Goal: Information Seeking & Learning: Learn about a topic

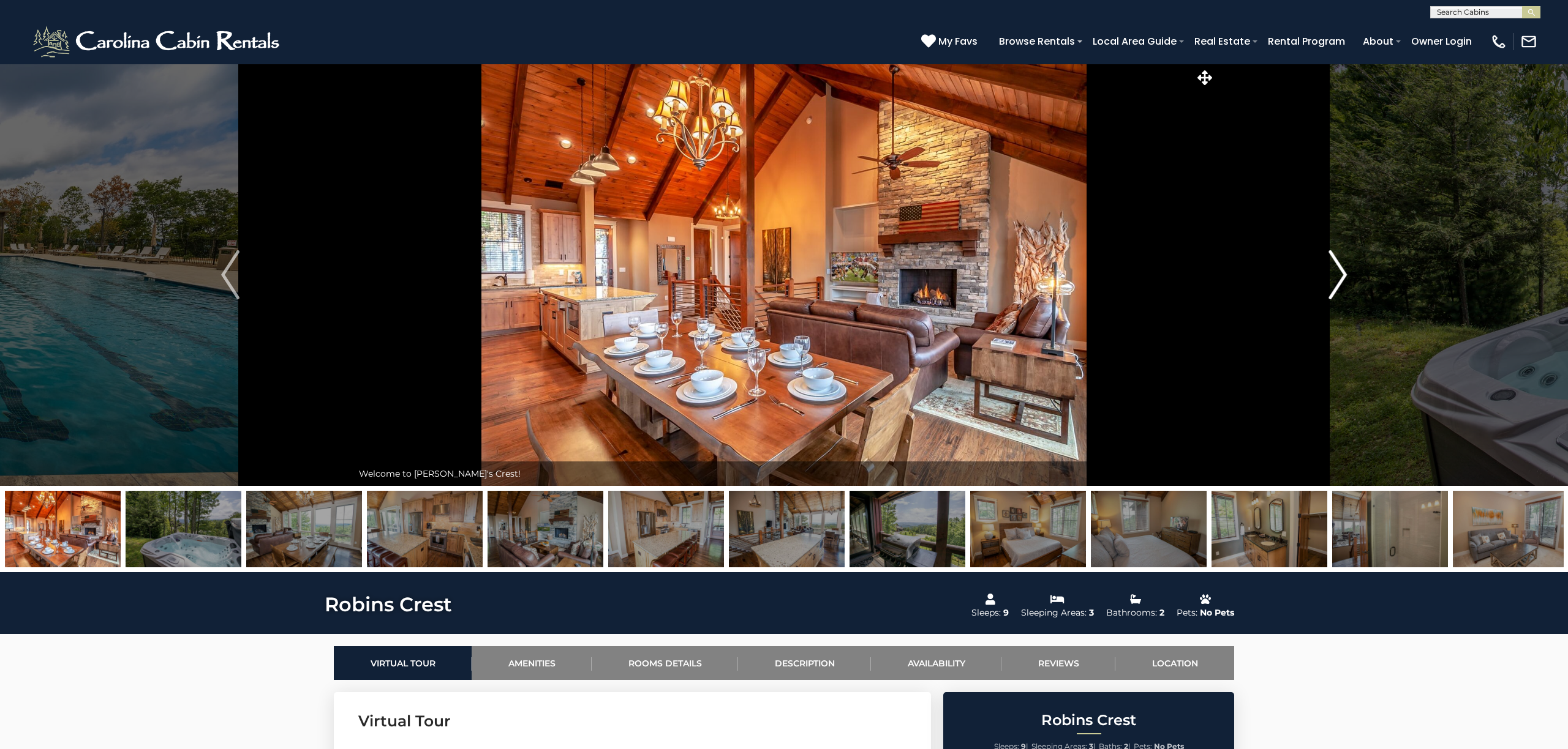
click at [1335, 282] on img "Next" at bounding box center [1337, 274] width 18 height 49
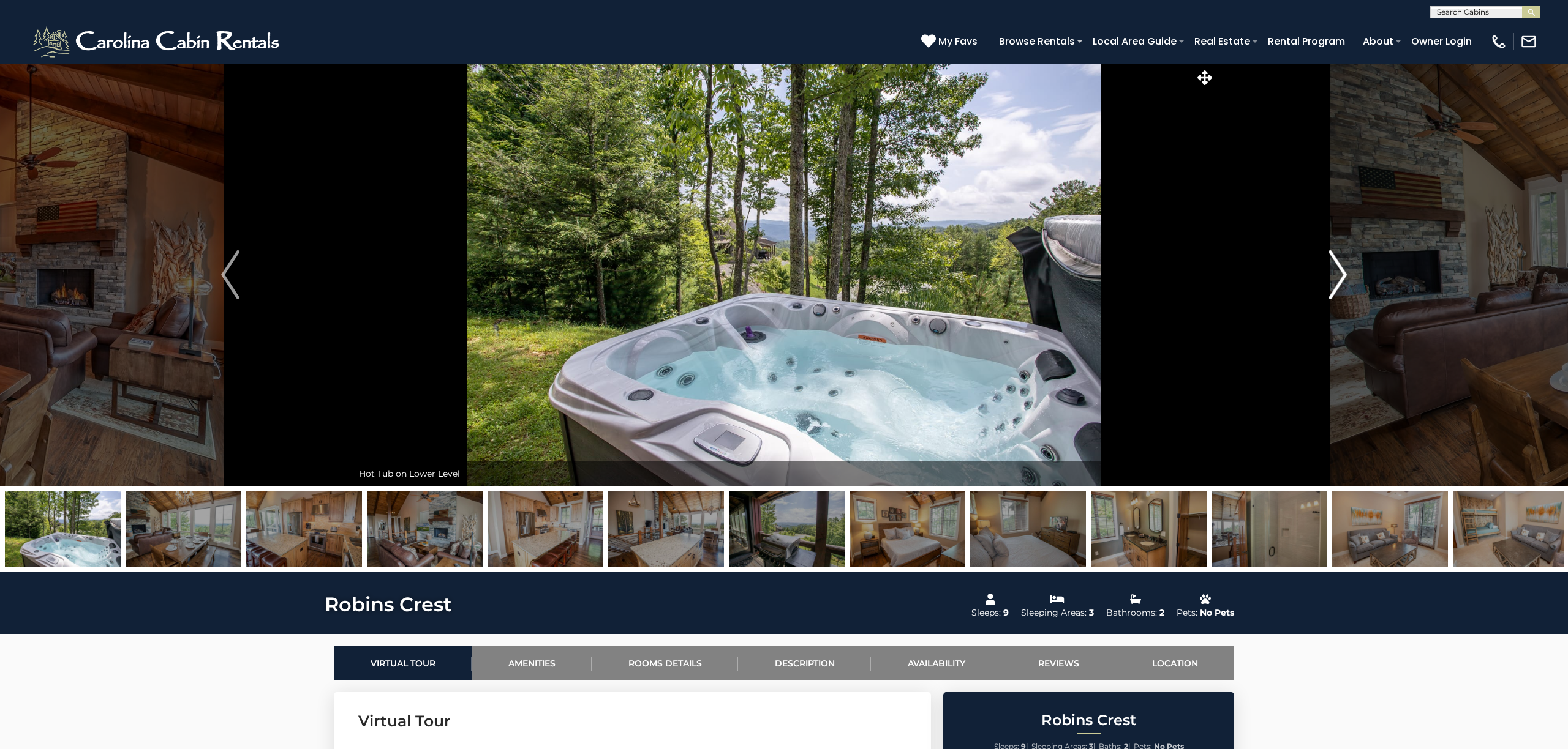
click at [1336, 282] on img "Next" at bounding box center [1337, 274] width 18 height 49
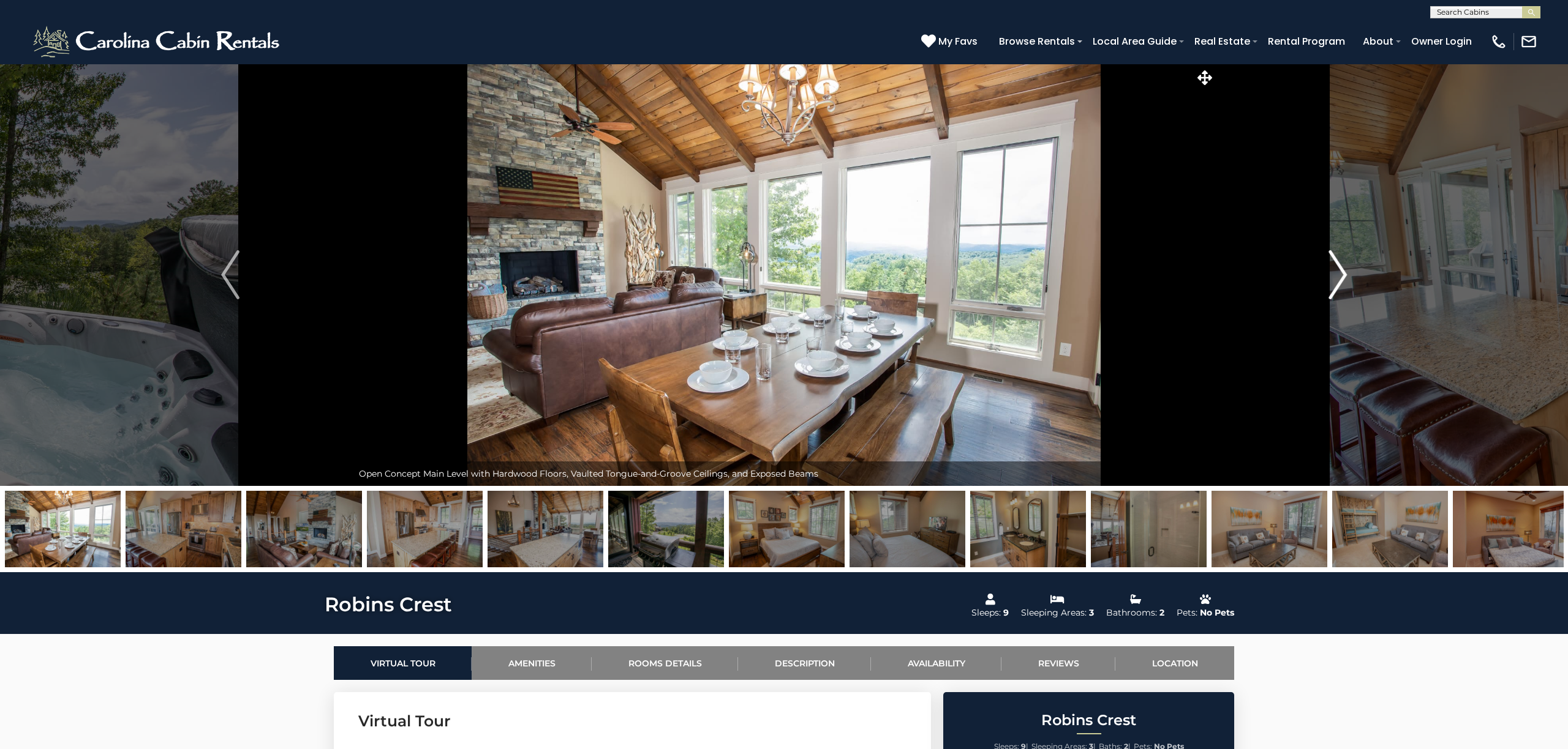
click at [1337, 282] on img "Next" at bounding box center [1337, 274] width 18 height 49
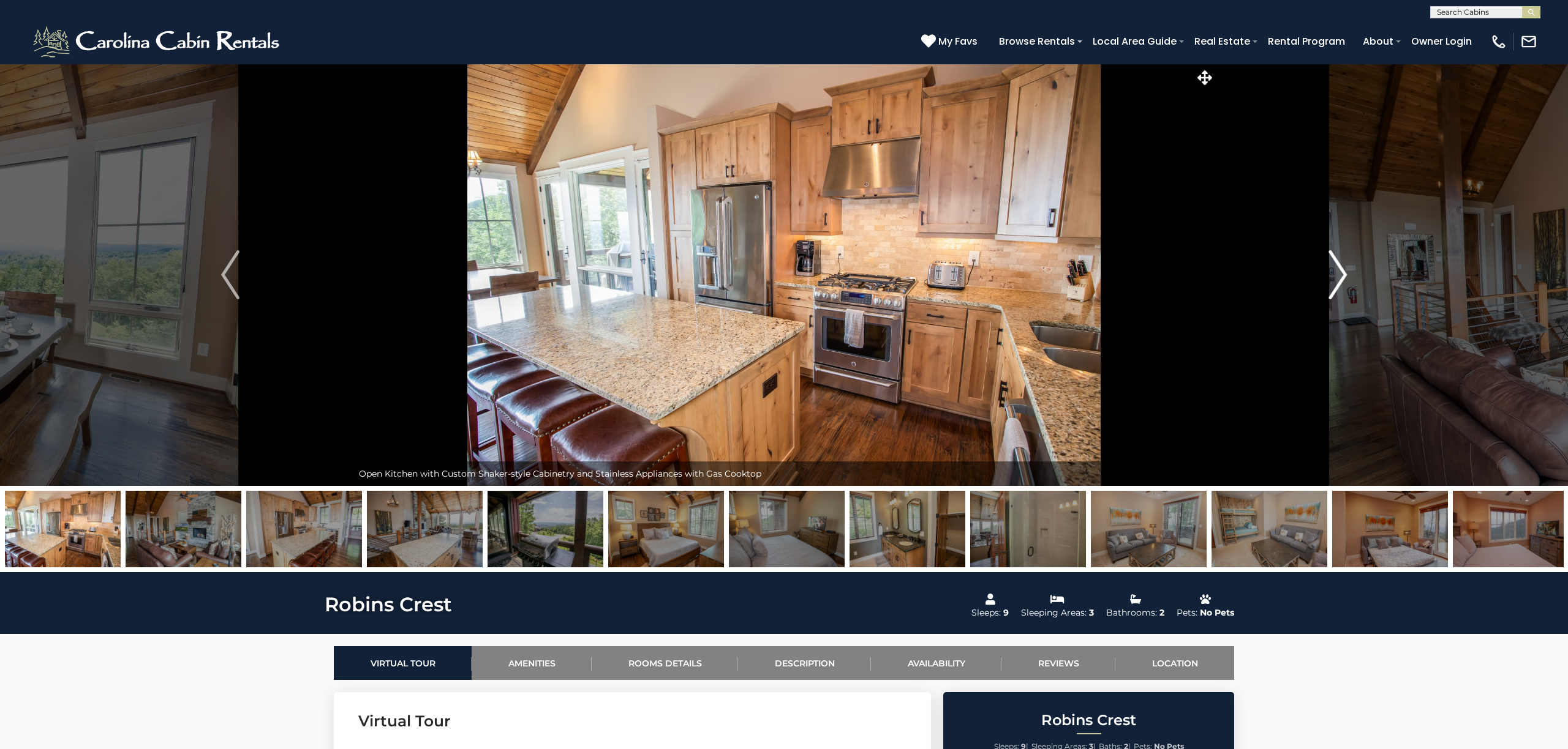
click at [1335, 282] on img "Next" at bounding box center [1337, 274] width 18 height 49
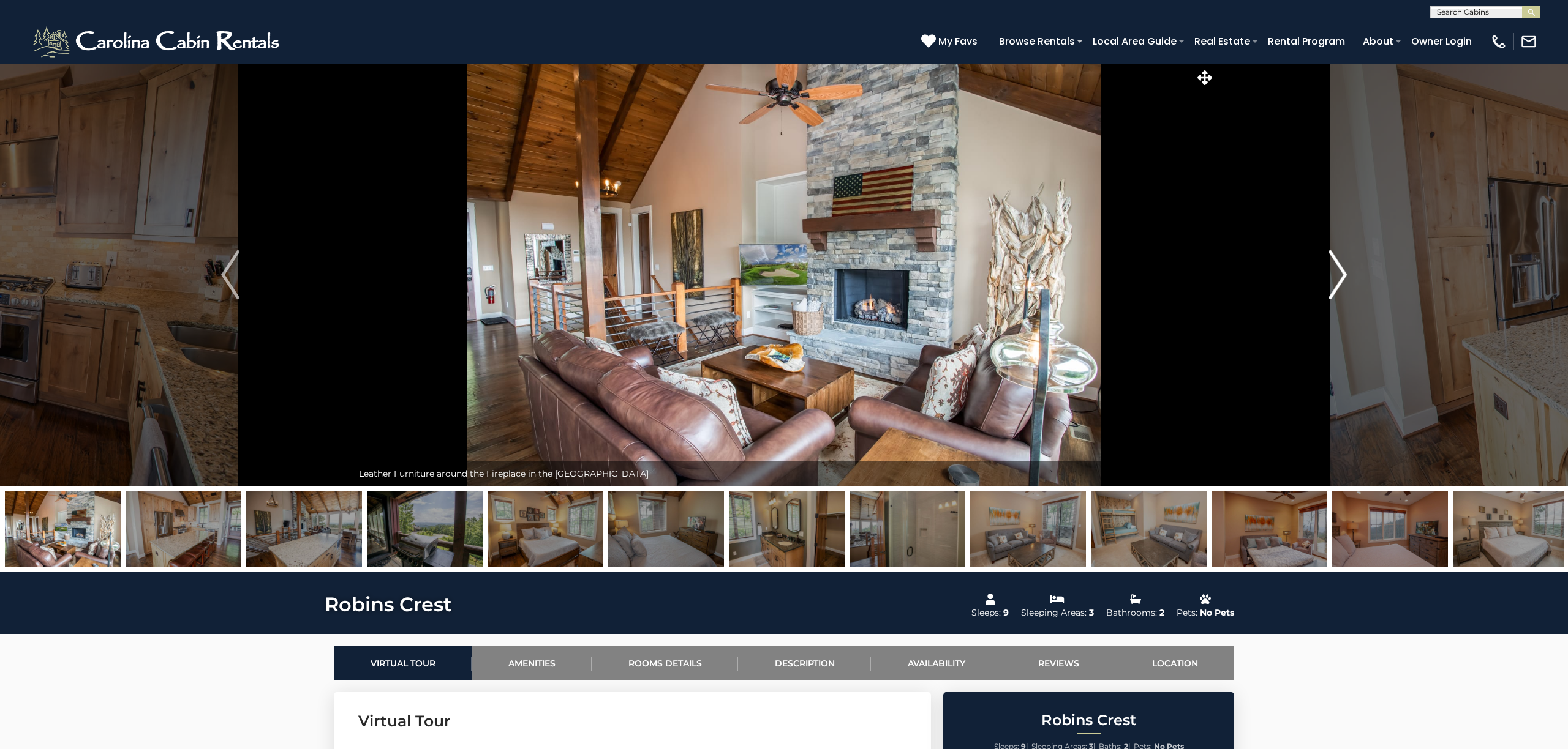
click at [1334, 276] on img "Next" at bounding box center [1337, 274] width 18 height 49
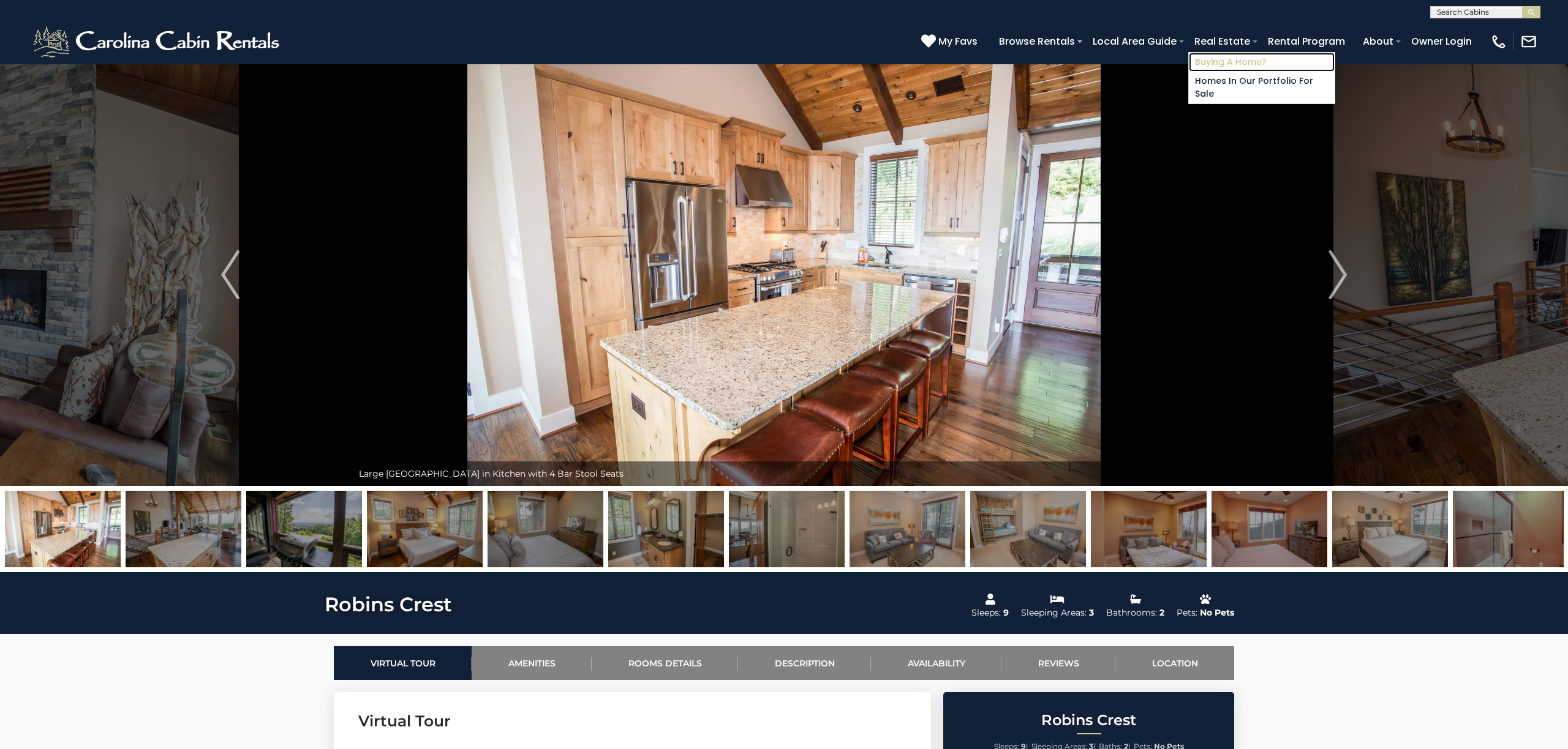
click at [1230, 64] on link "Buying A Home?" at bounding box center [1261, 62] width 146 height 19
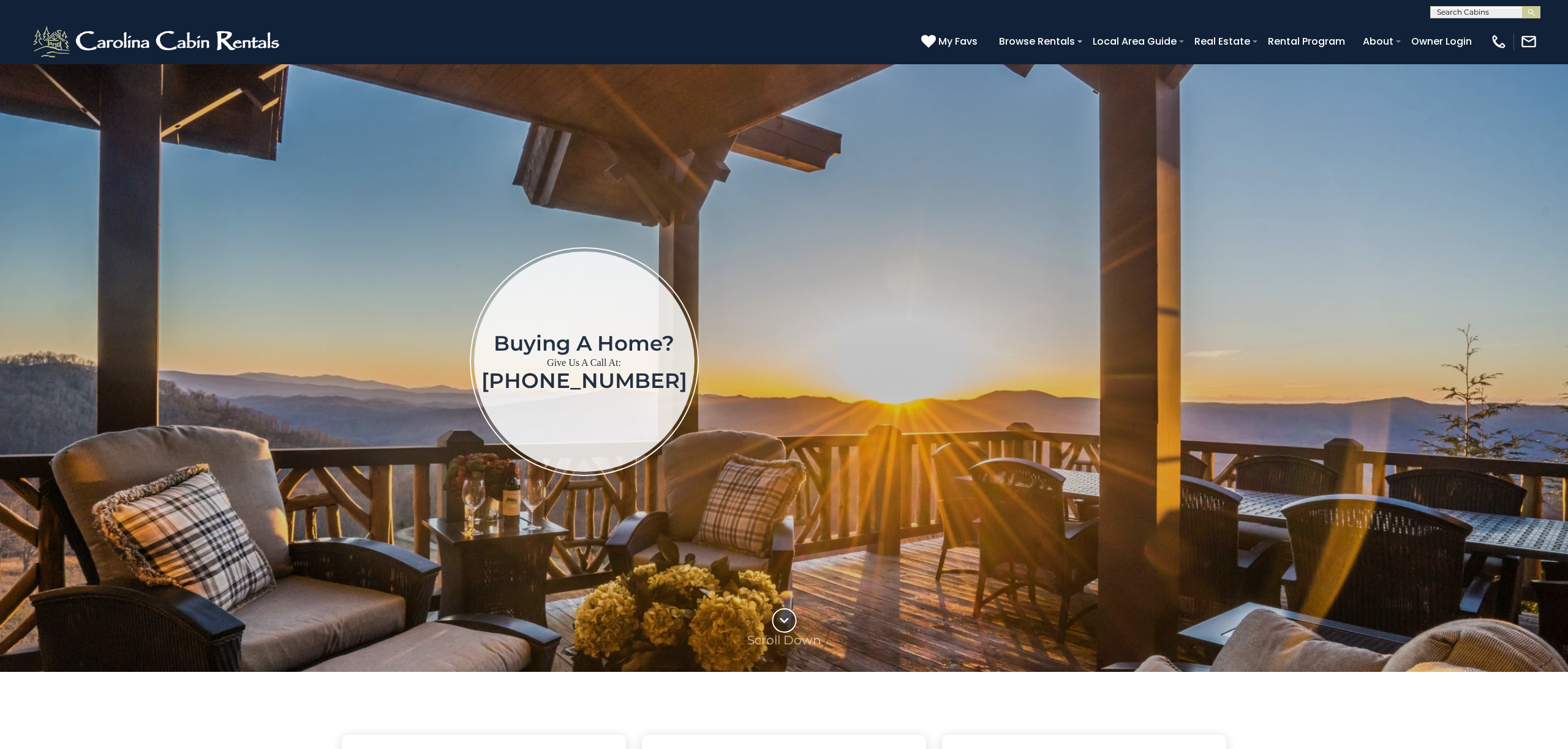
click at [785, 619] on icon at bounding box center [784, 621] width 9 height 6
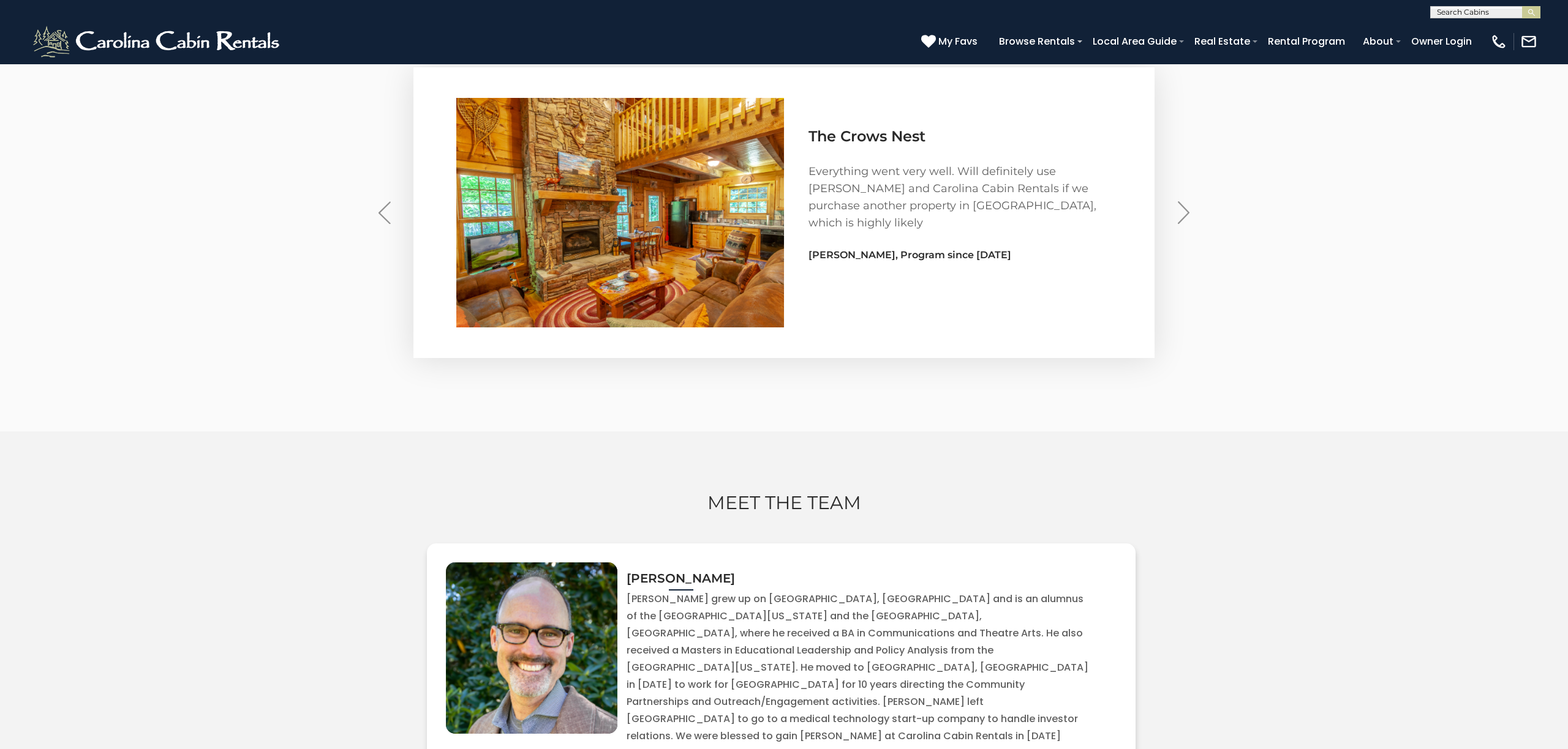
scroll to position [3710, 0]
click at [1178, 224] on img "Next" at bounding box center [1184, 213] width 12 height 23
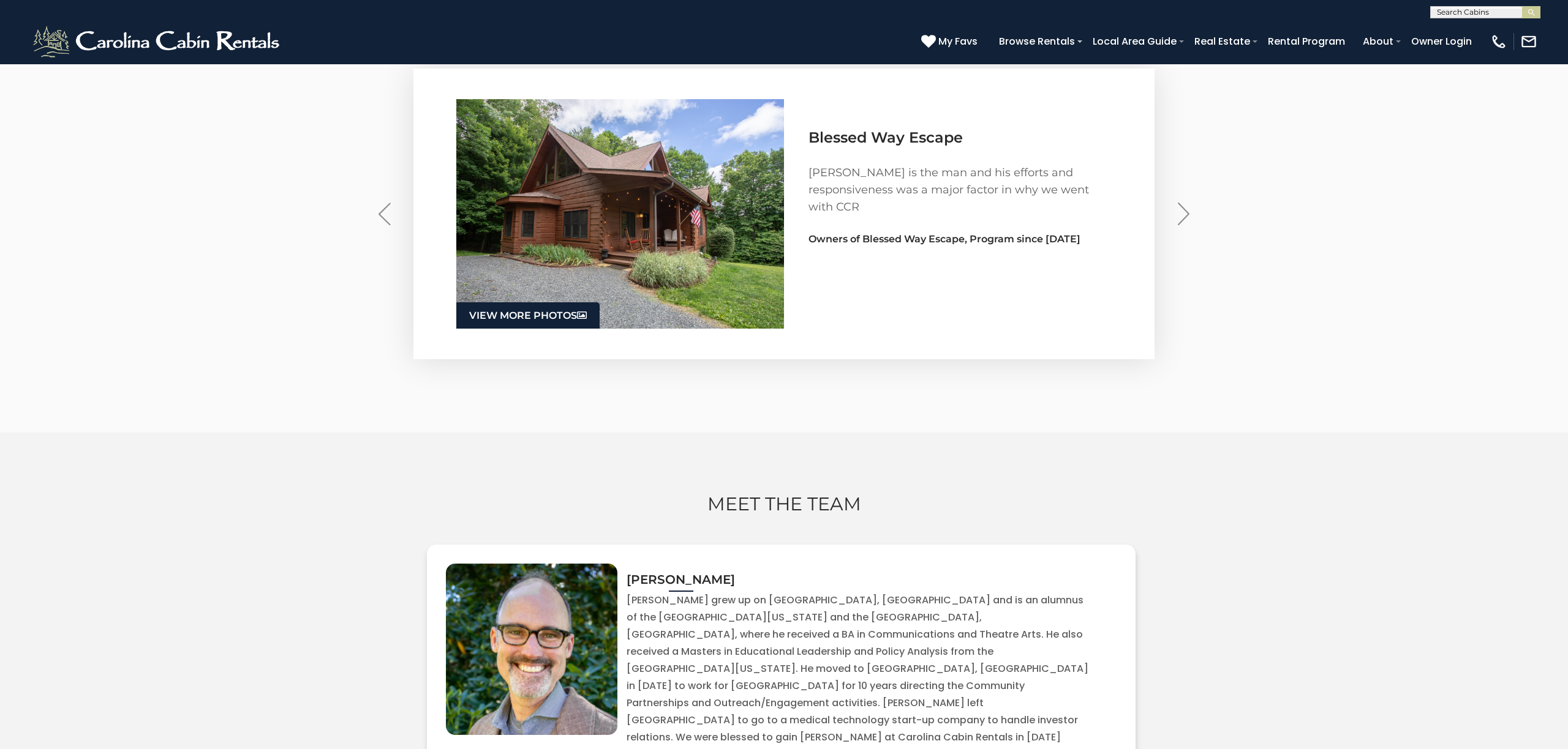
click at [1183, 225] on img "Next" at bounding box center [1184, 214] width 12 height 23
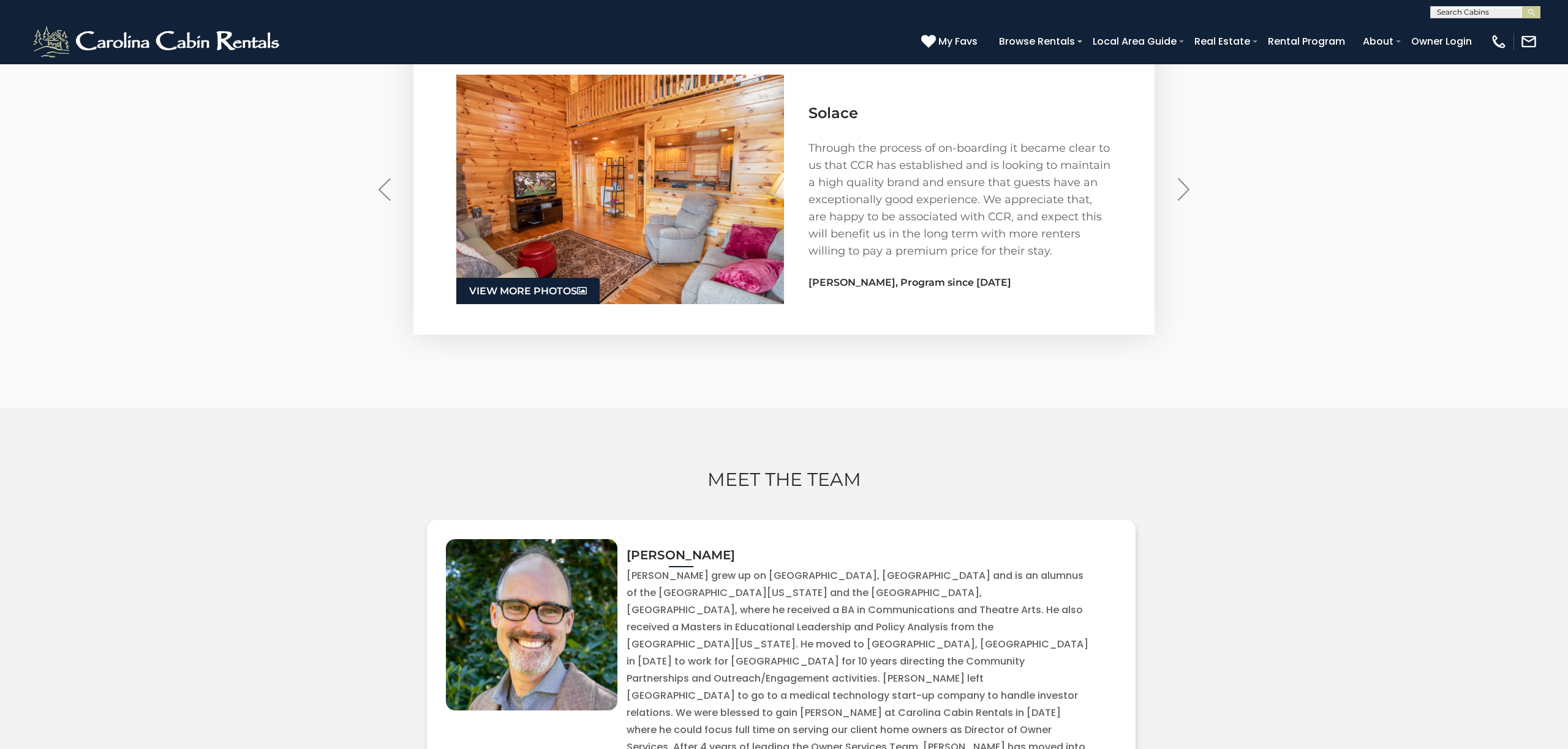
scroll to position [3734, 0]
click at [1181, 199] on img "Next" at bounding box center [1184, 189] width 12 height 23
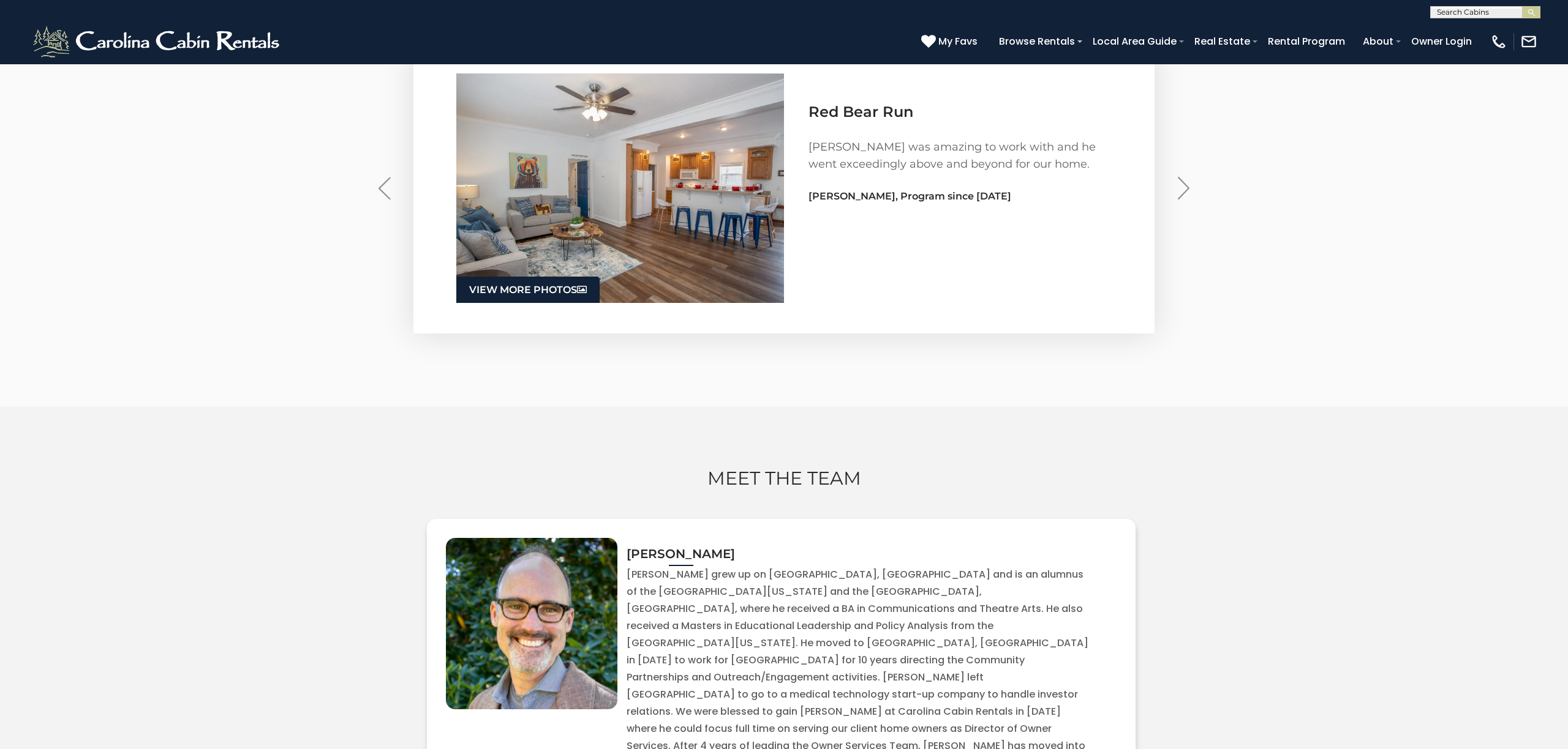
click at [1187, 199] on img "Next" at bounding box center [1184, 189] width 12 height 23
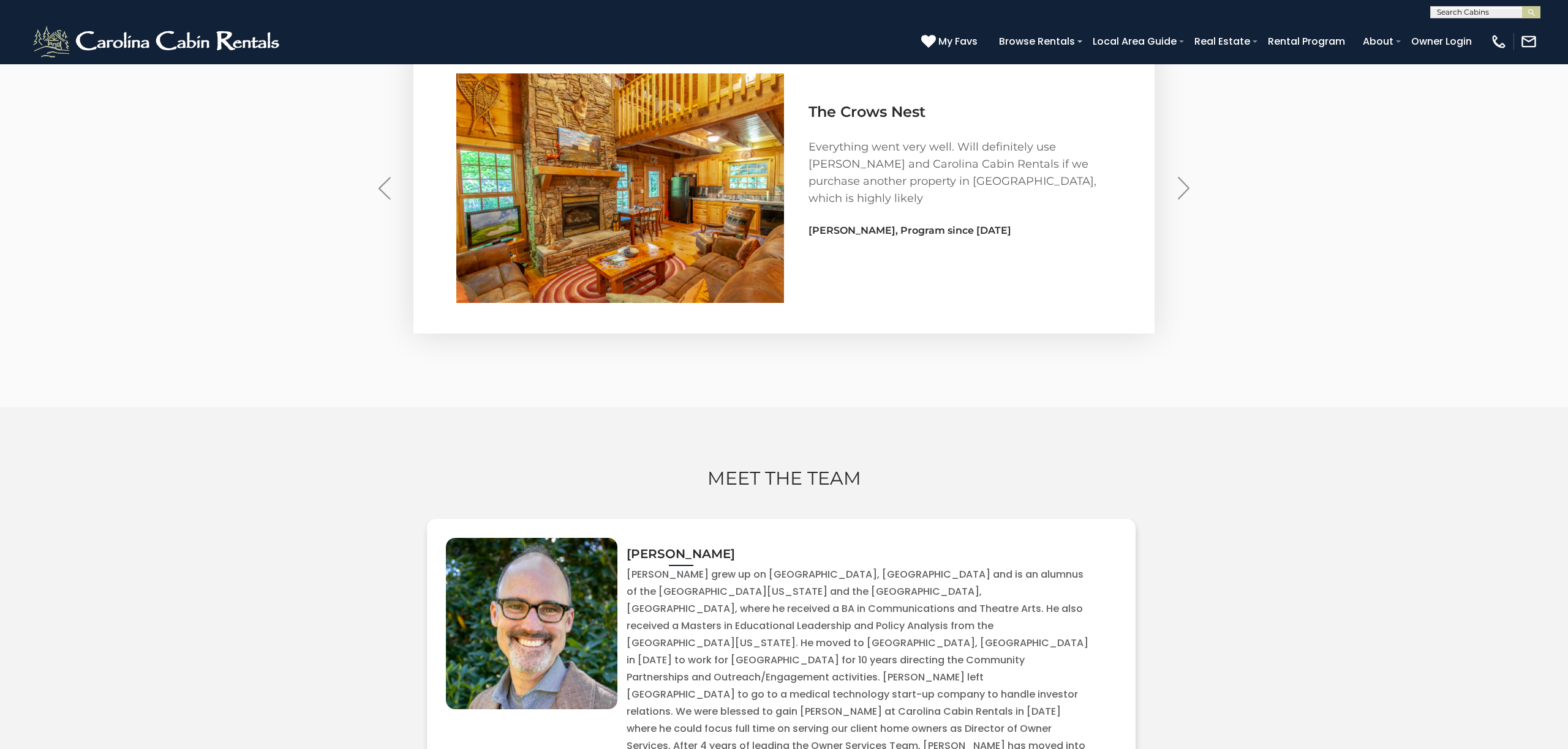
scroll to position [3737, 0]
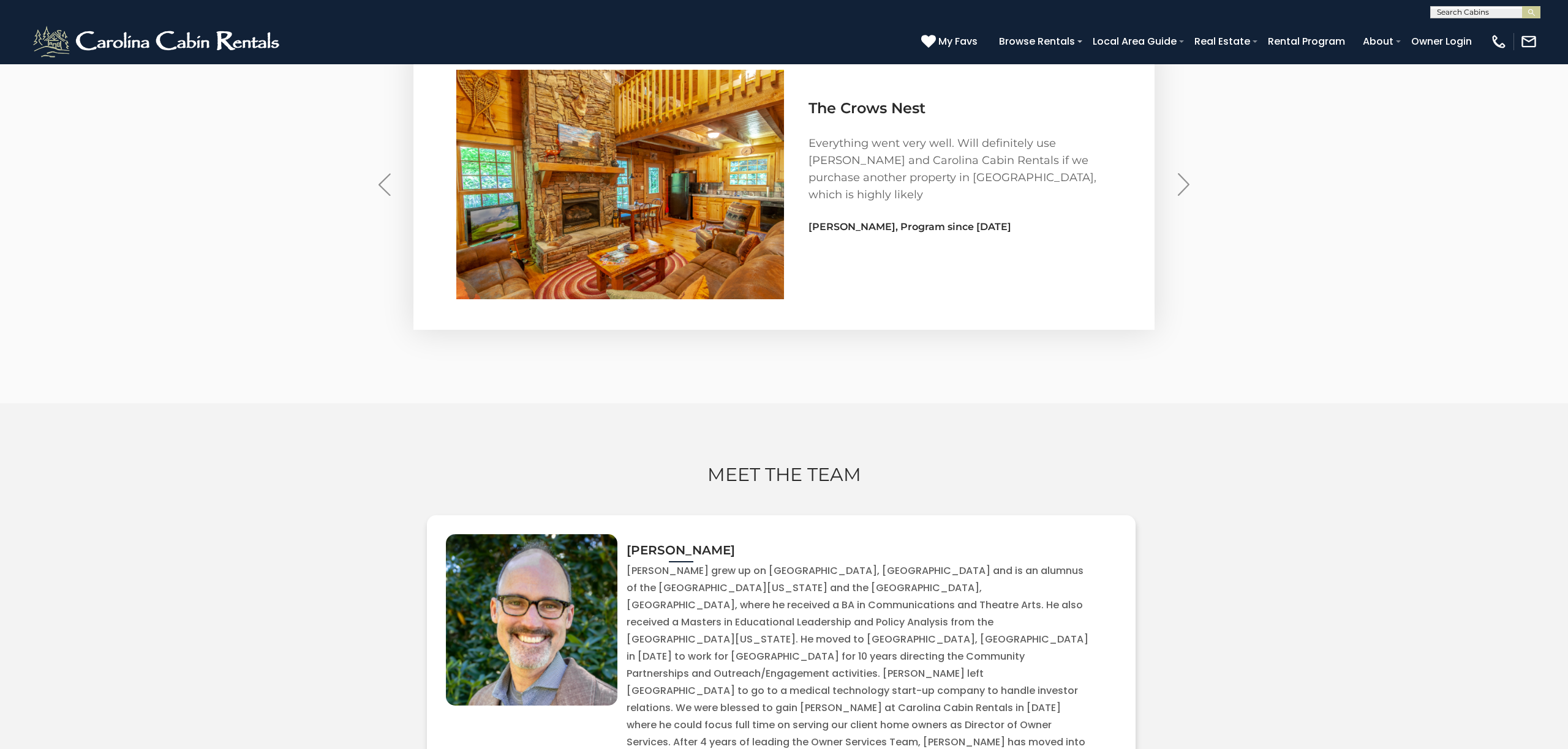
click at [702, 222] on img at bounding box center [621, 184] width 328 height 230
click at [549, 192] on img at bounding box center [621, 184] width 328 height 230
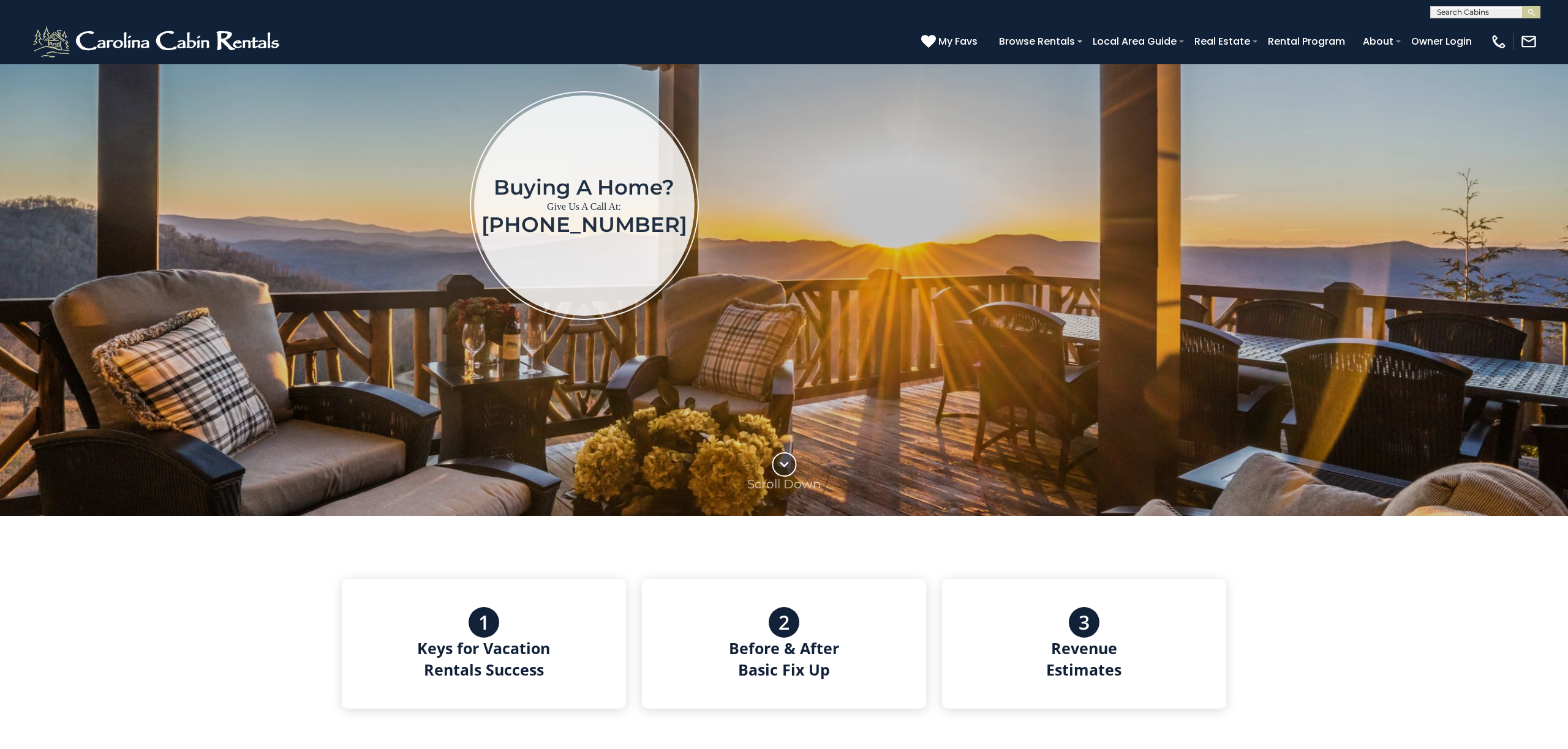
scroll to position [0, 0]
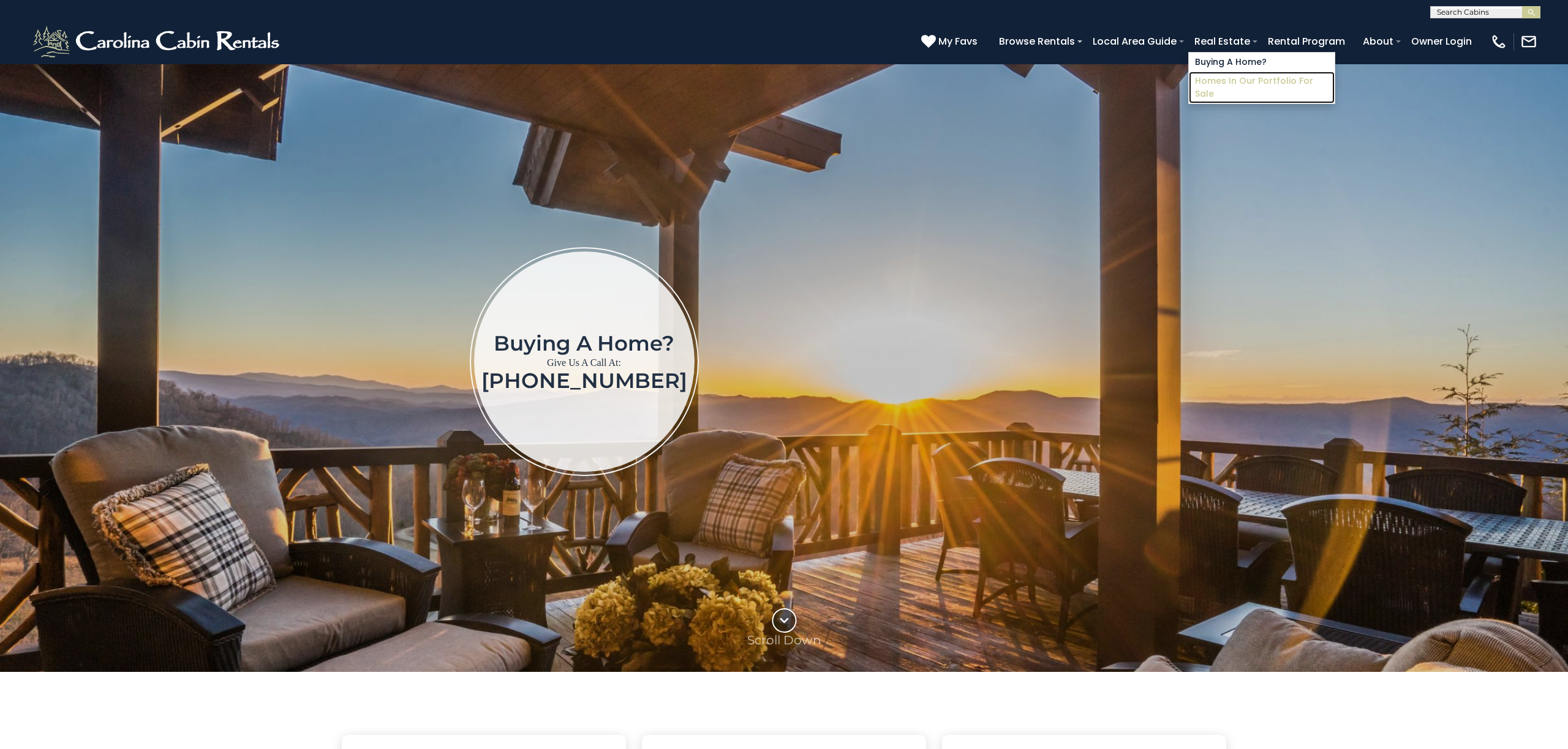
click at [1240, 82] on link "Homes in Our Portfolio For Sale" at bounding box center [1261, 87] width 146 height 31
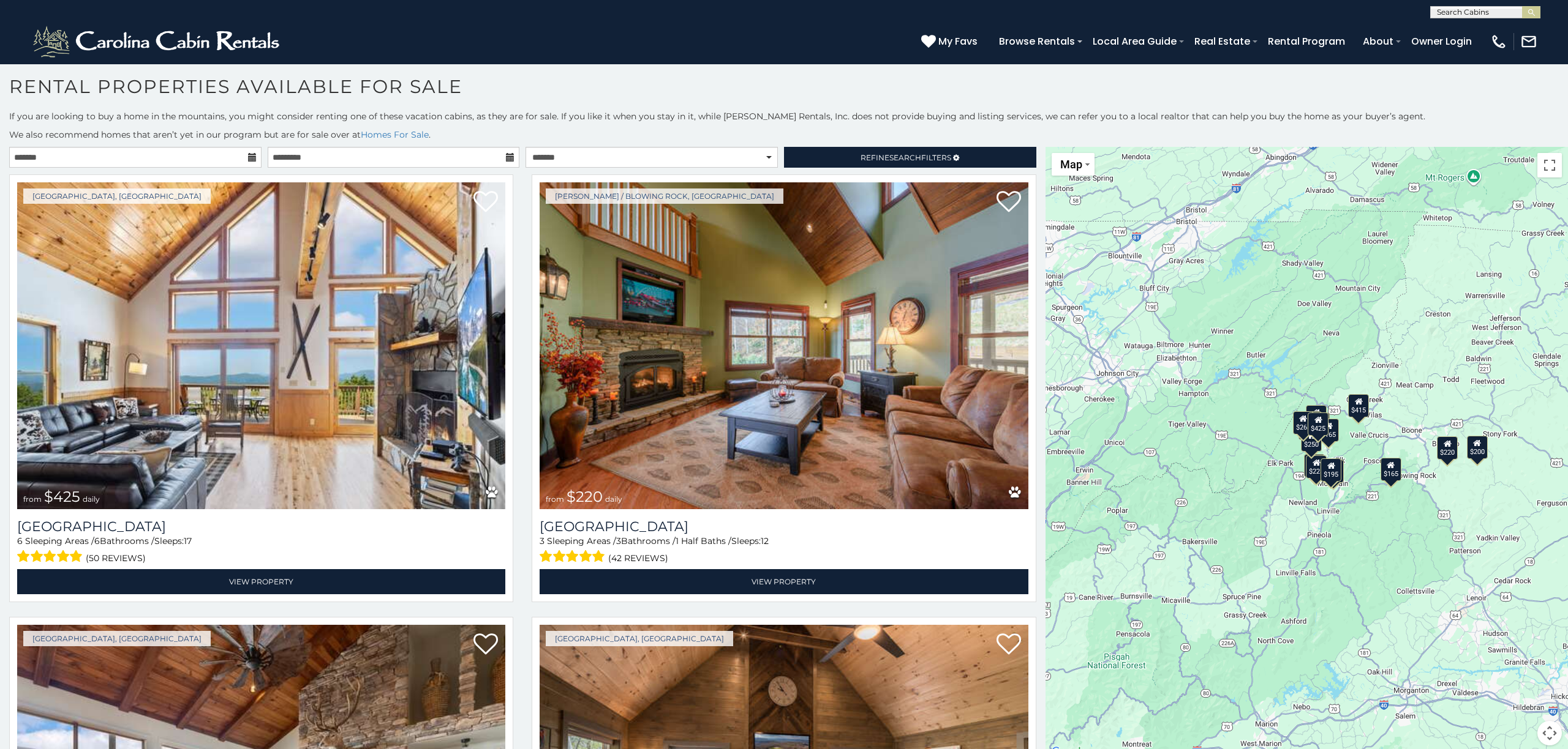
scroll to position [3, 0]
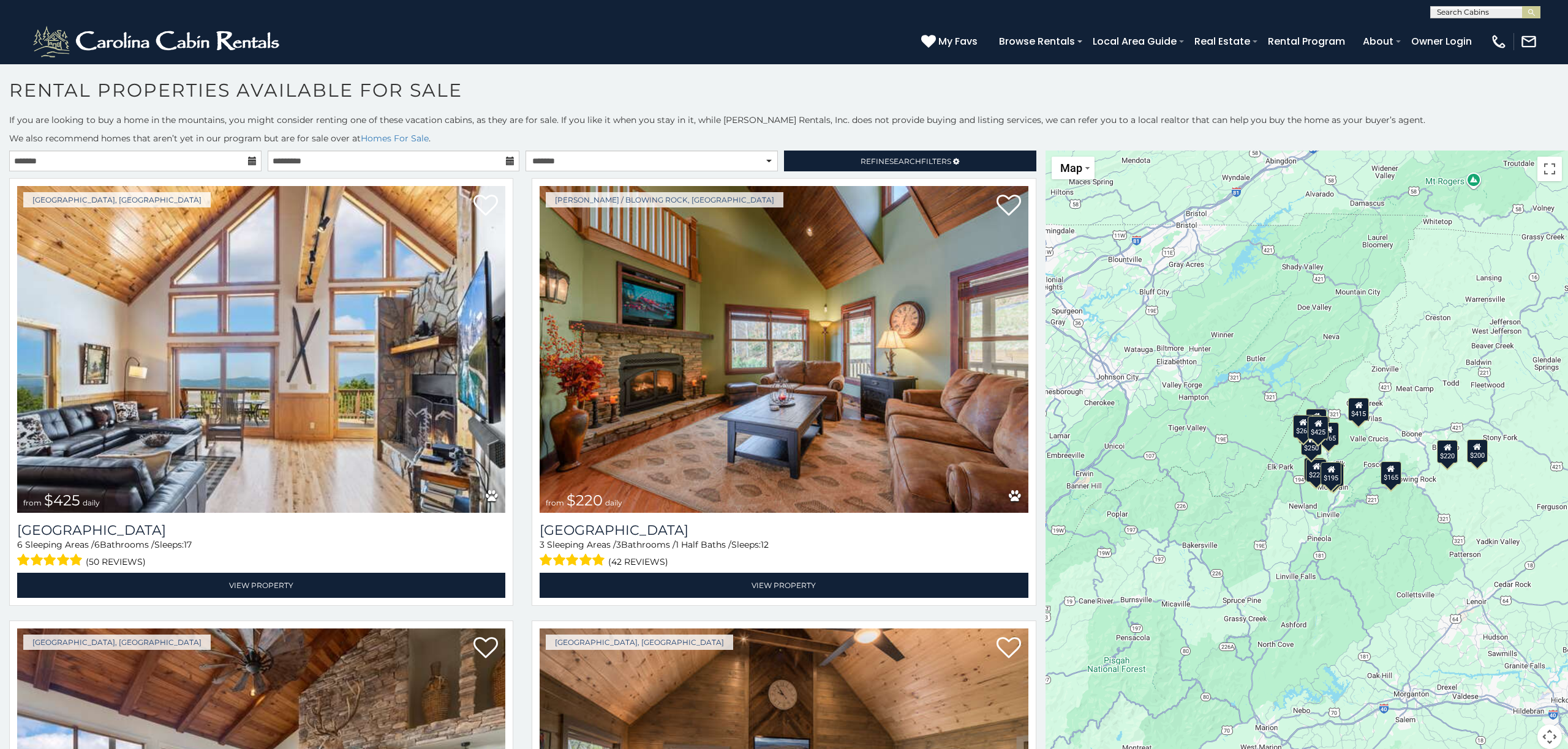
click at [1380, 363] on div "$425 $220 $335 $135 $420 $290 $225 $165 $290 $195 $200 $165 $415 $200 $250 $265" at bounding box center [1307, 457] width 522 height 614
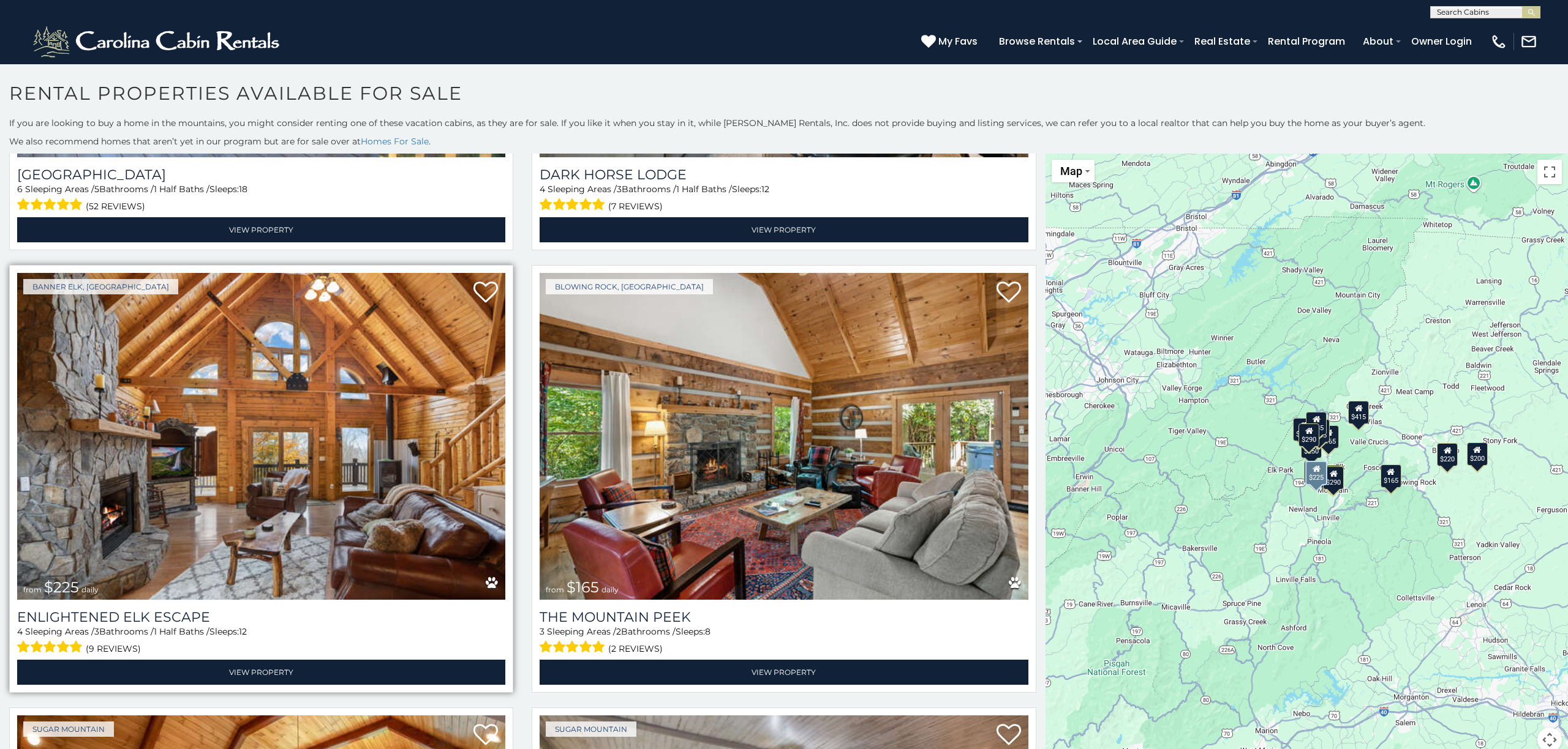
scroll to position [1246, 0]
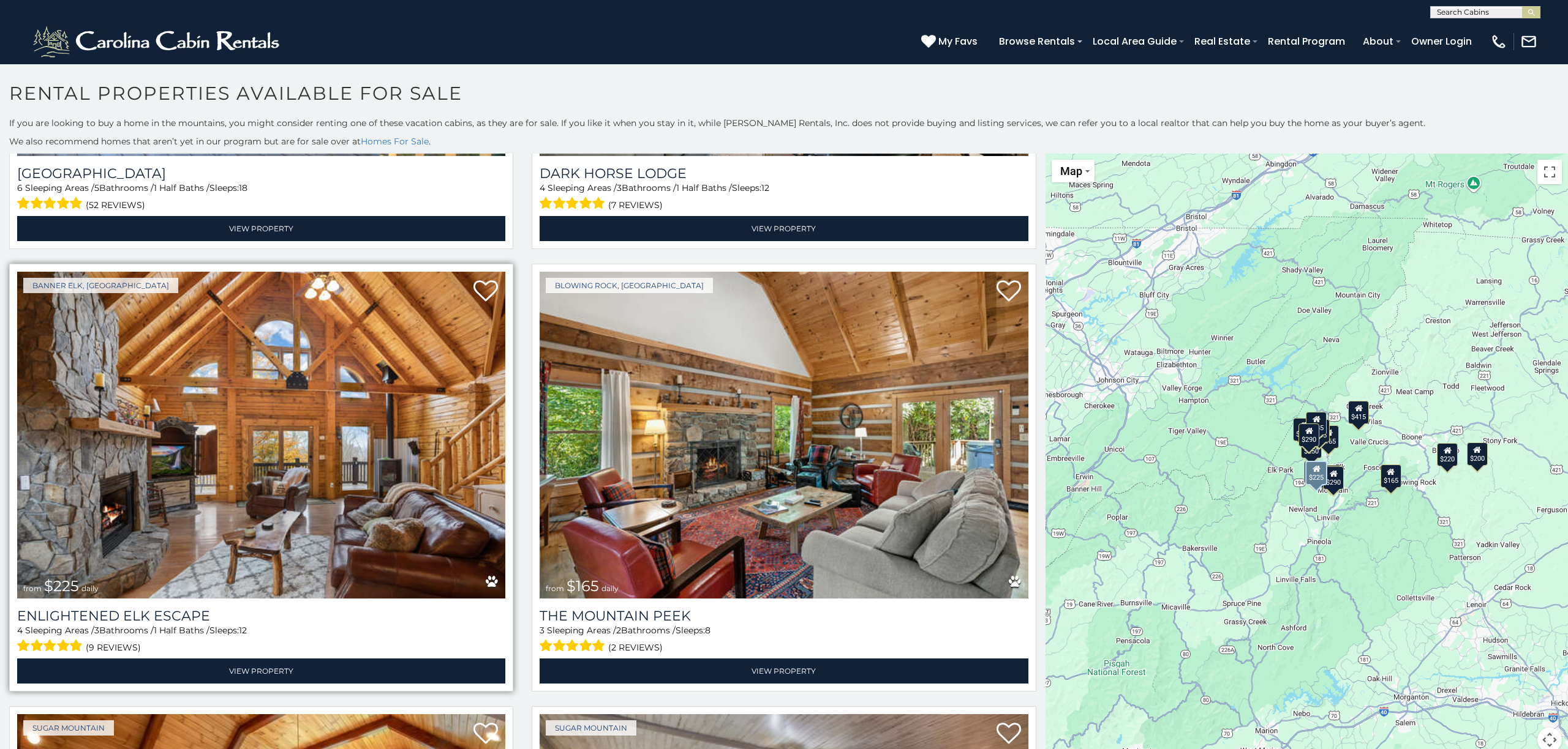
click at [276, 360] on img at bounding box center [261, 435] width 488 height 327
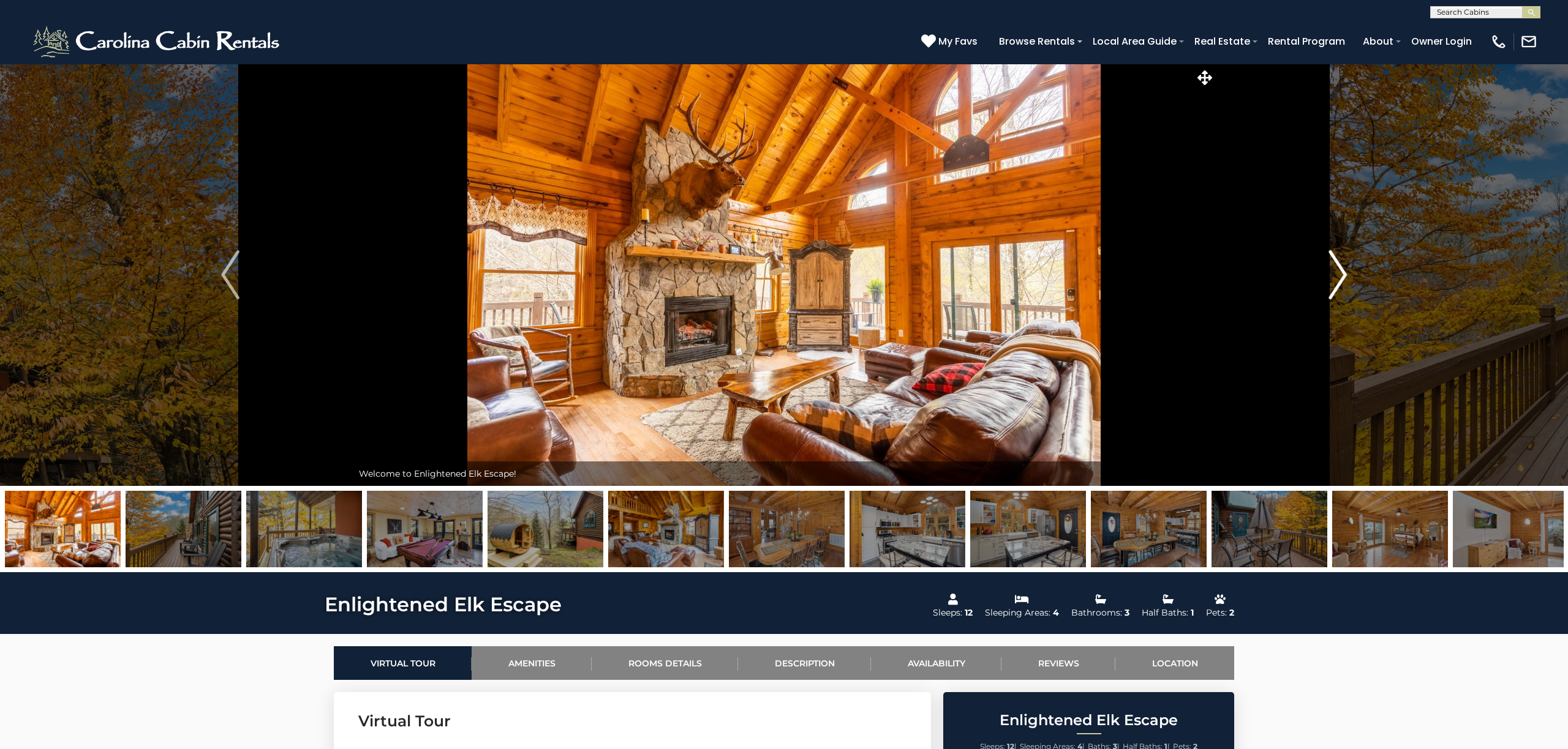
click at [1342, 274] on img "Next" at bounding box center [1337, 274] width 18 height 49
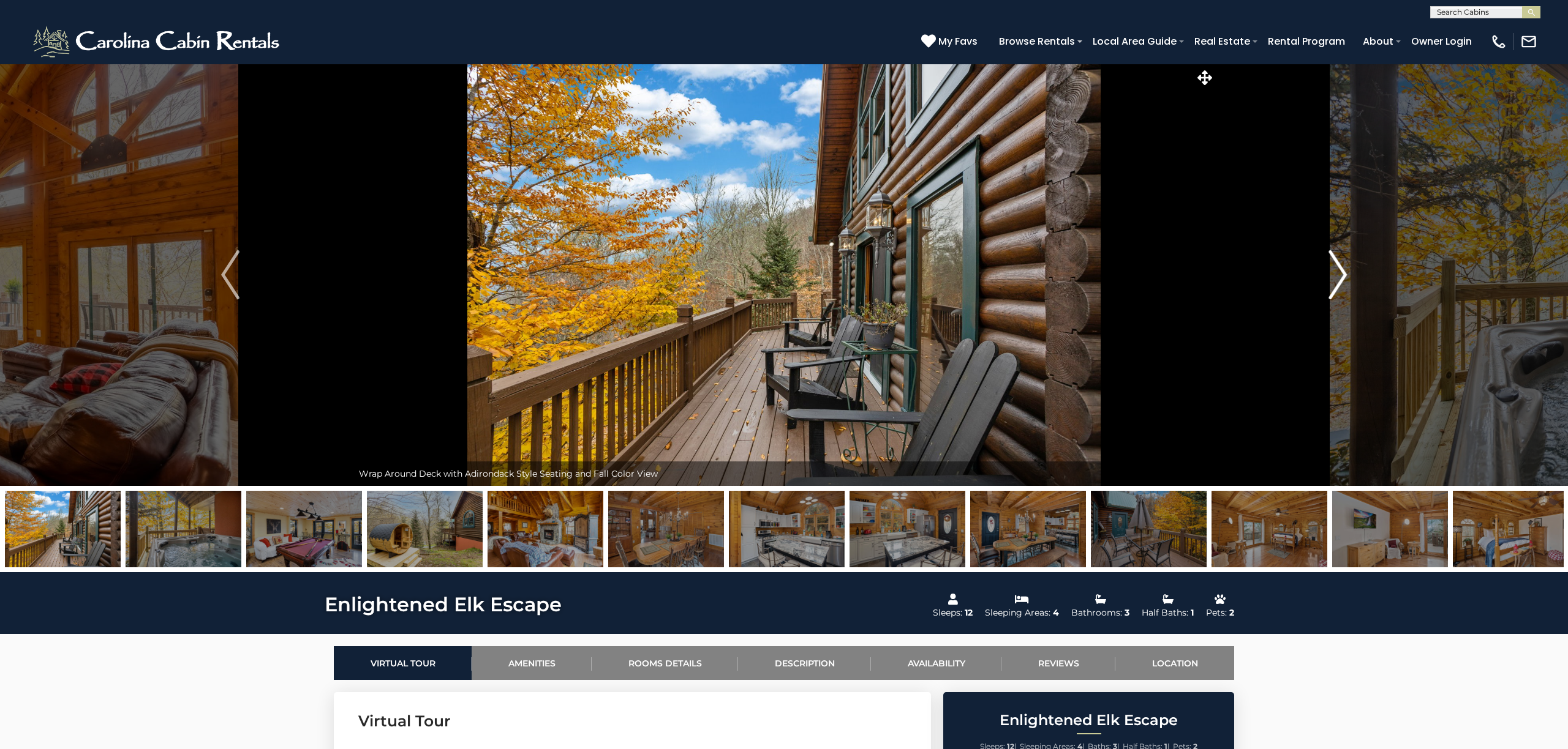
click at [1342, 273] on img "Next" at bounding box center [1337, 274] width 18 height 49
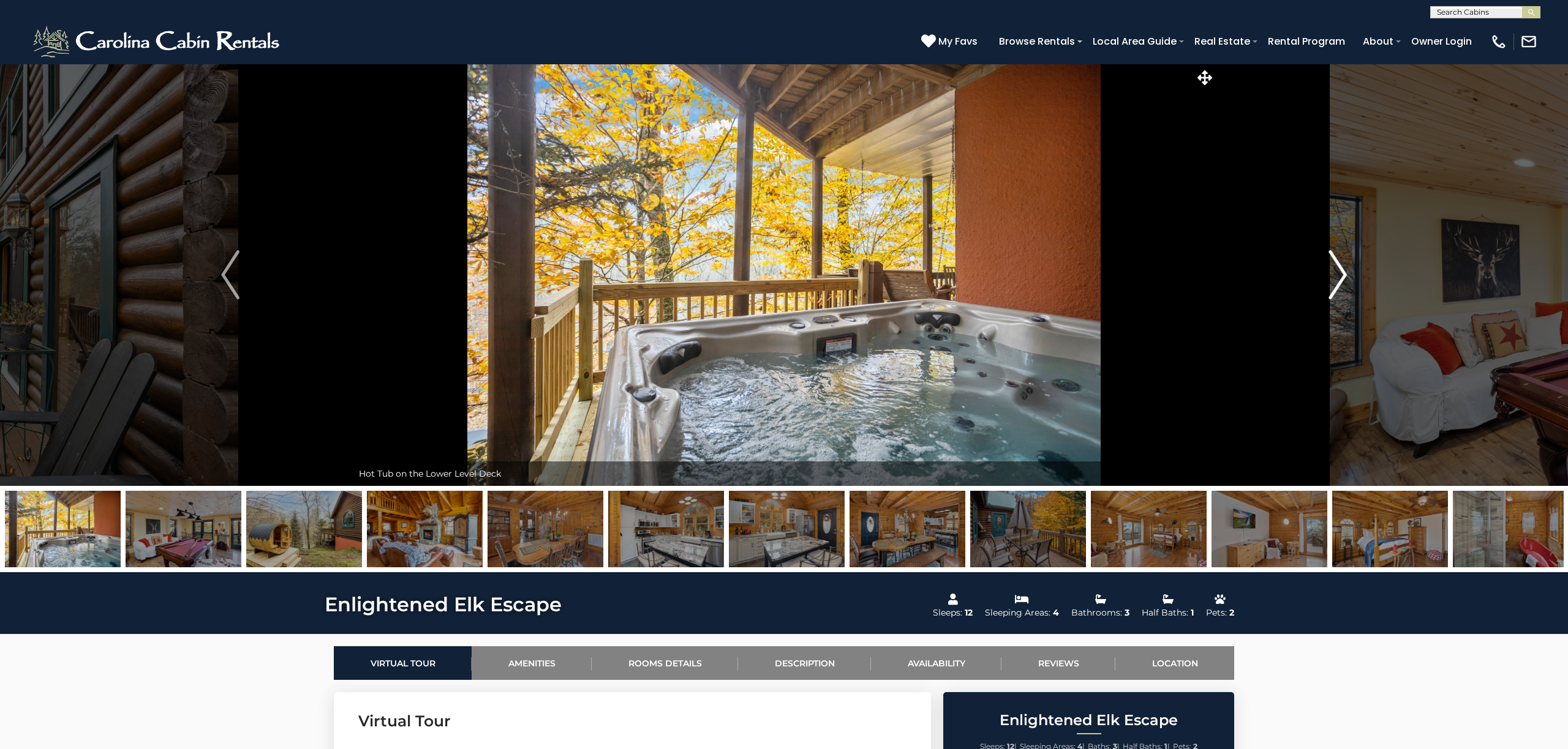
click at [1342, 273] on img "Next" at bounding box center [1337, 274] width 18 height 49
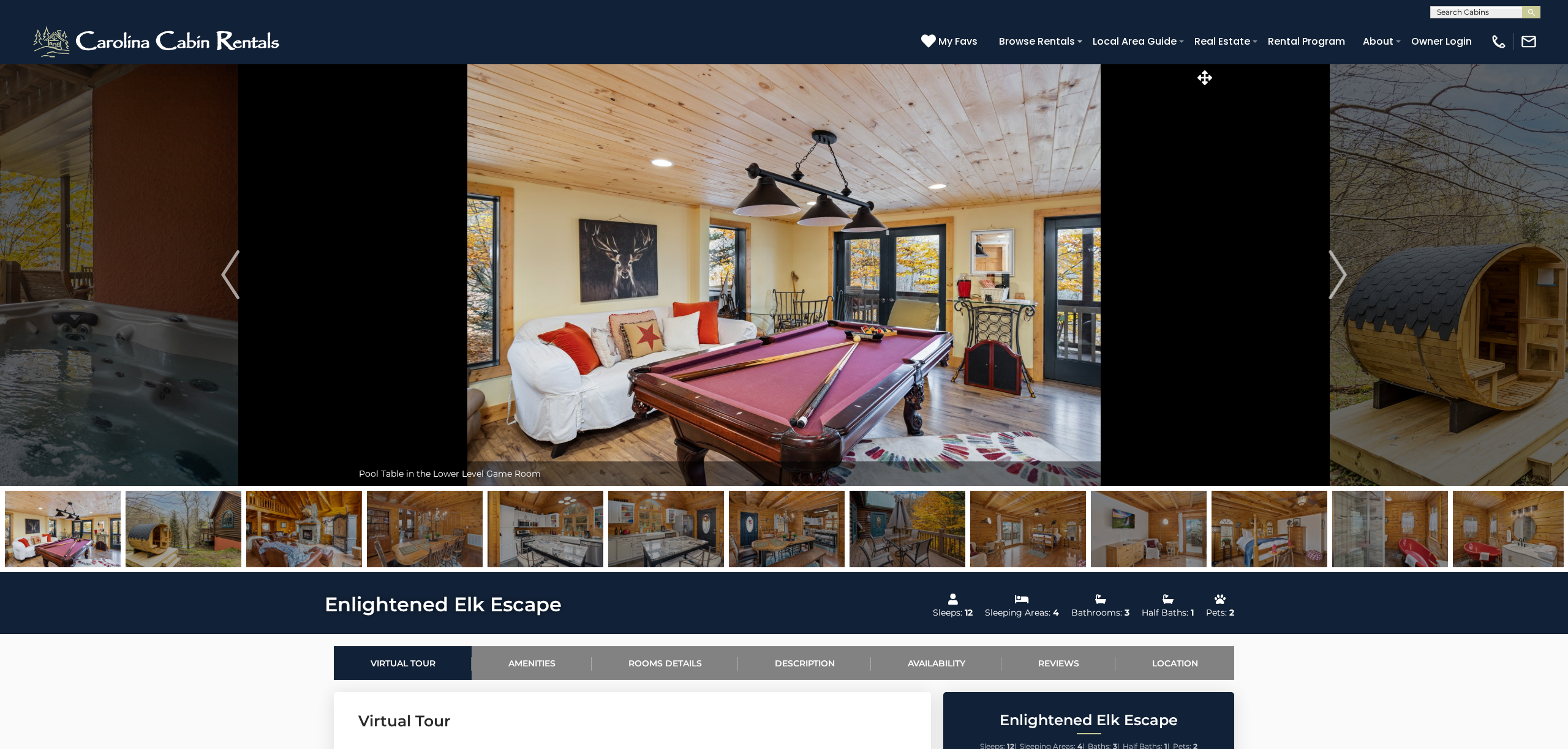
click at [903, 532] on img at bounding box center [906, 529] width 115 height 76
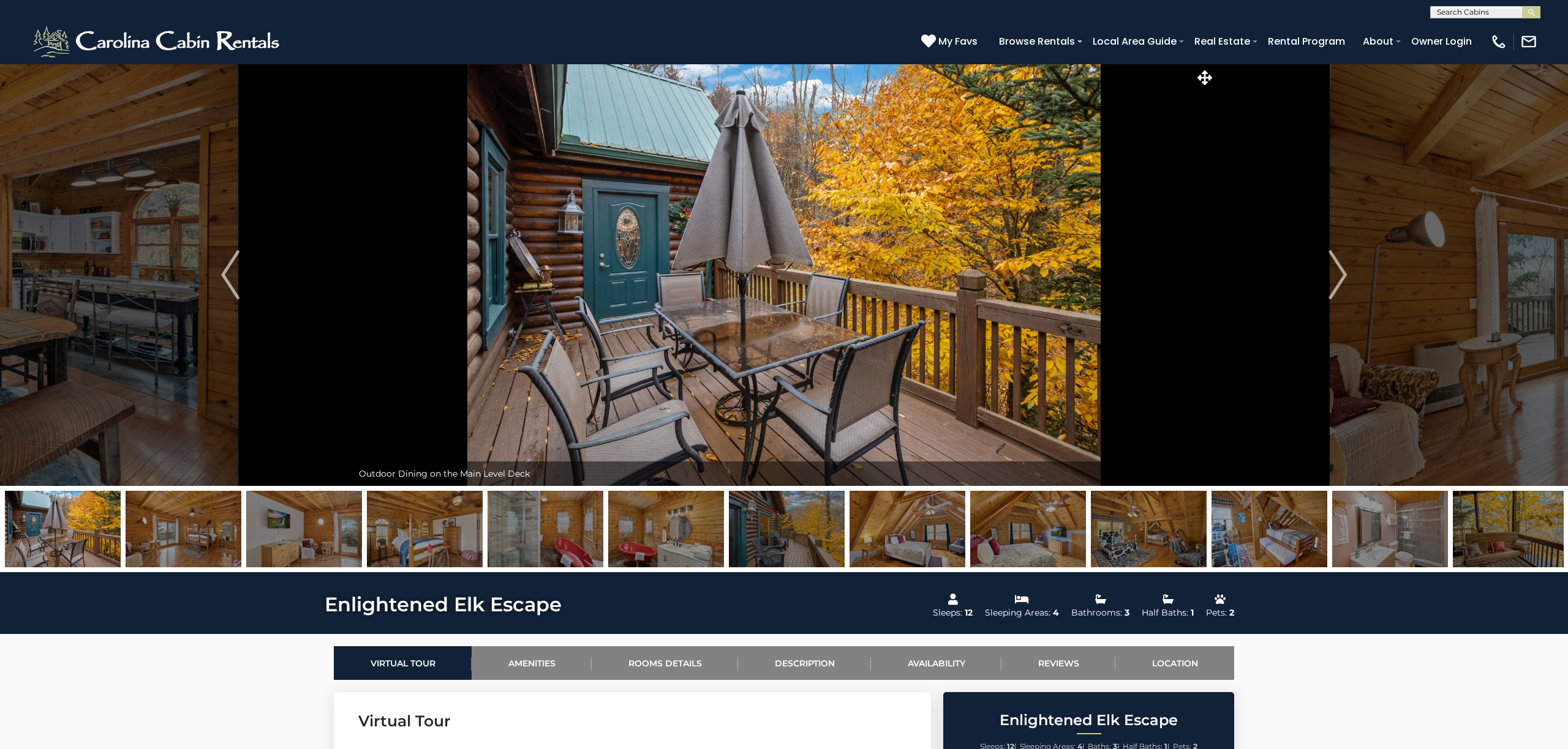
click at [979, 523] on img at bounding box center [1028, 529] width 115 height 76
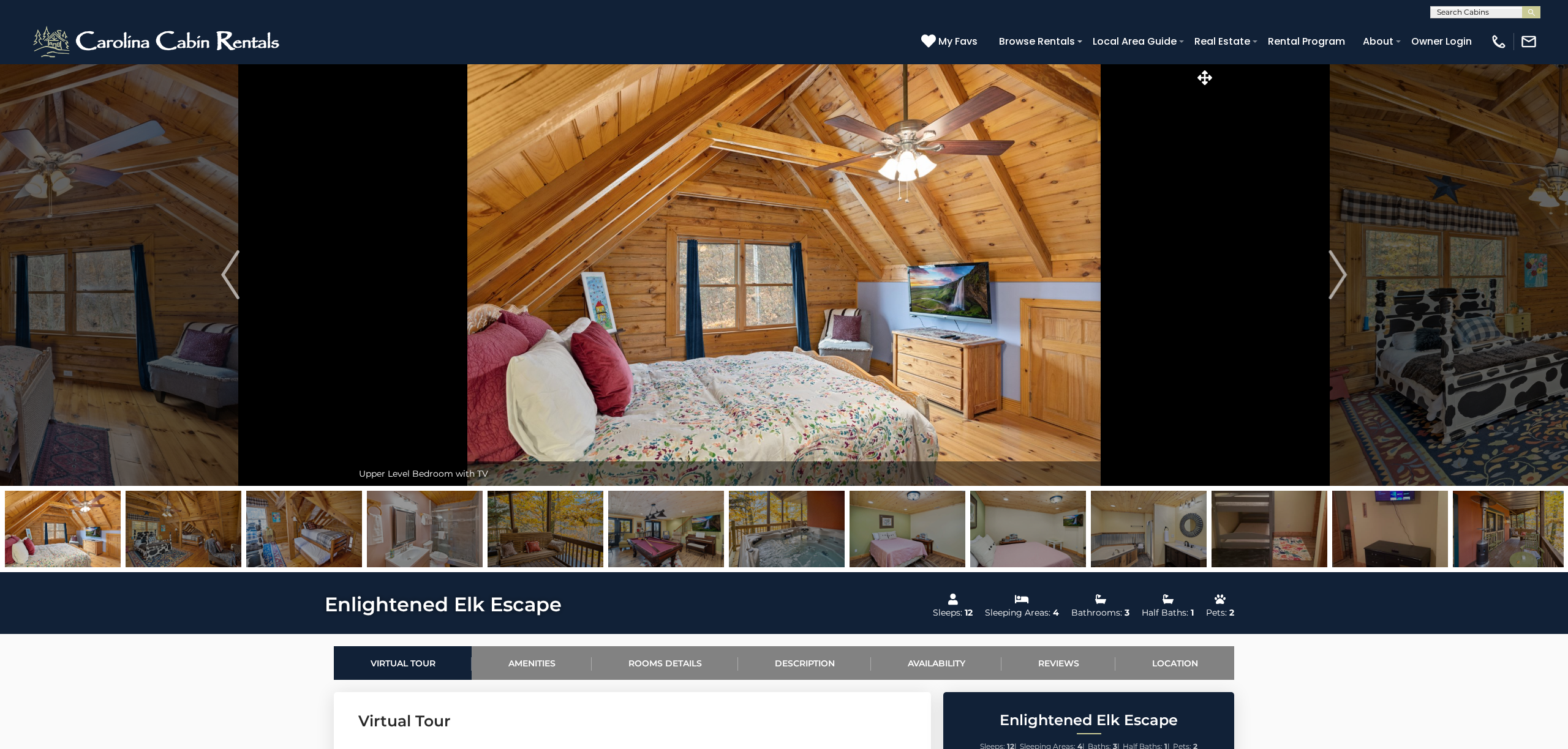
click at [1184, 510] on img at bounding box center [1148, 529] width 115 height 76
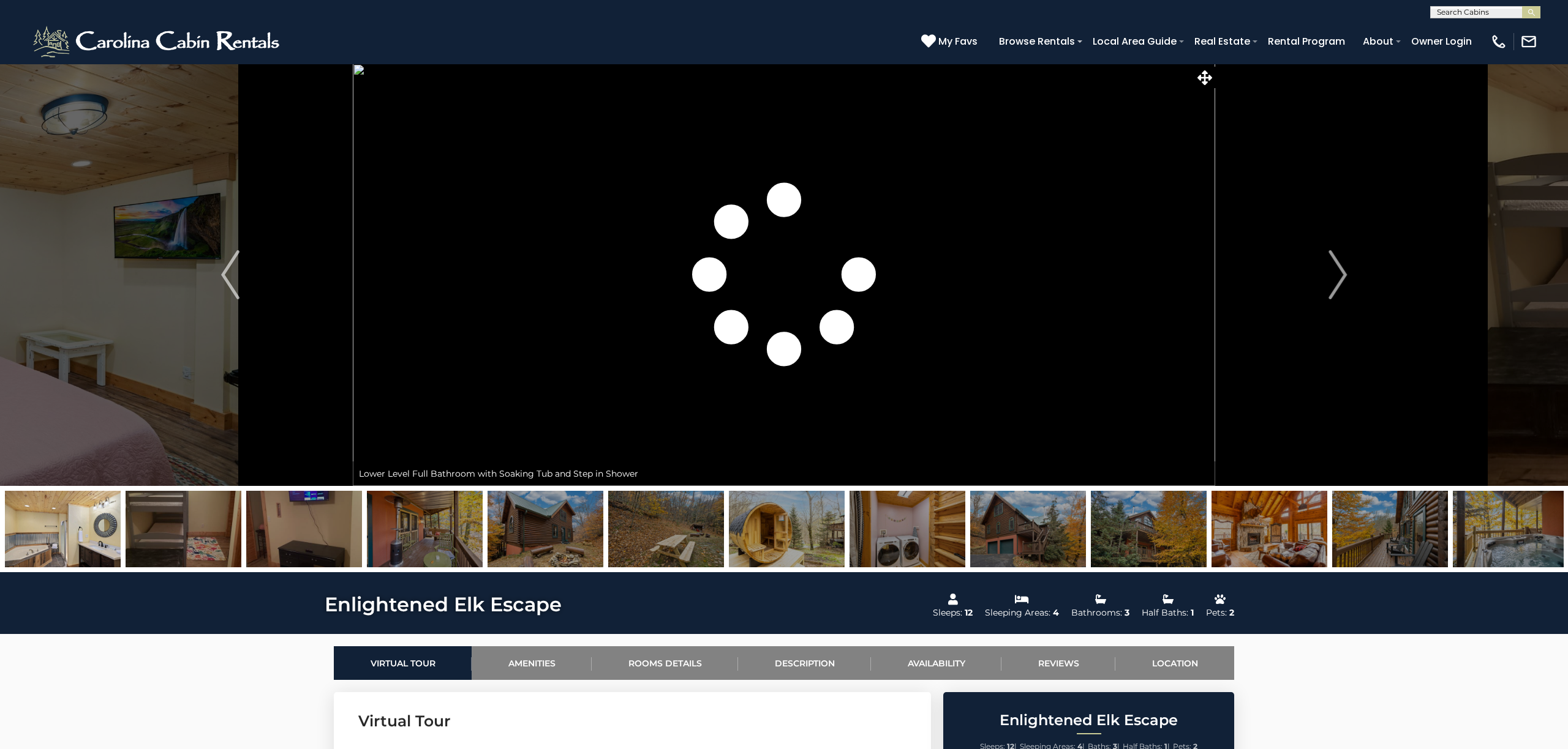
click at [1022, 523] on img at bounding box center [1028, 529] width 115 height 76
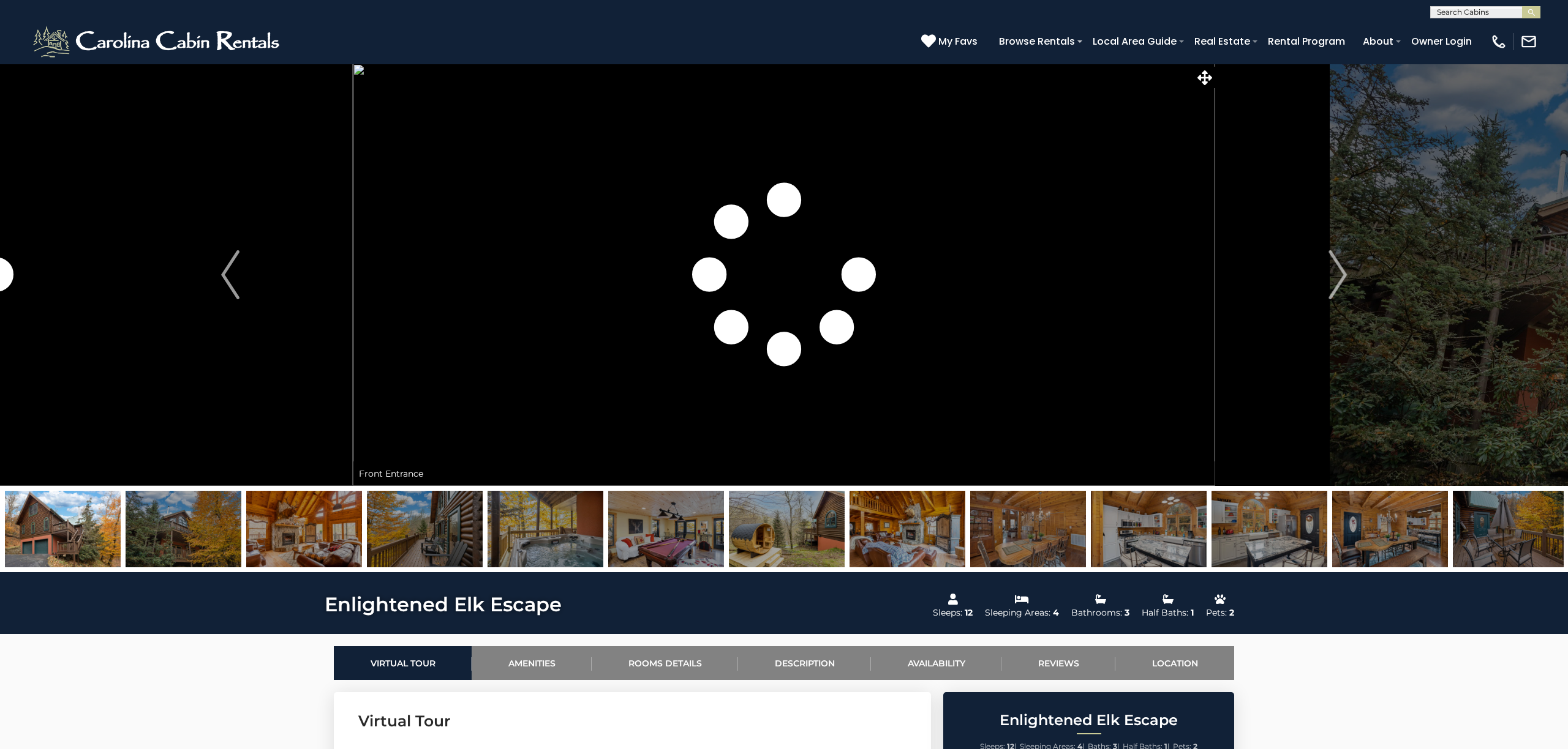
click at [1336, 277] on img "Next" at bounding box center [1337, 274] width 18 height 49
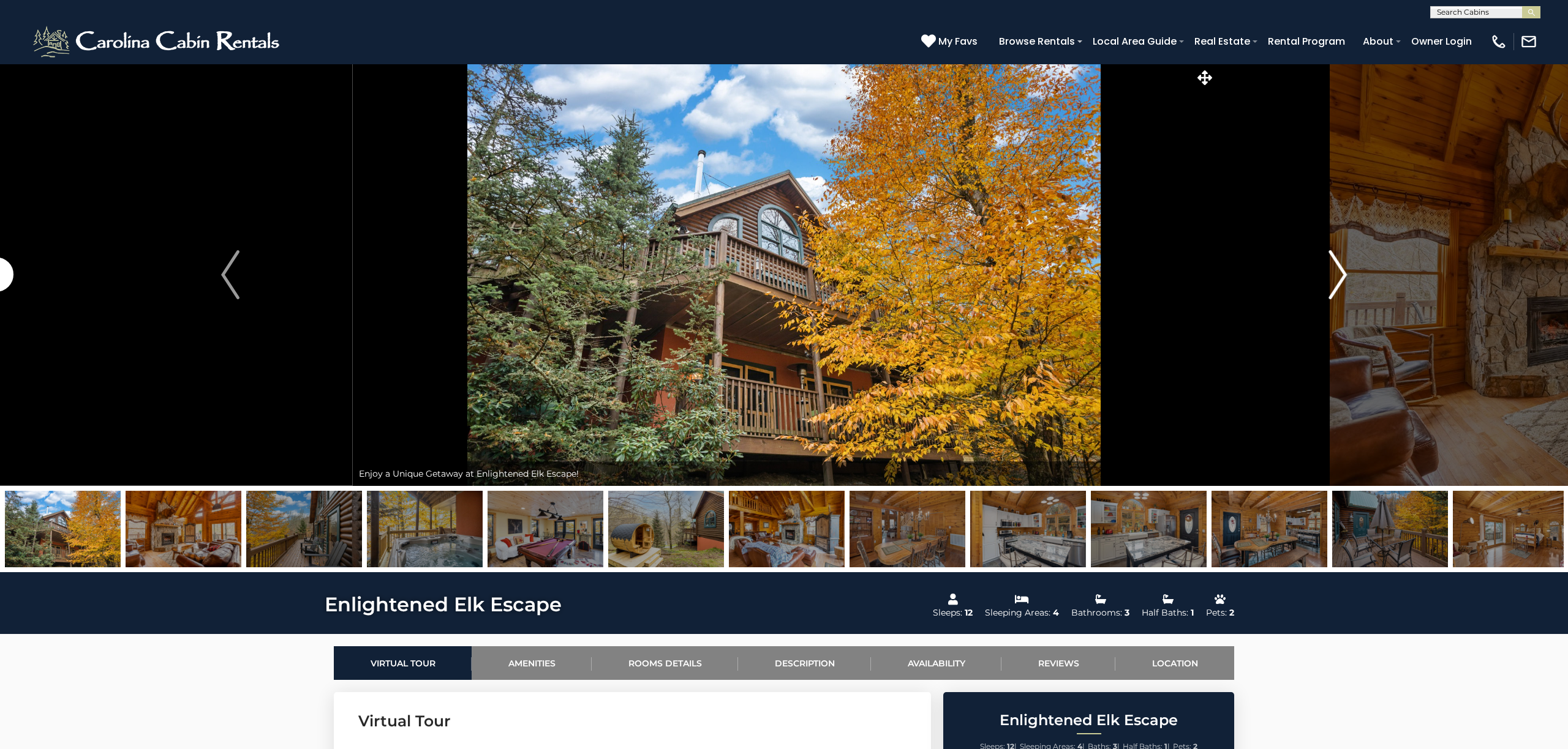
click at [1336, 277] on img "Next" at bounding box center [1337, 274] width 18 height 49
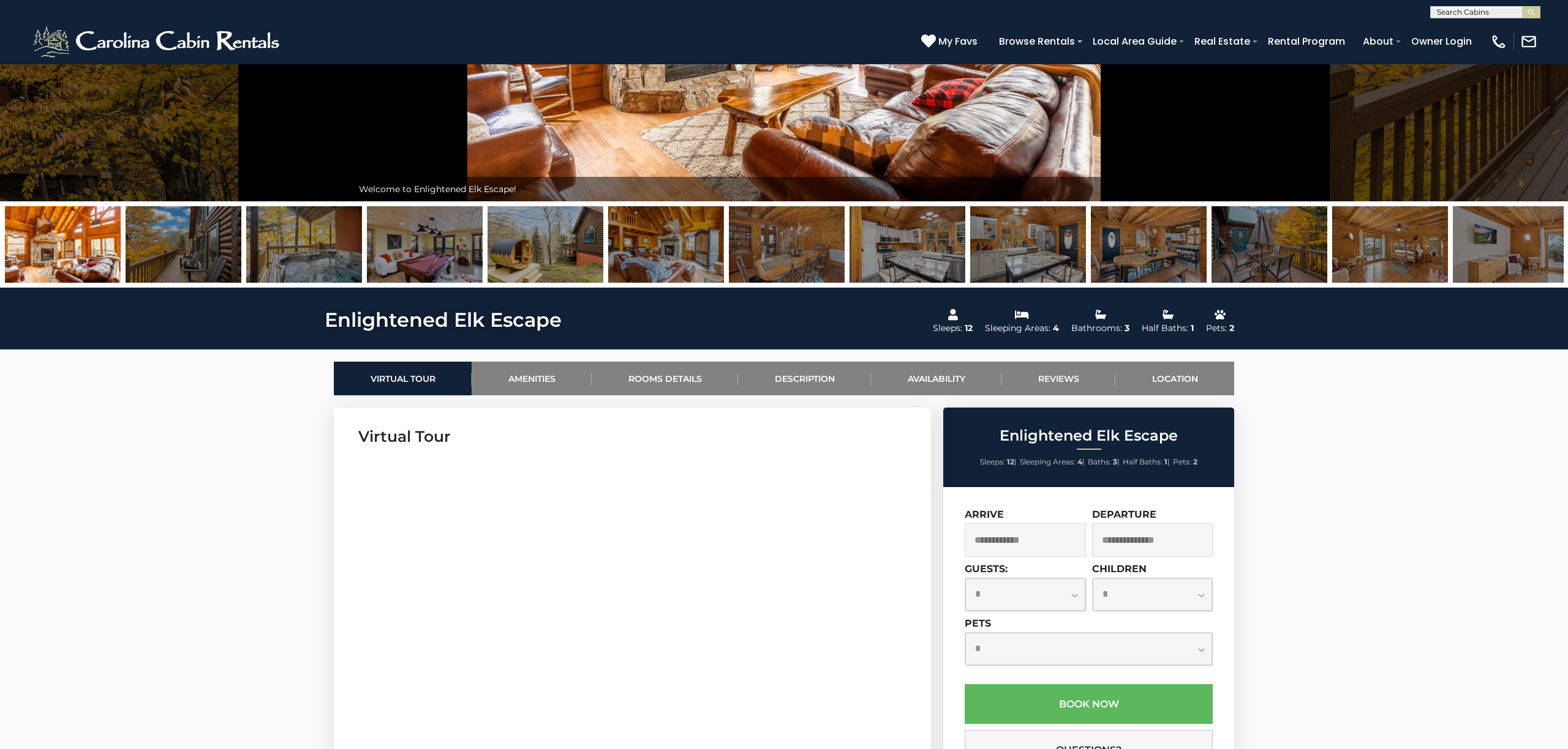
scroll to position [302, 0]
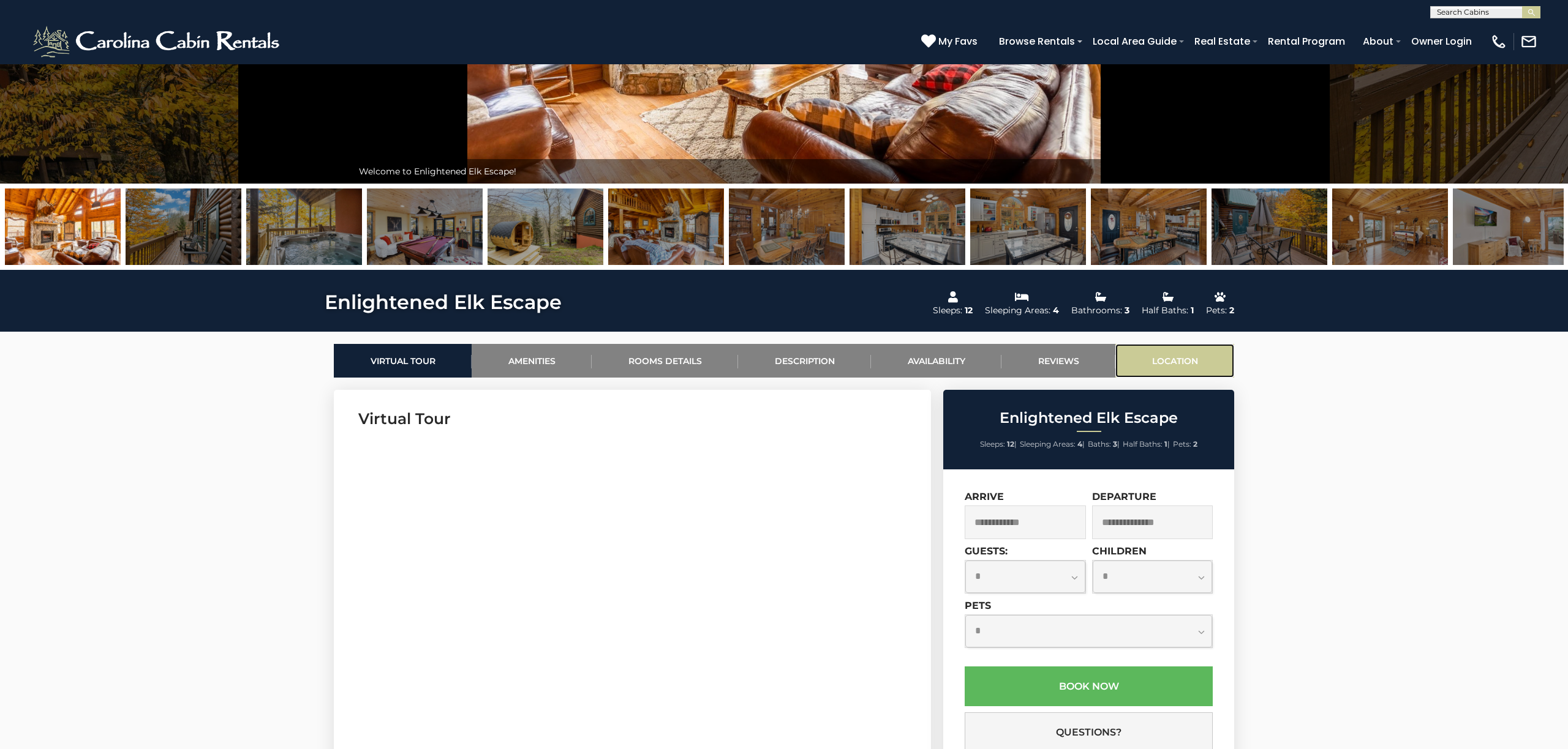
click at [1166, 362] on link "Location" at bounding box center [1174, 360] width 119 height 33
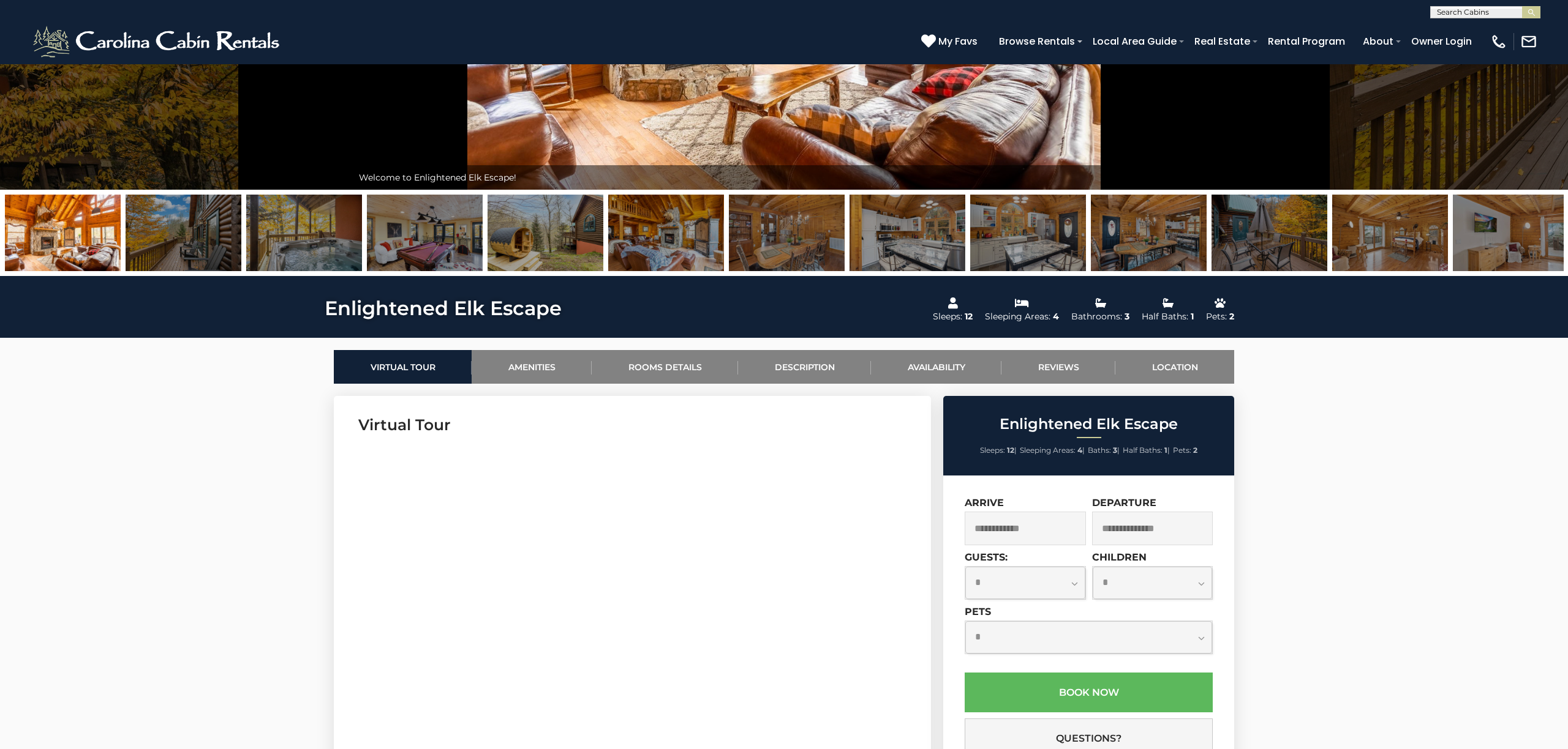
scroll to position [0, 0]
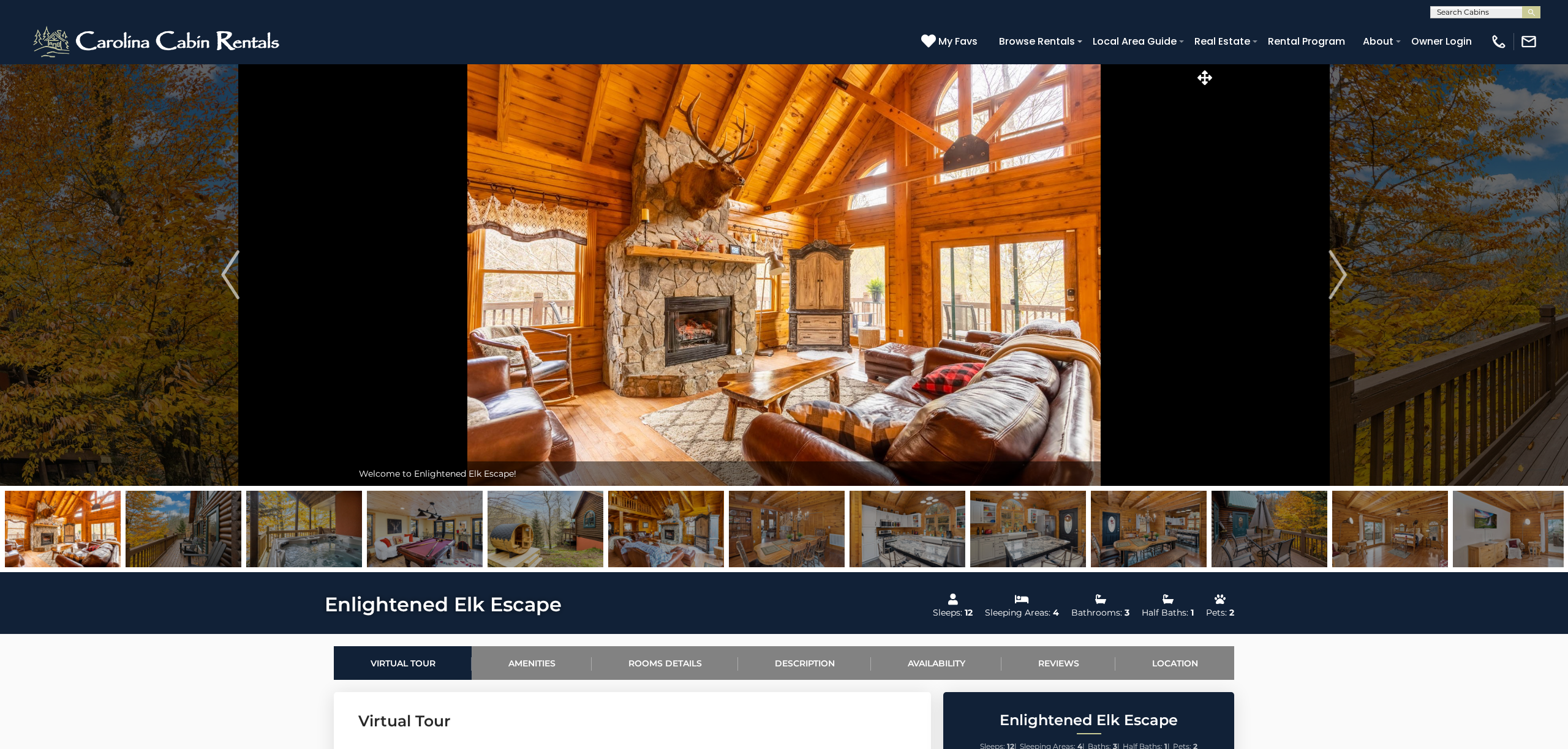
click at [927, 316] on img at bounding box center [784, 274] width 863 height 422
click at [1338, 273] on img "Next" at bounding box center [1337, 274] width 18 height 49
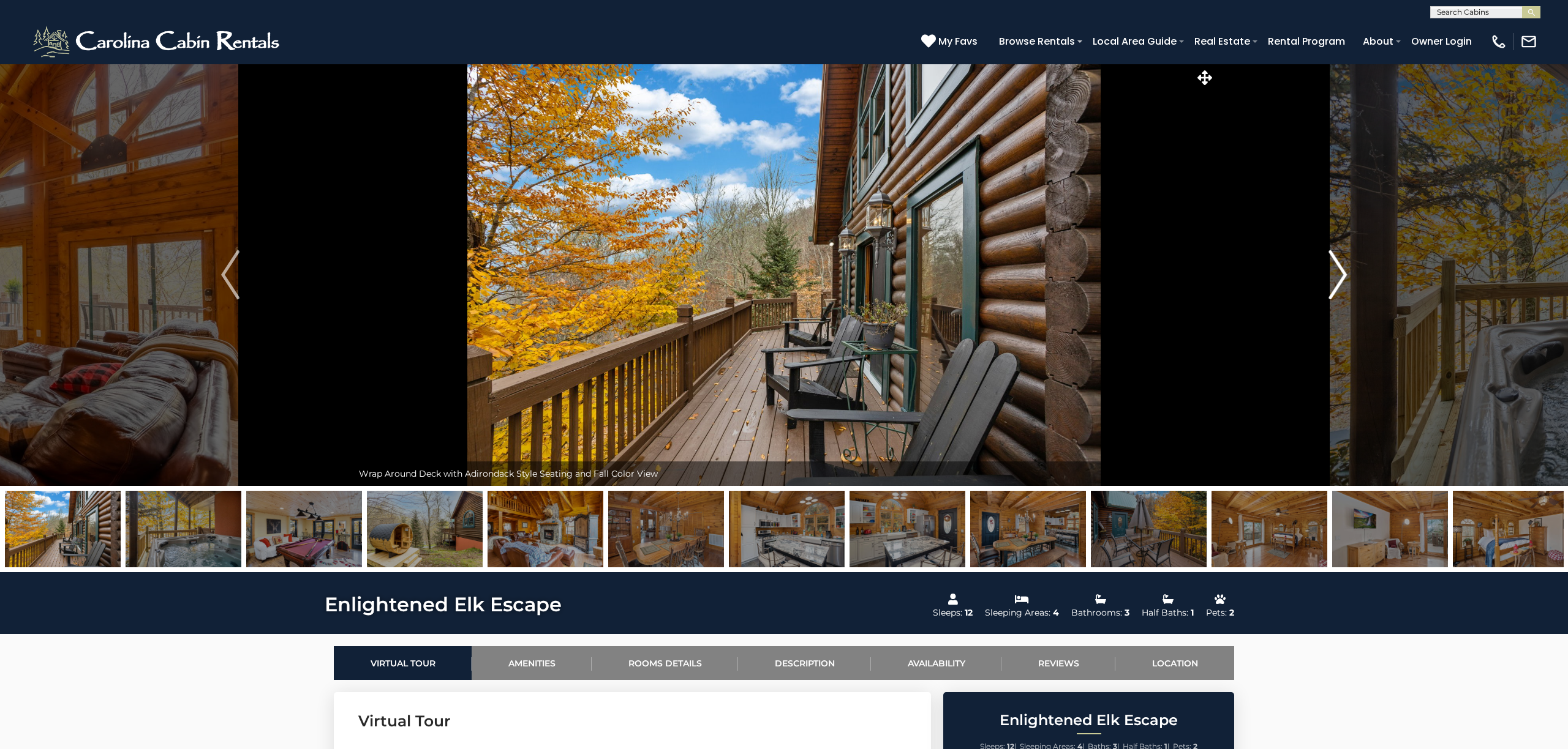
scroll to position [1, 0]
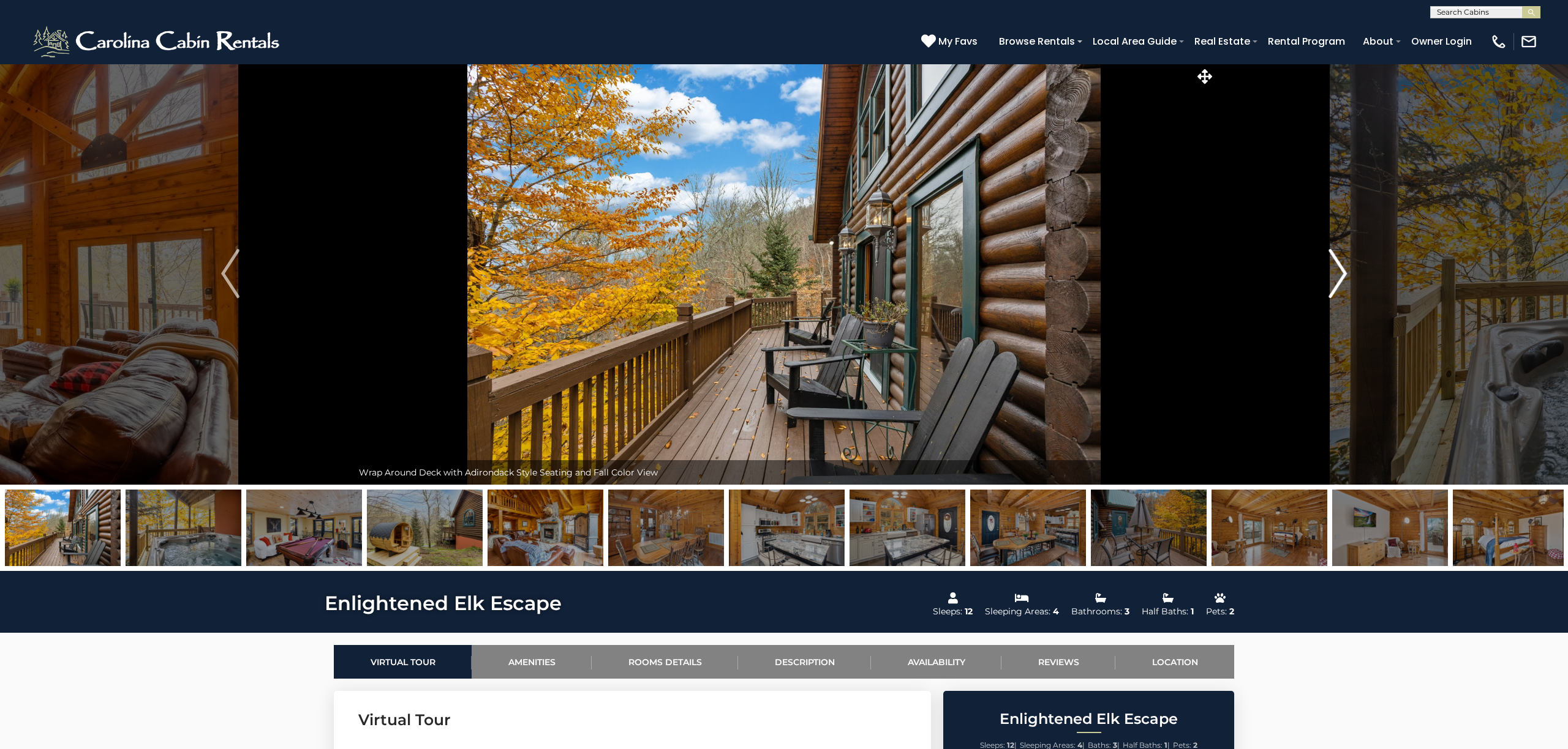
click at [1339, 273] on img "Next" at bounding box center [1337, 273] width 18 height 49
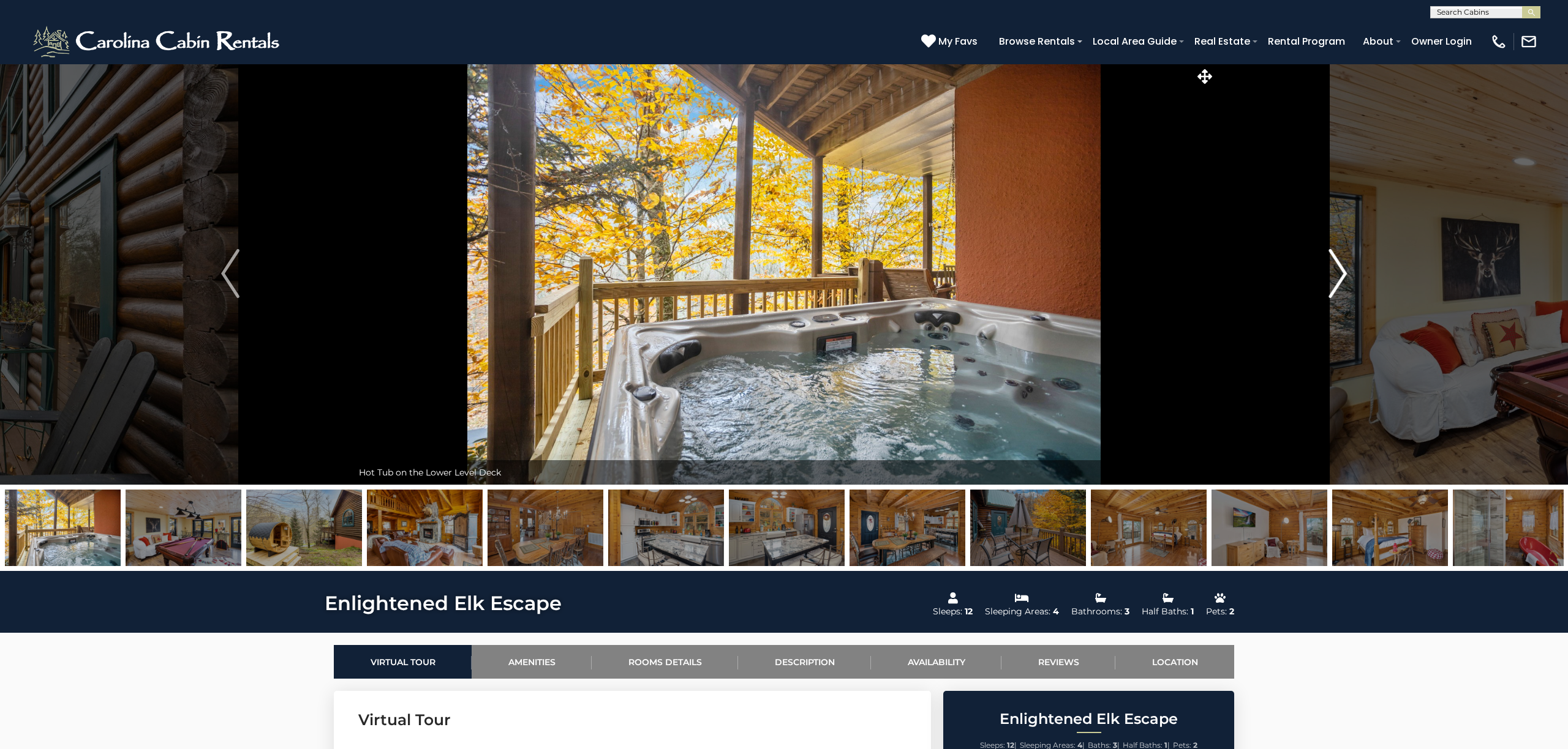
click at [1338, 273] on img "Next" at bounding box center [1337, 273] width 18 height 49
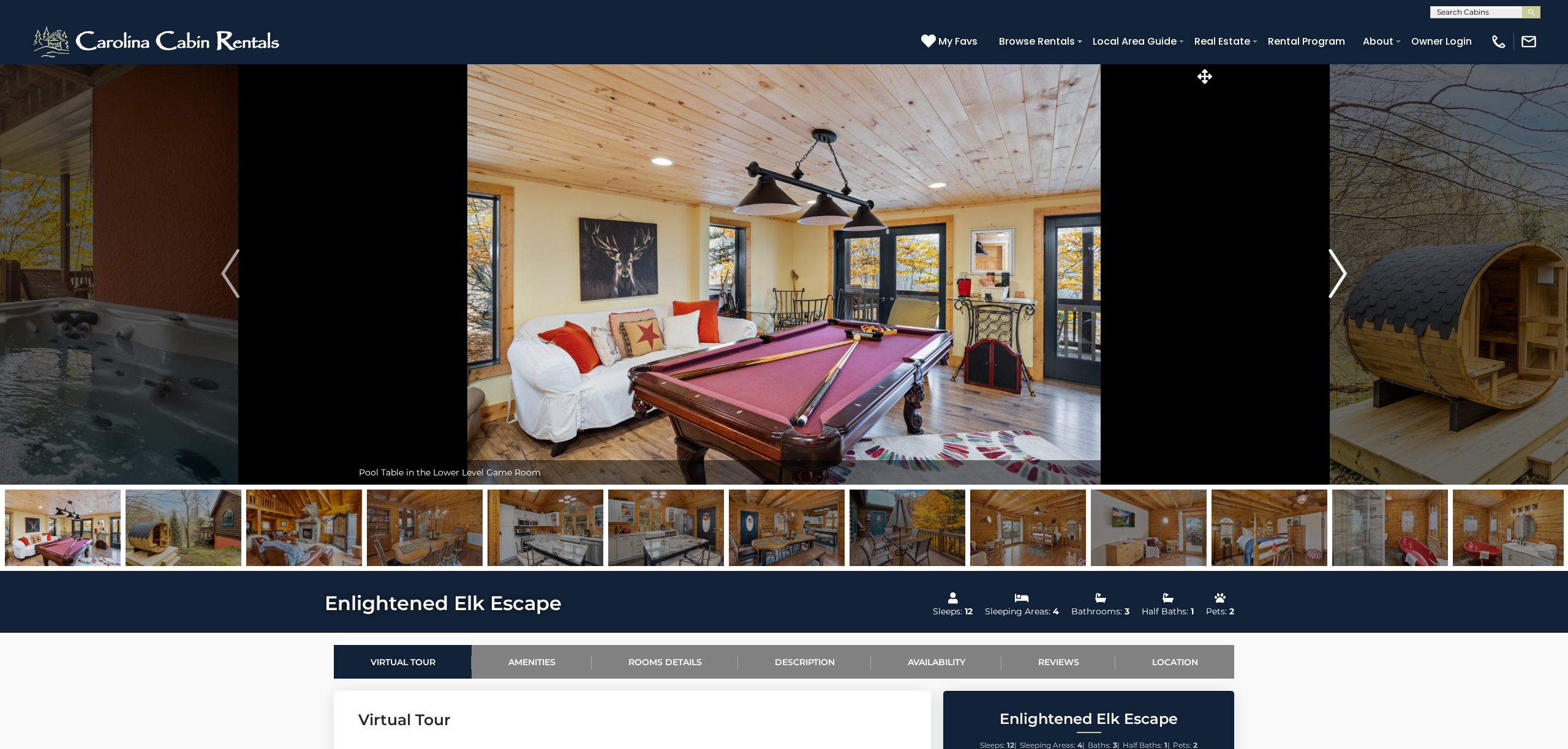
click at [1337, 273] on img "Next" at bounding box center [1337, 273] width 18 height 49
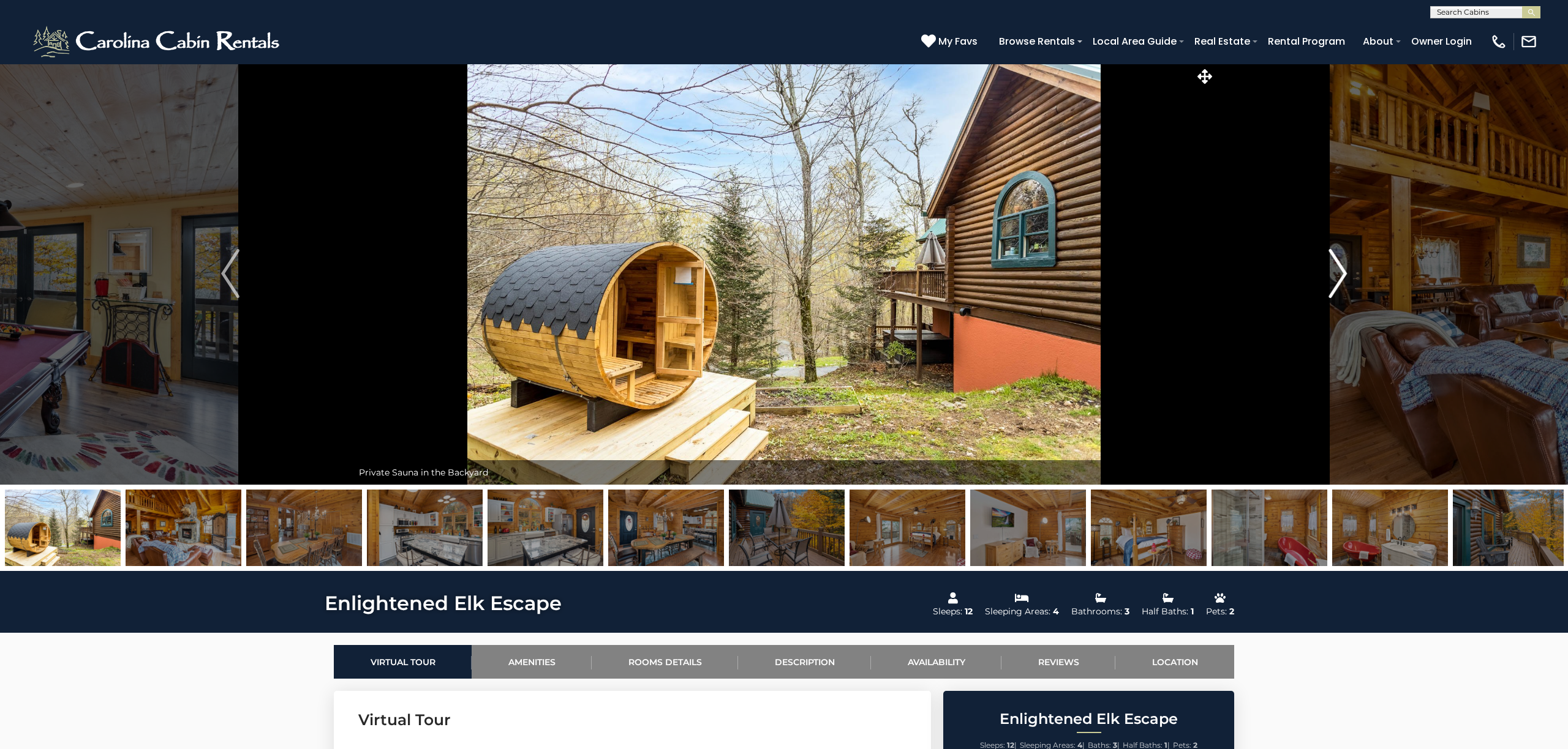
click at [1337, 273] on img "Next" at bounding box center [1337, 273] width 18 height 49
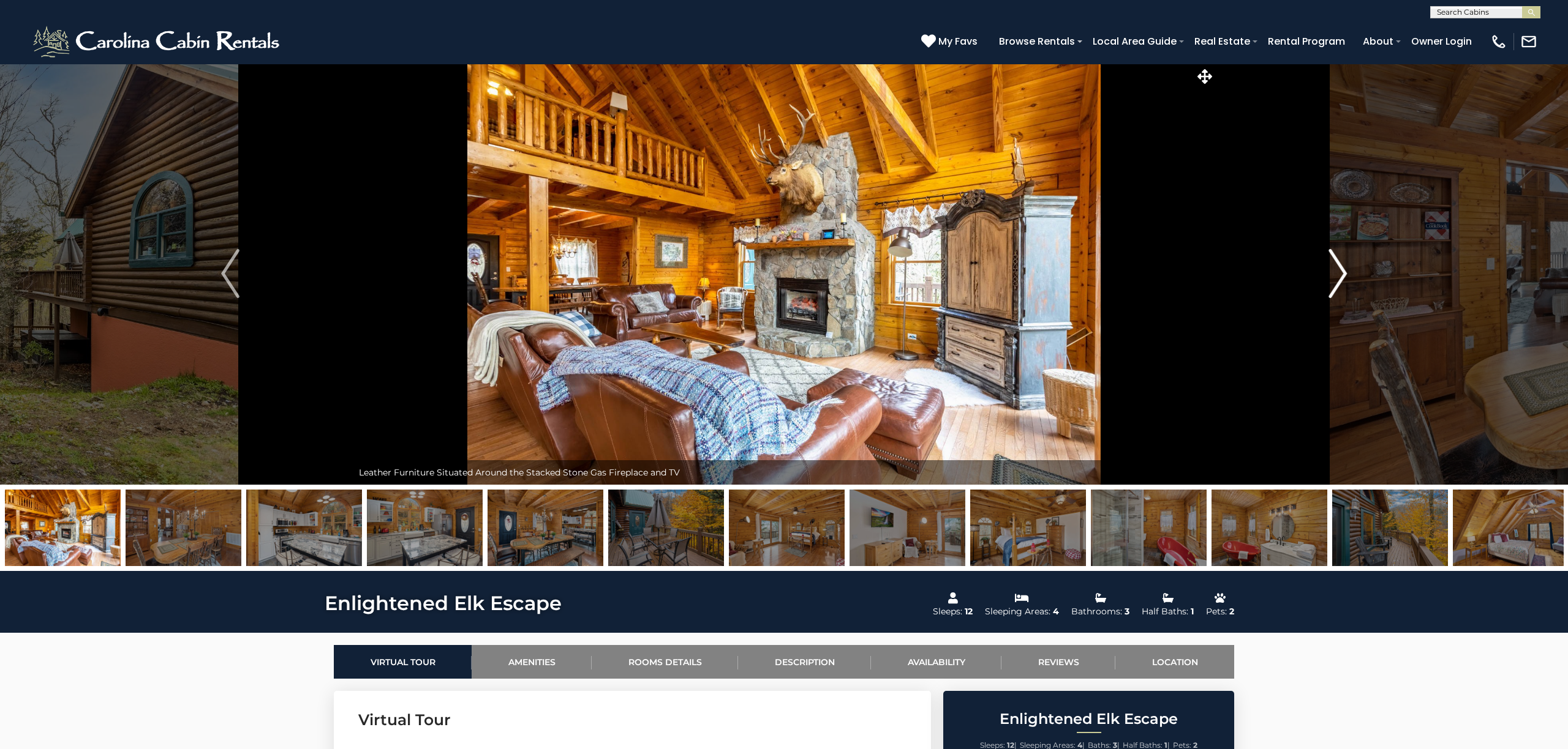
click at [1337, 273] on img "Next" at bounding box center [1337, 273] width 18 height 49
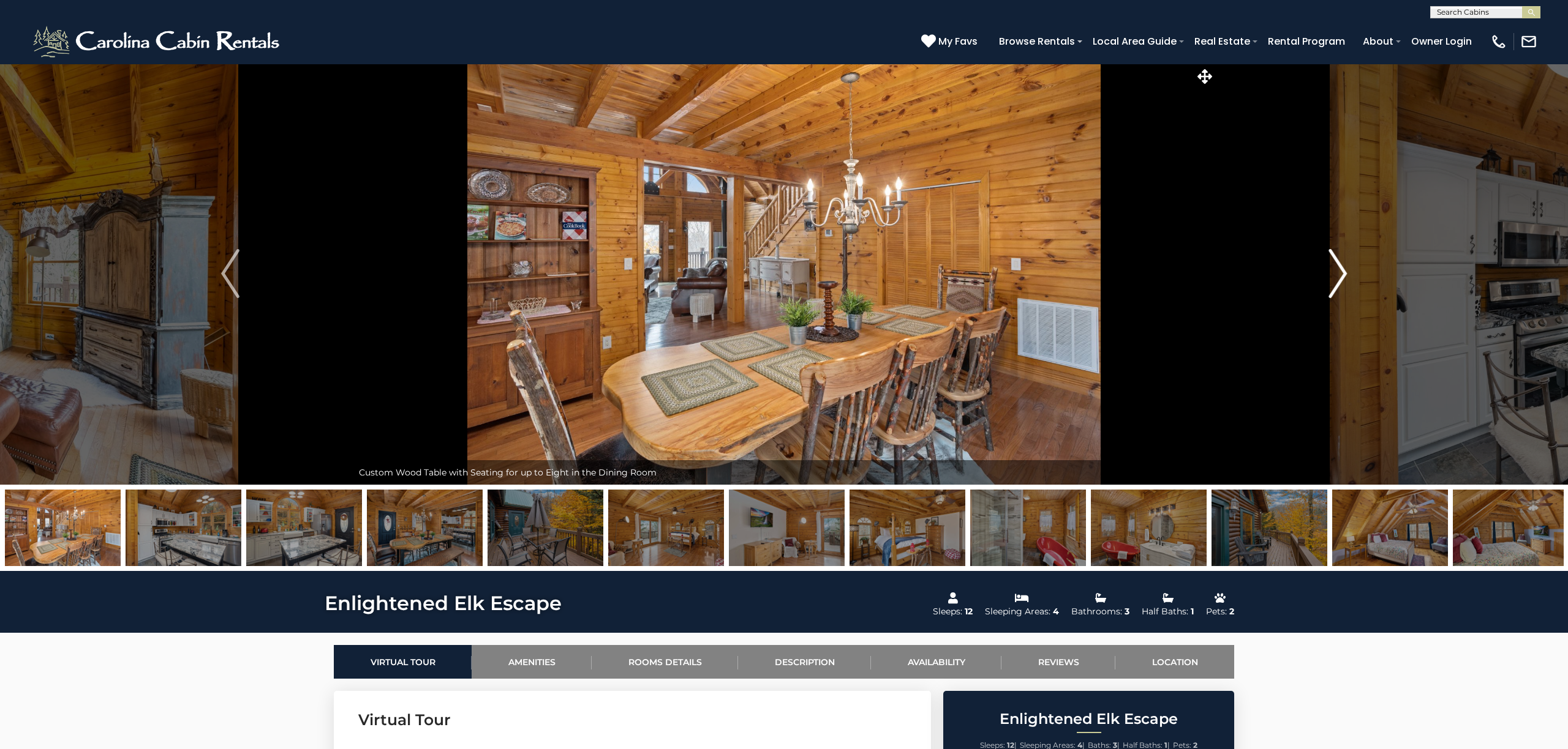
click at [1337, 273] on img "Next" at bounding box center [1337, 273] width 18 height 49
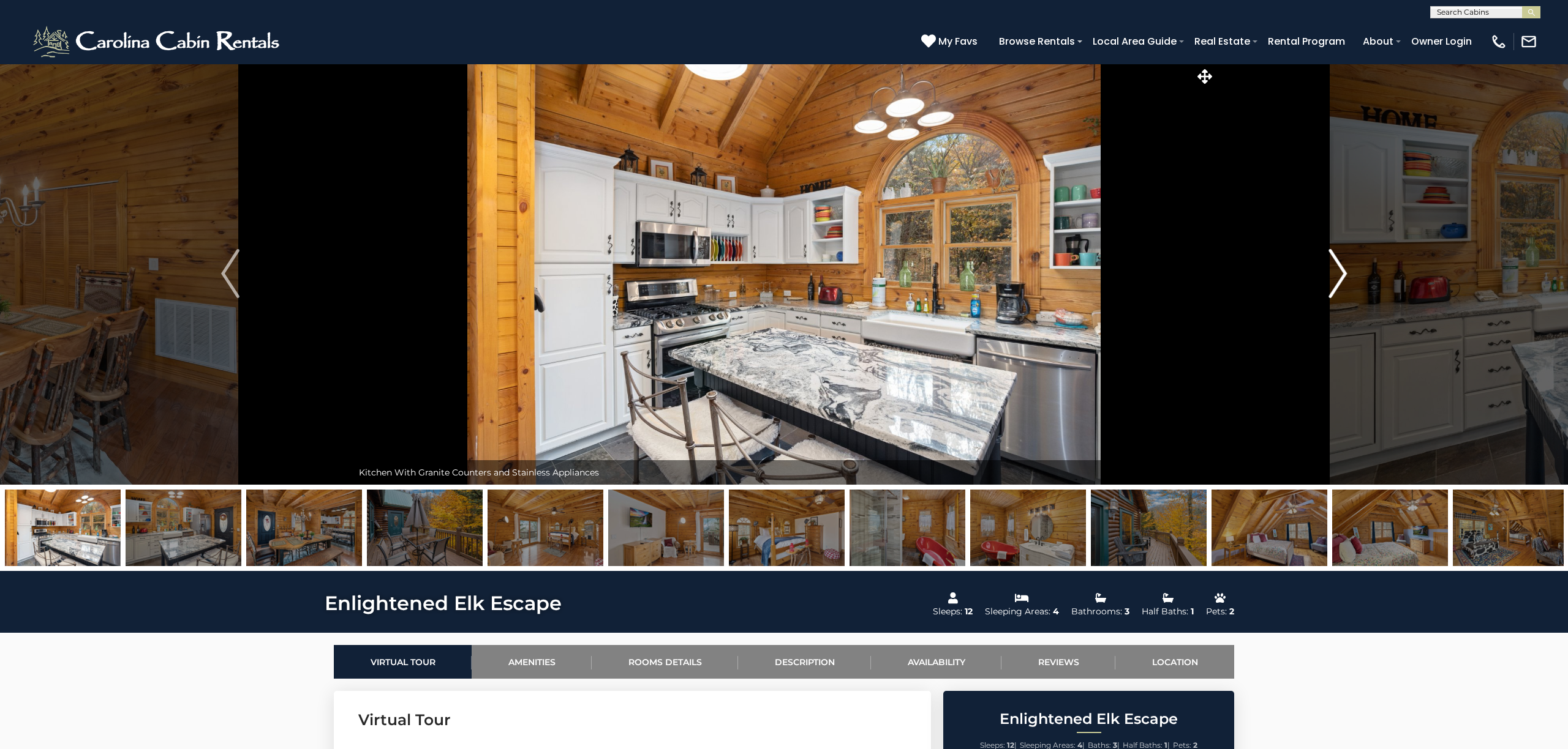
click at [1334, 274] on img "Next" at bounding box center [1337, 273] width 18 height 49
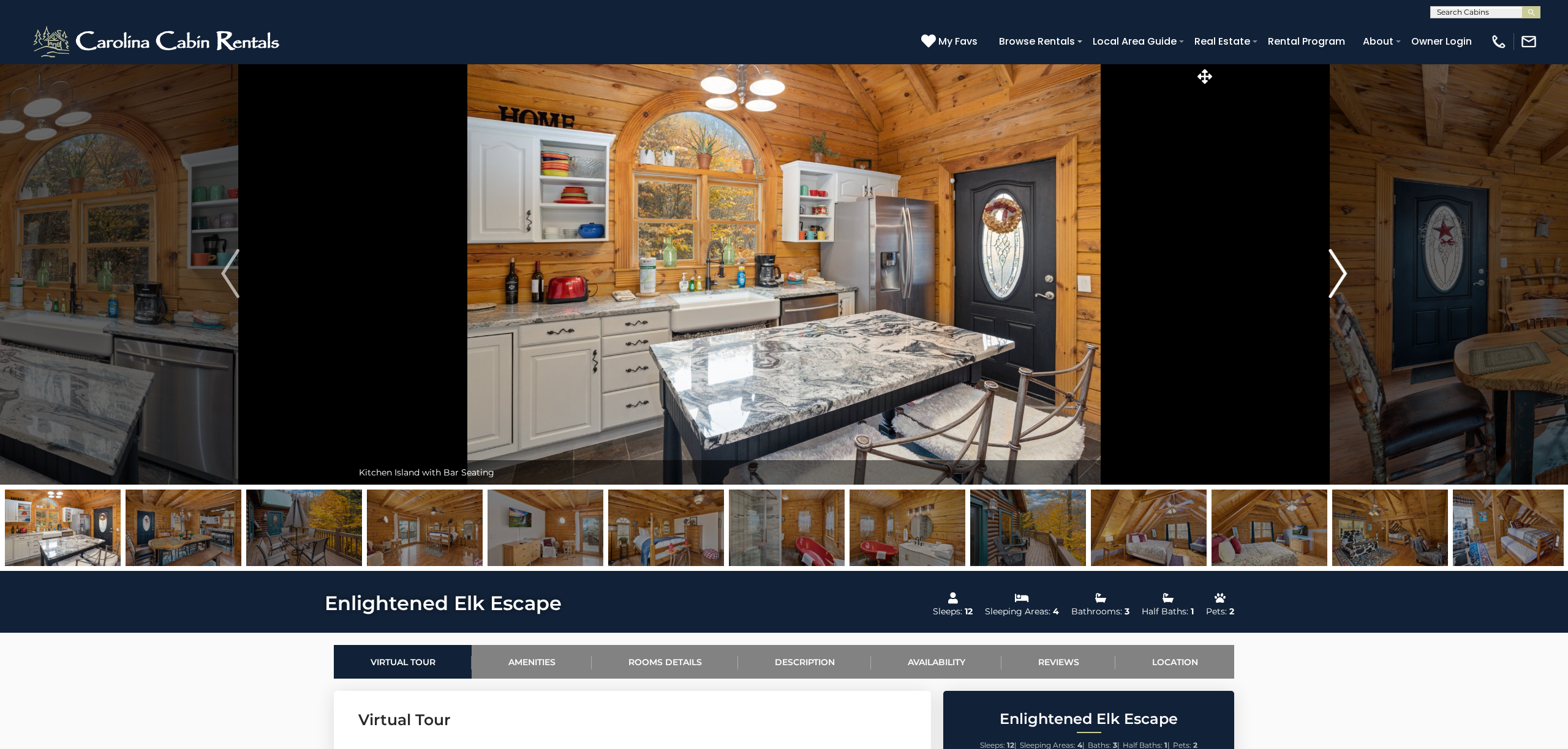
click at [1334, 274] on img "Next" at bounding box center [1337, 273] width 18 height 49
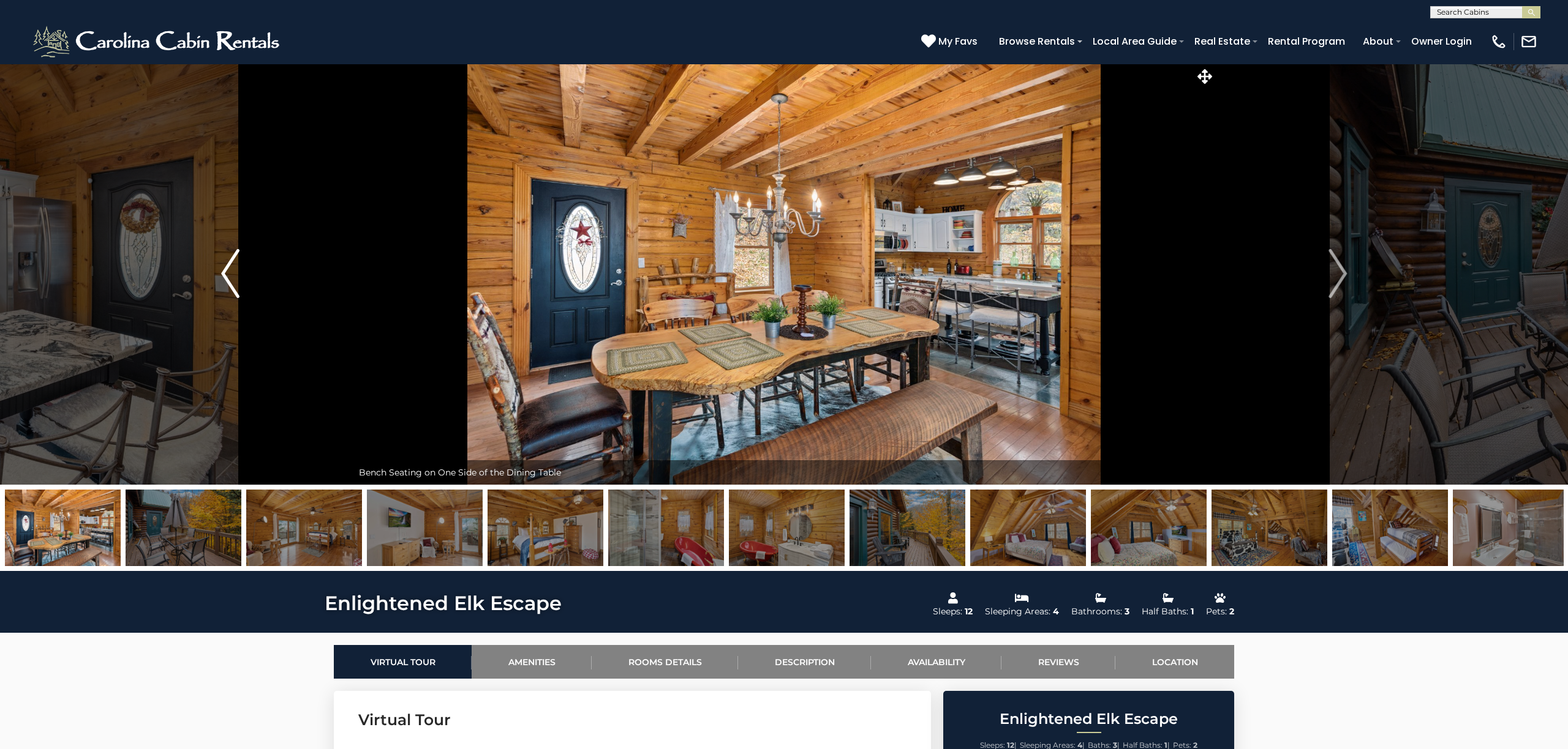
click at [233, 274] on img "Previous" at bounding box center [230, 273] width 18 height 49
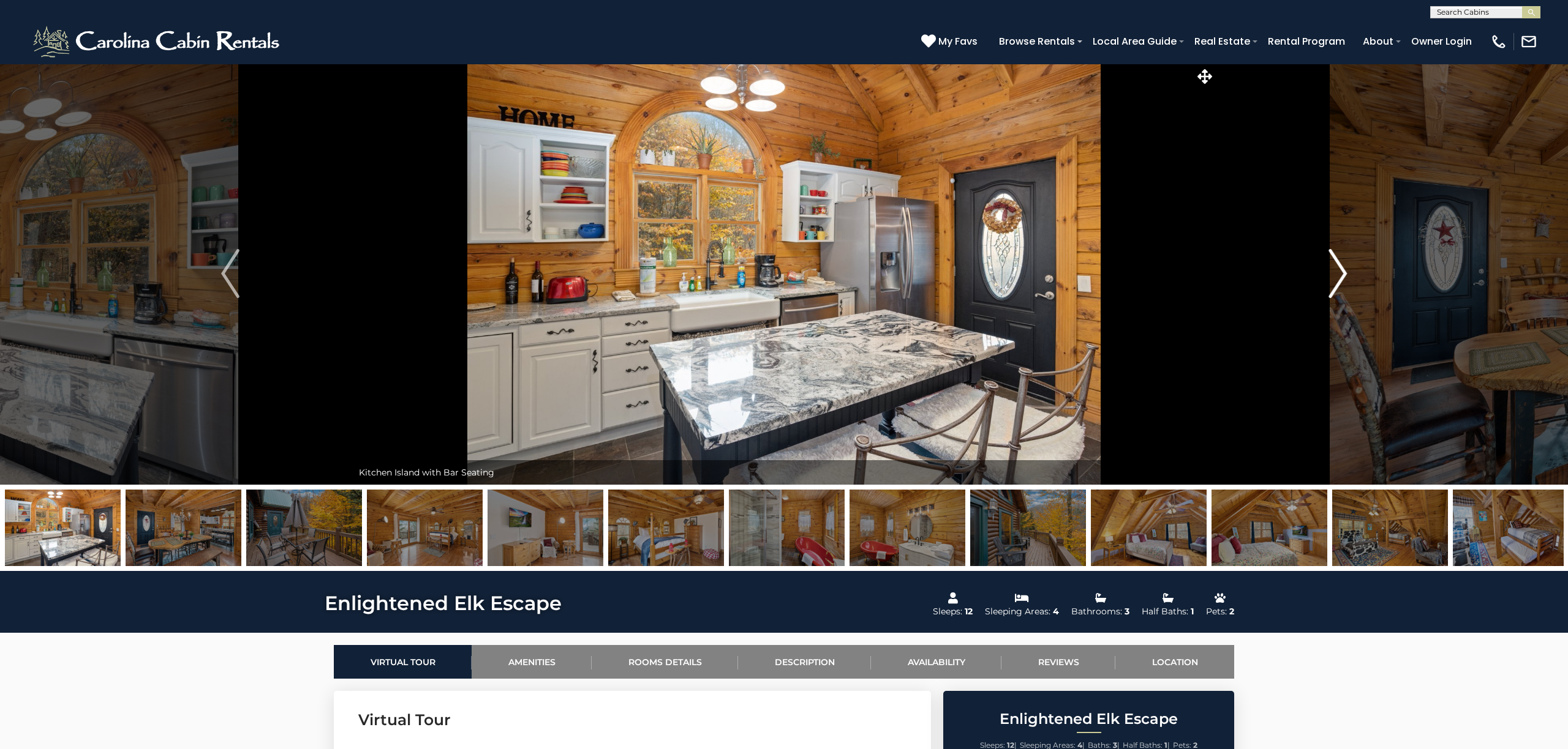
click at [1334, 272] on img "Next" at bounding box center [1337, 273] width 18 height 49
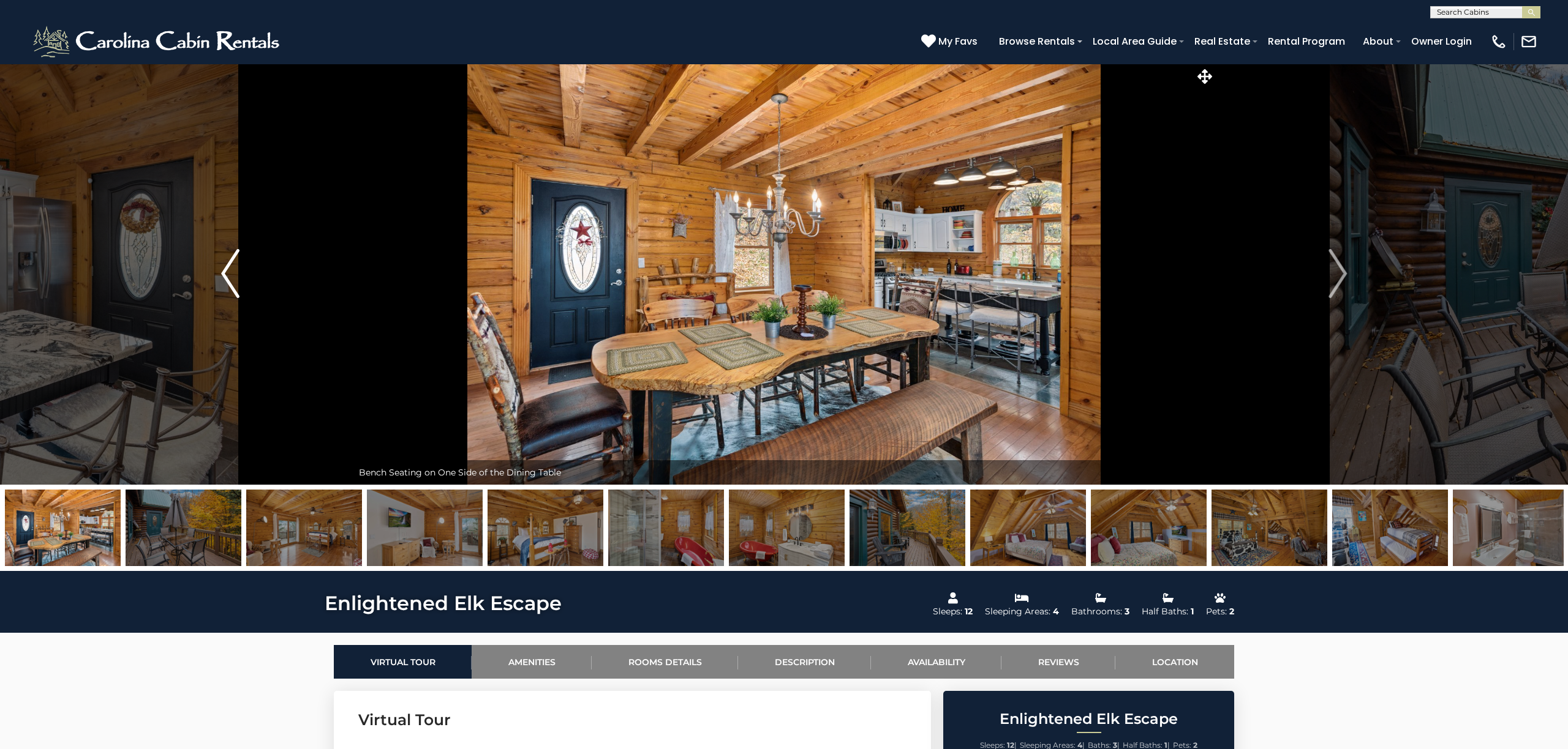
click at [235, 273] on img "Previous" at bounding box center [230, 273] width 18 height 49
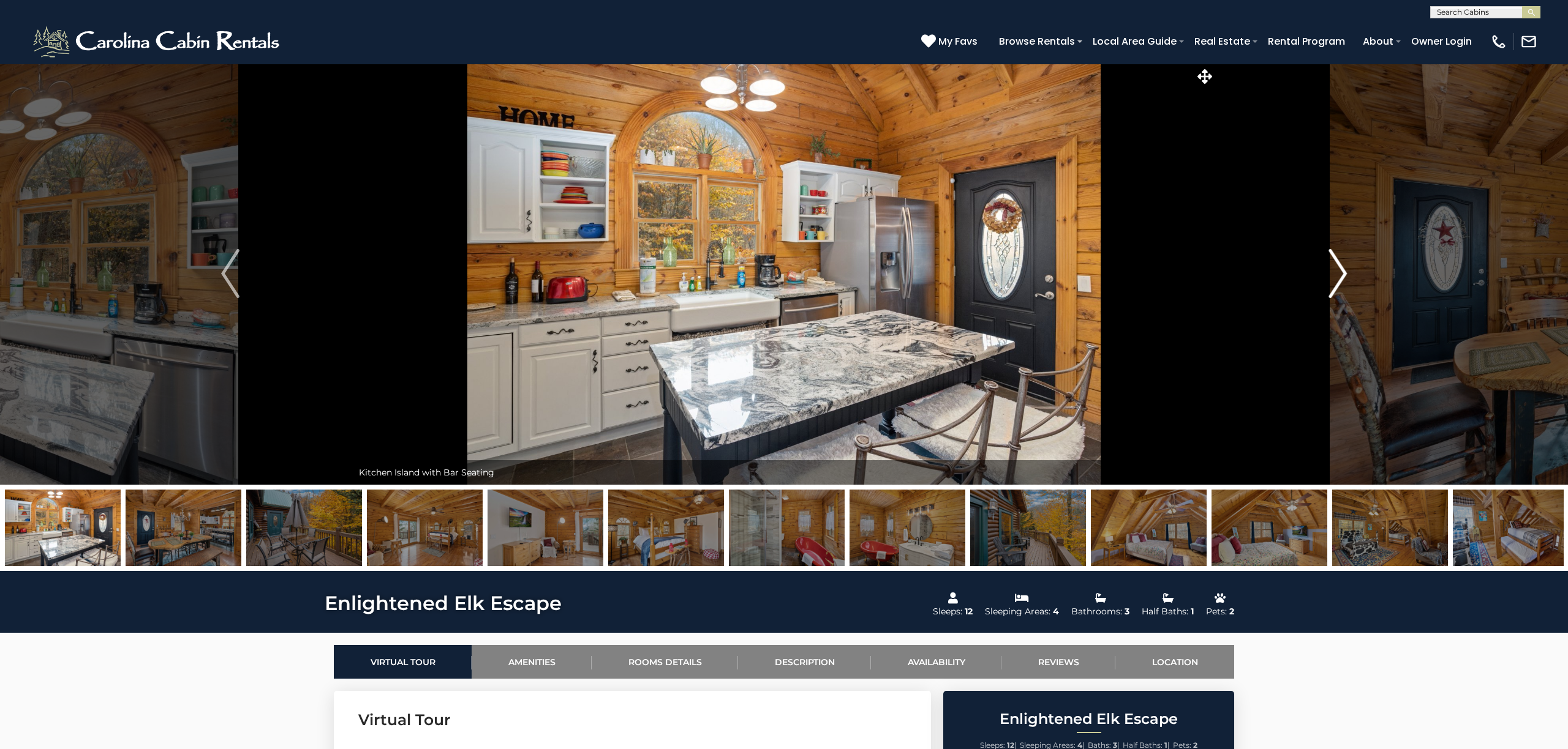
click at [1341, 271] on img "Next" at bounding box center [1337, 273] width 18 height 49
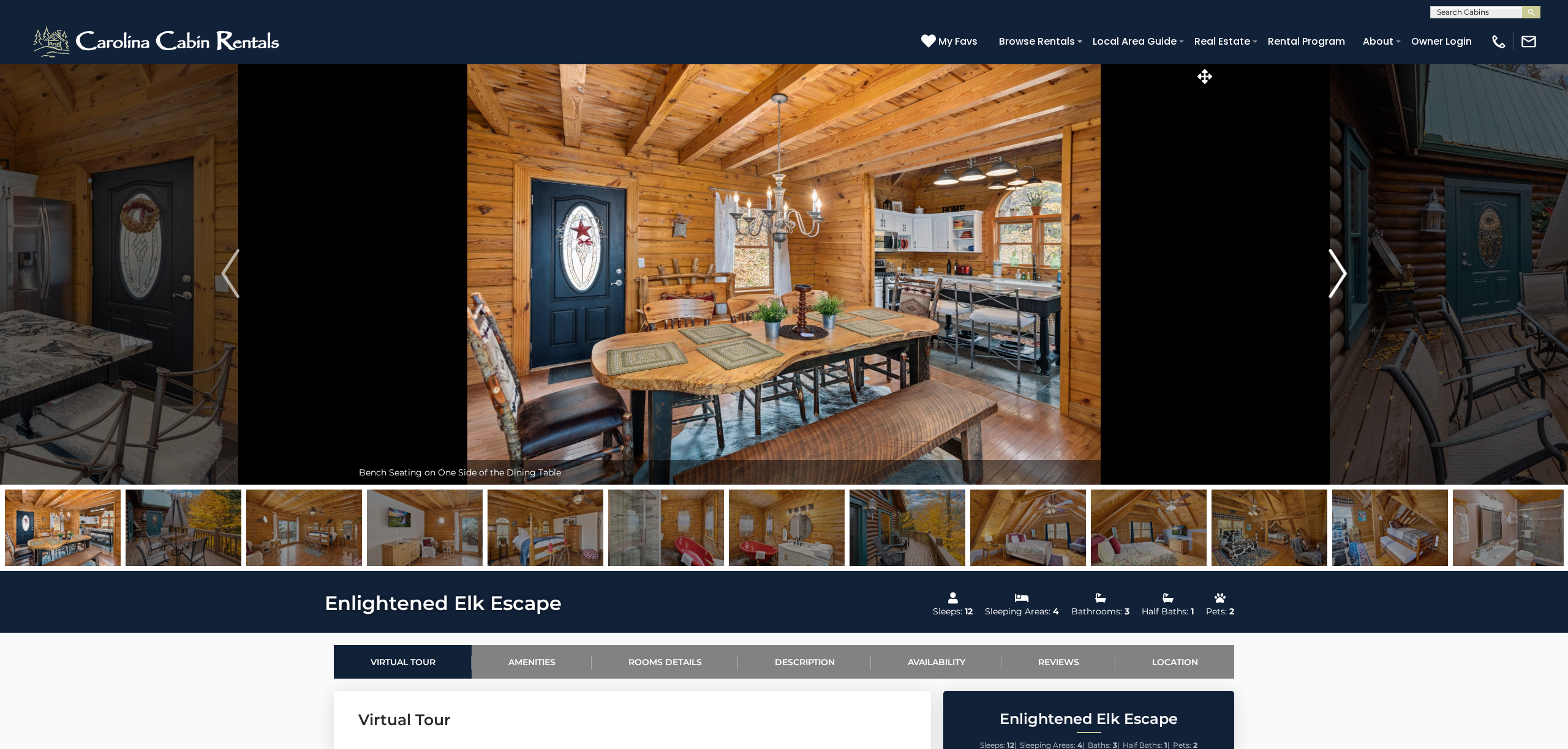
click at [1341, 270] on img "Next" at bounding box center [1337, 273] width 18 height 49
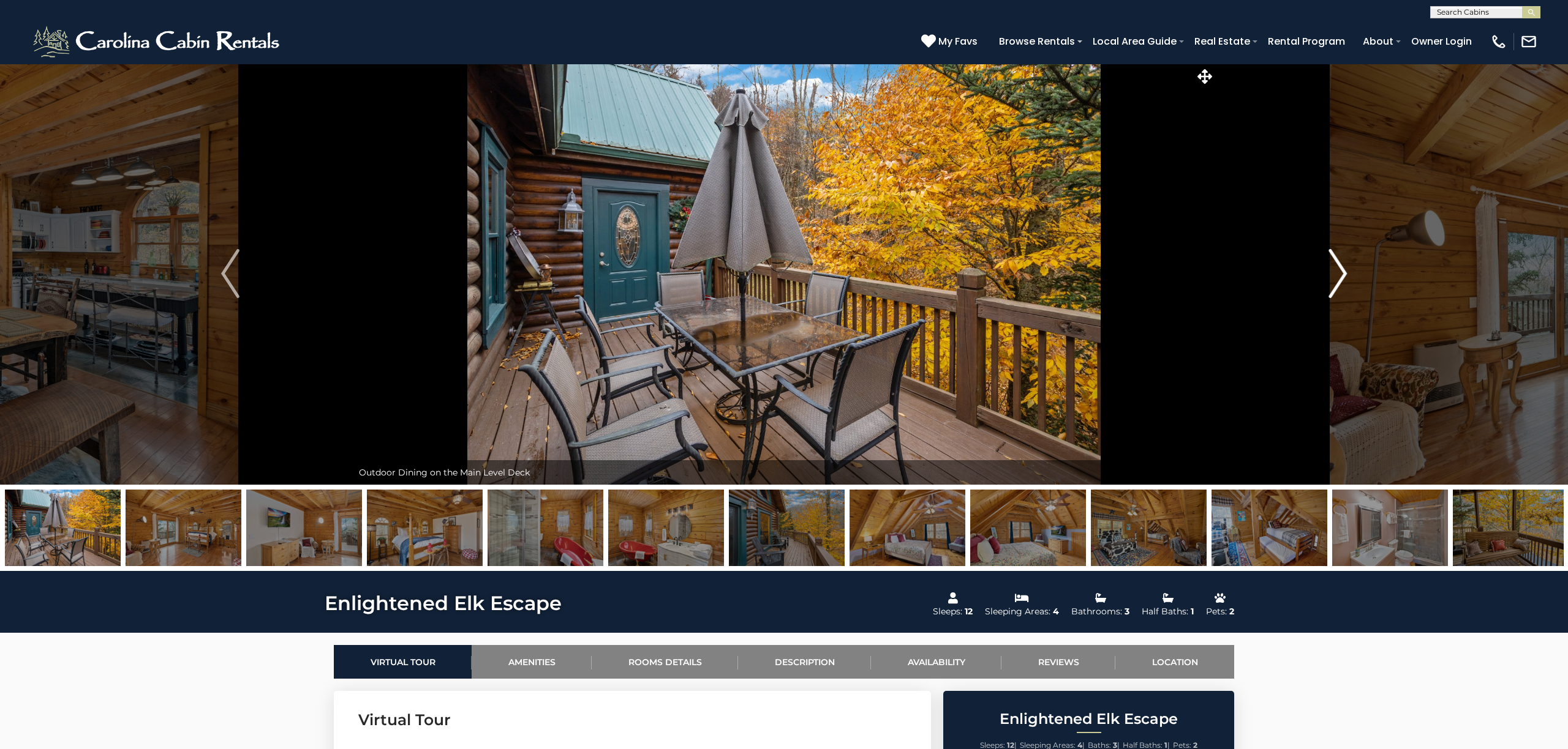
click at [1340, 270] on img "Next" at bounding box center [1337, 273] width 18 height 49
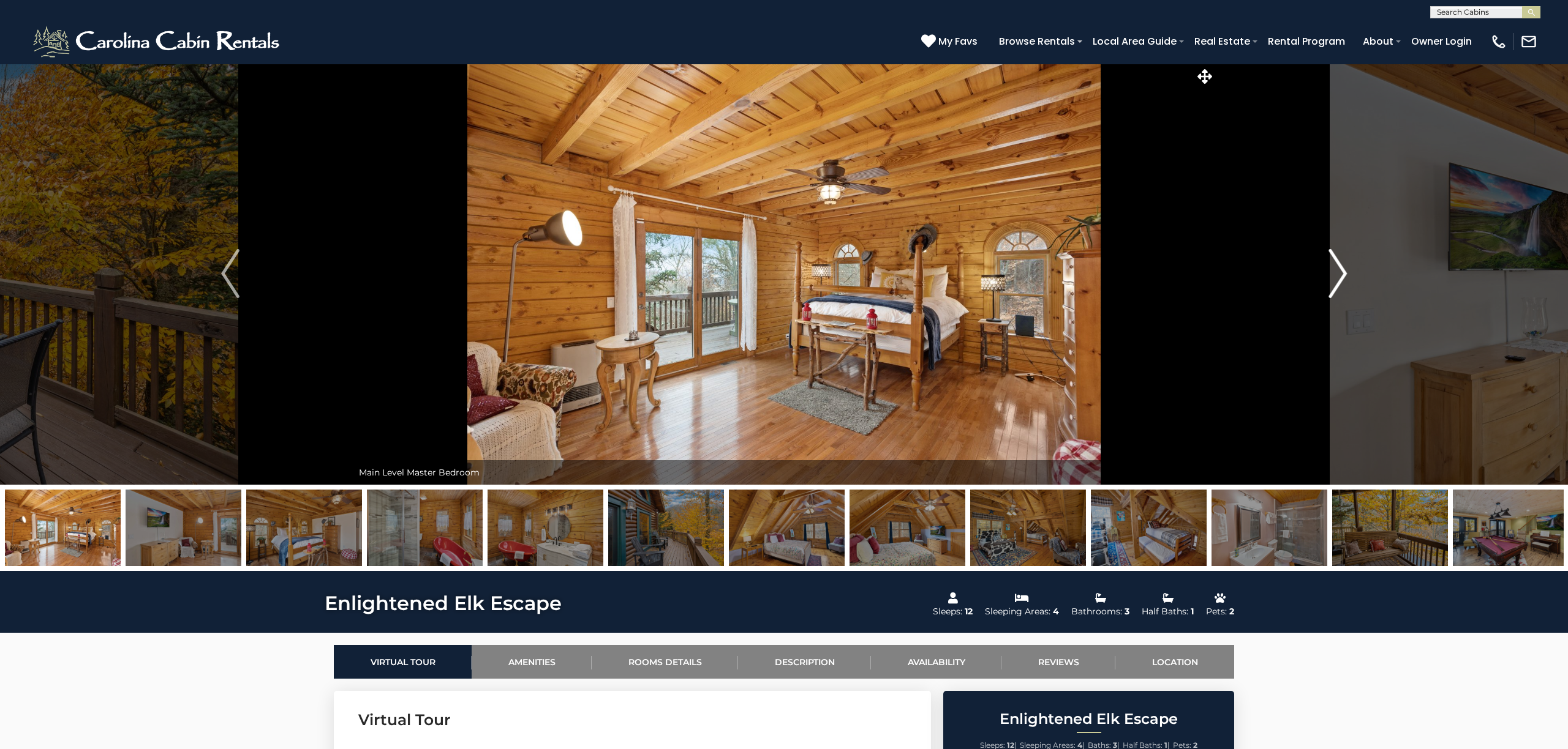
click at [1340, 270] on img "Next" at bounding box center [1337, 273] width 18 height 49
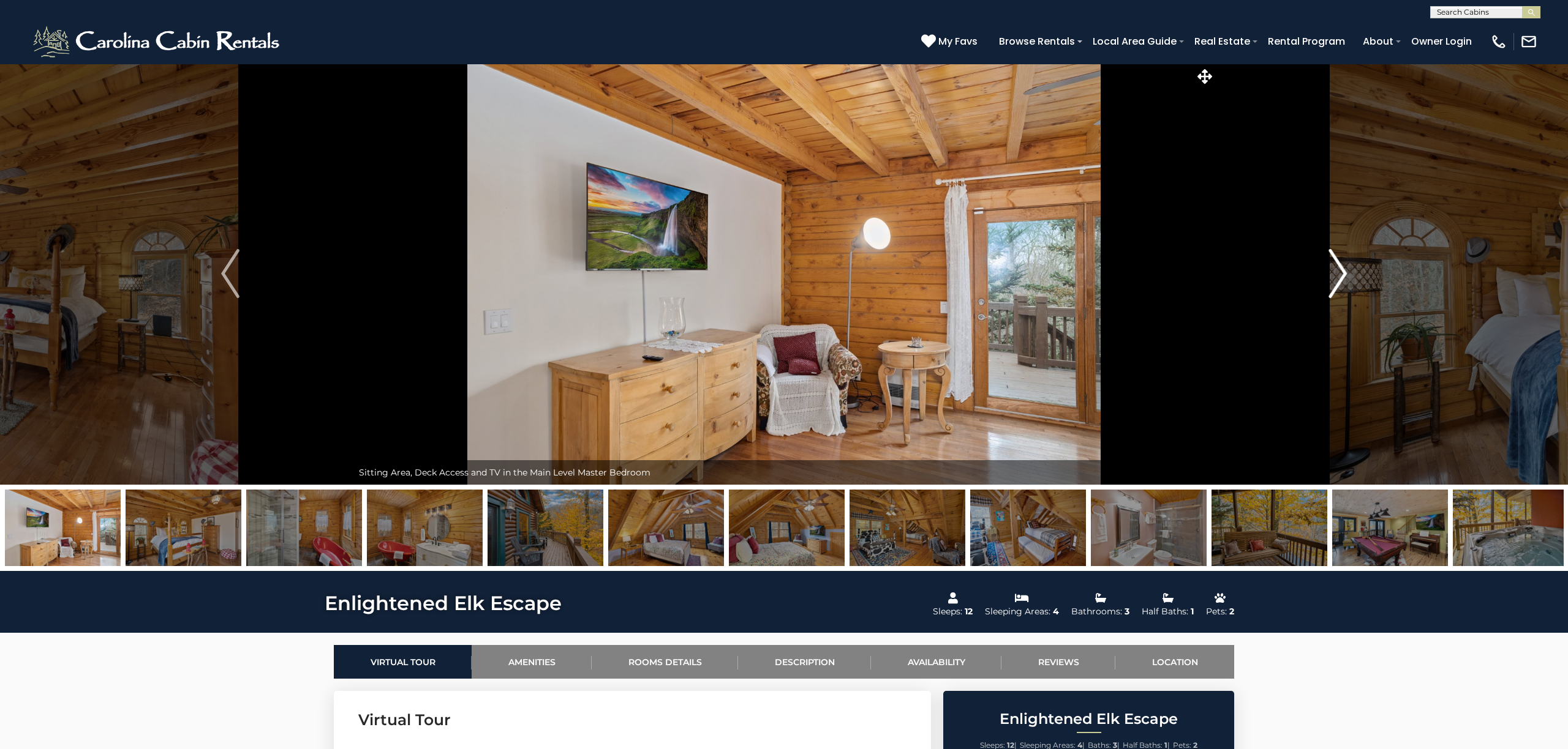
click at [1340, 270] on img "Next" at bounding box center [1337, 273] width 18 height 49
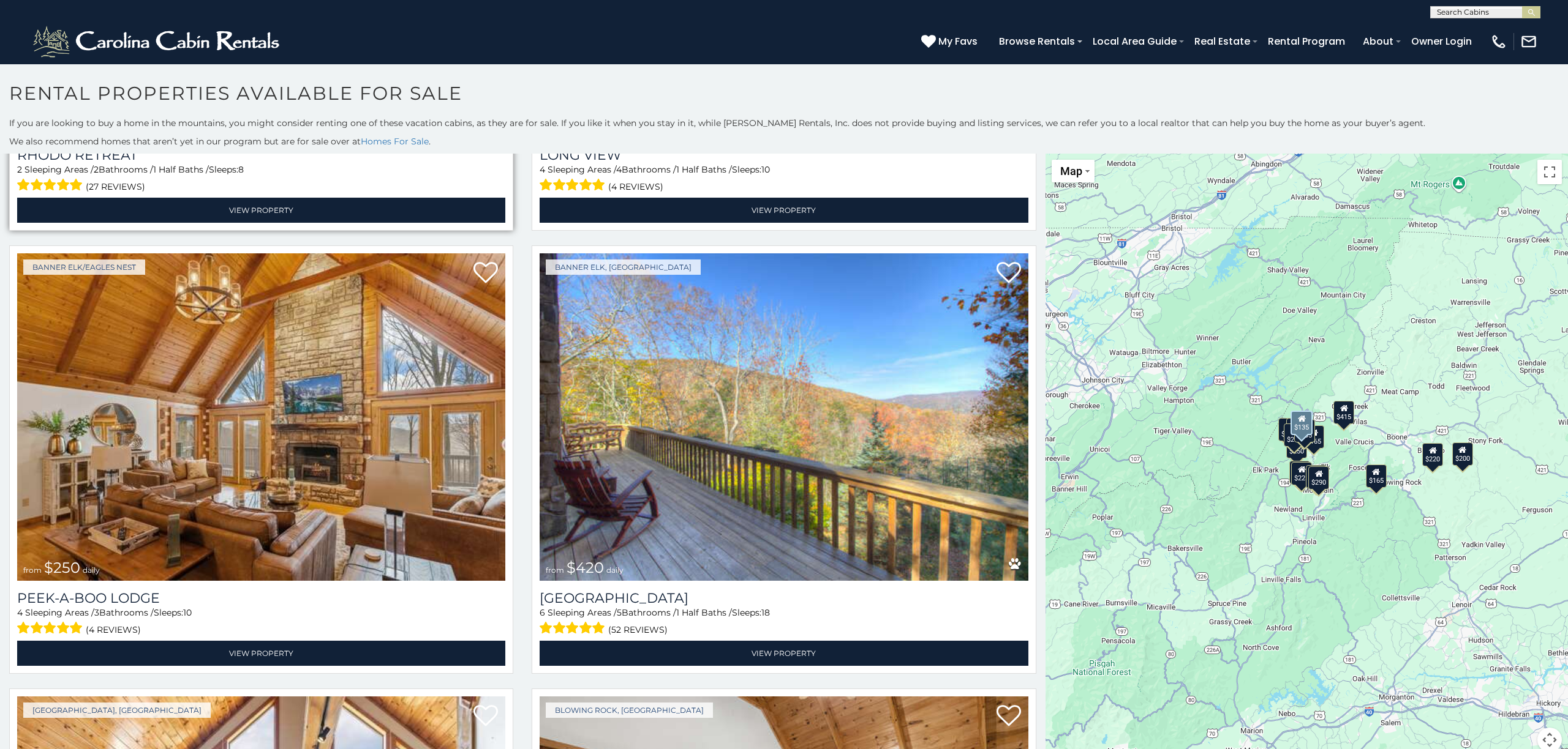
scroll to position [382, 0]
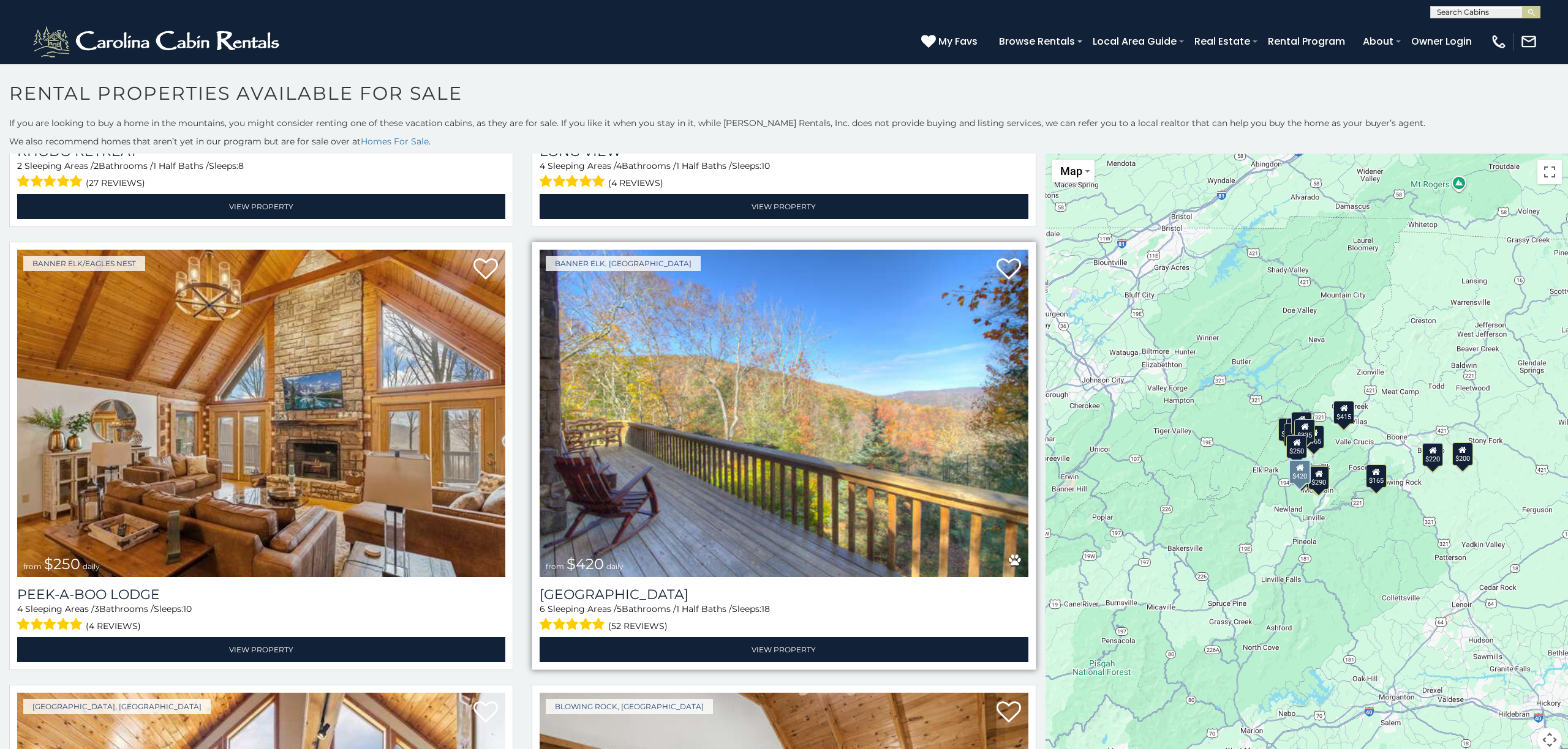
click at [796, 416] on img at bounding box center [784, 413] width 488 height 327
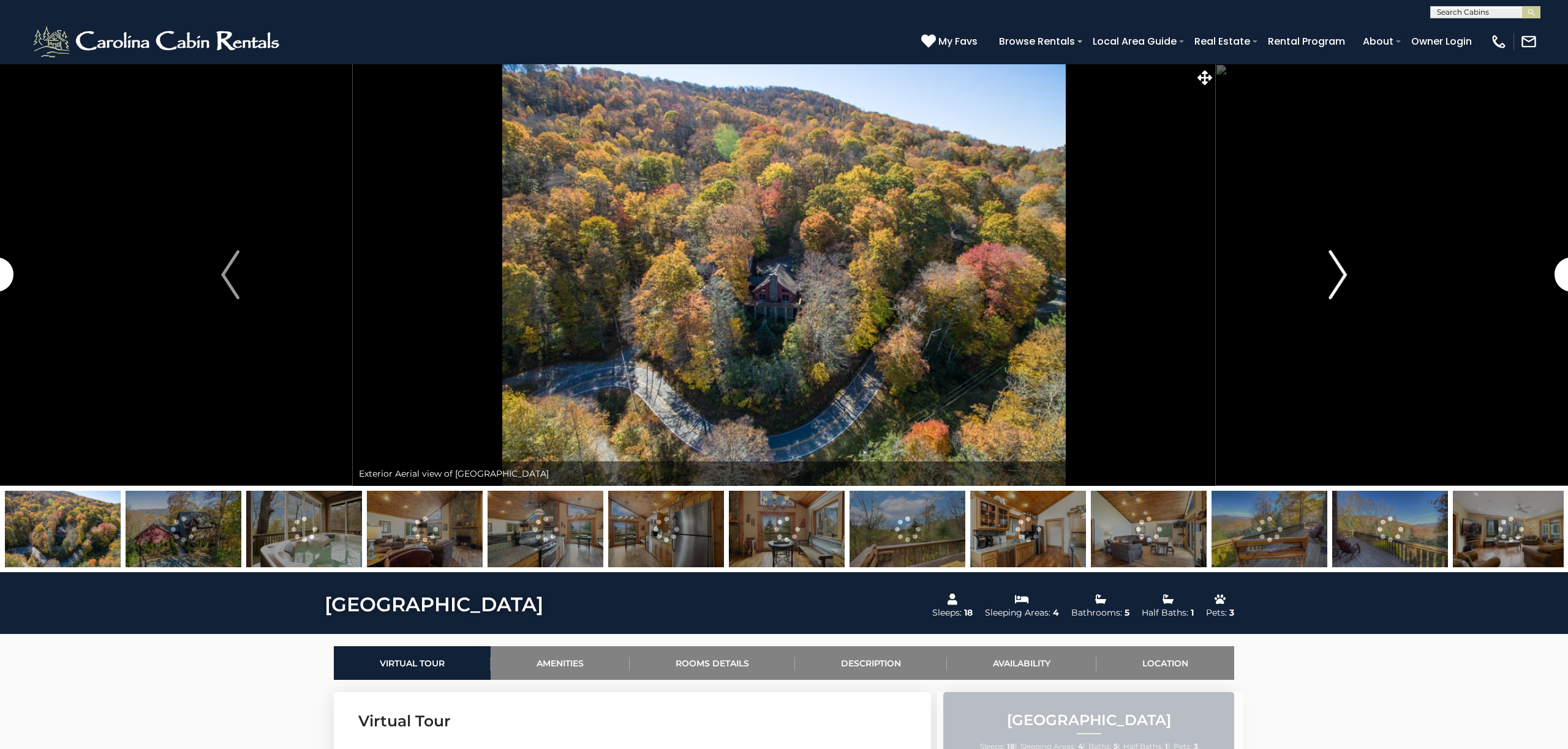
click at [1346, 280] on img "Next" at bounding box center [1337, 274] width 18 height 49
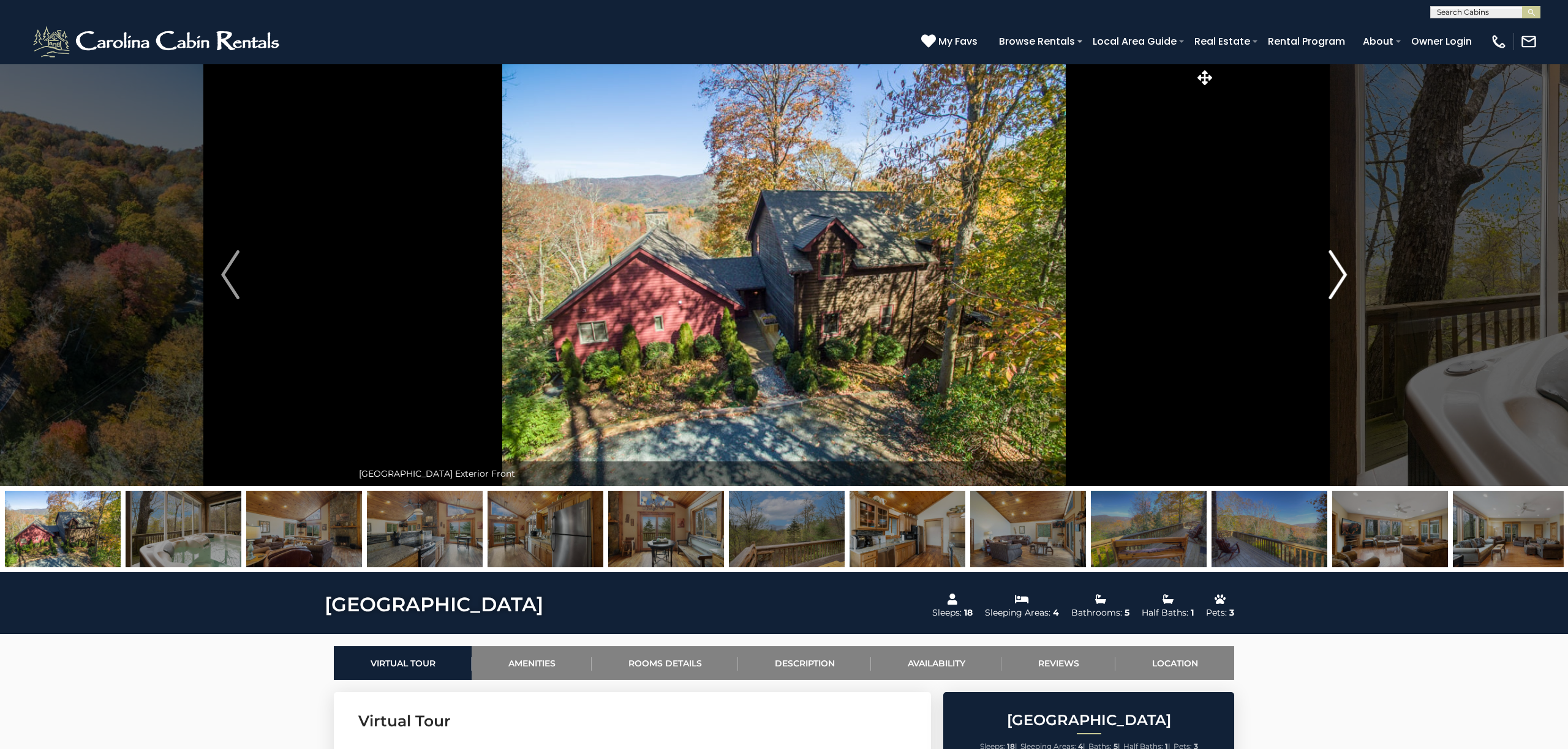
click at [1338, 275] on img "Next" at bounding box center [1337, 274] width 18 height 49
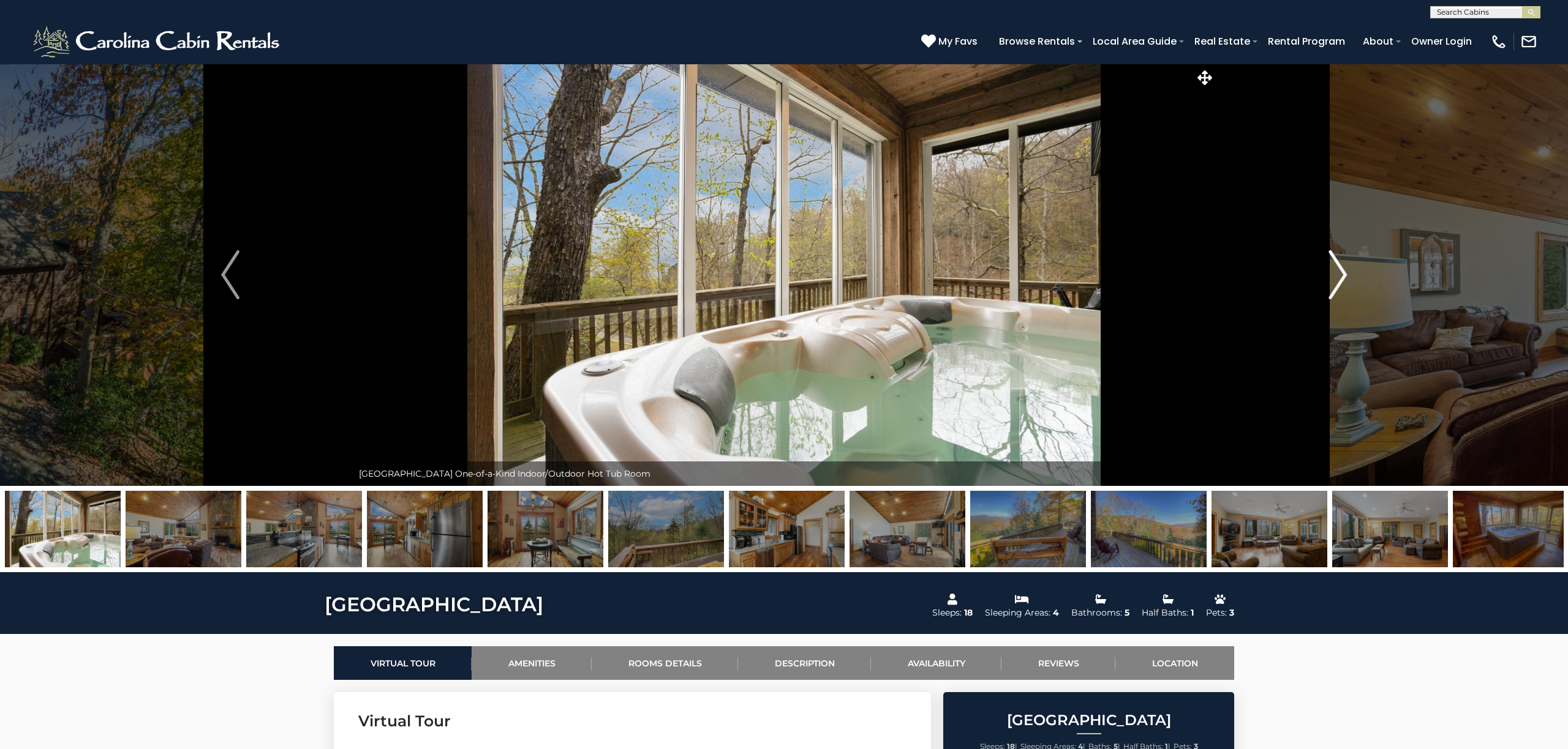
click at [1337, 276] on img "Next" at bounding box center [1337, 274] width 18 height 49
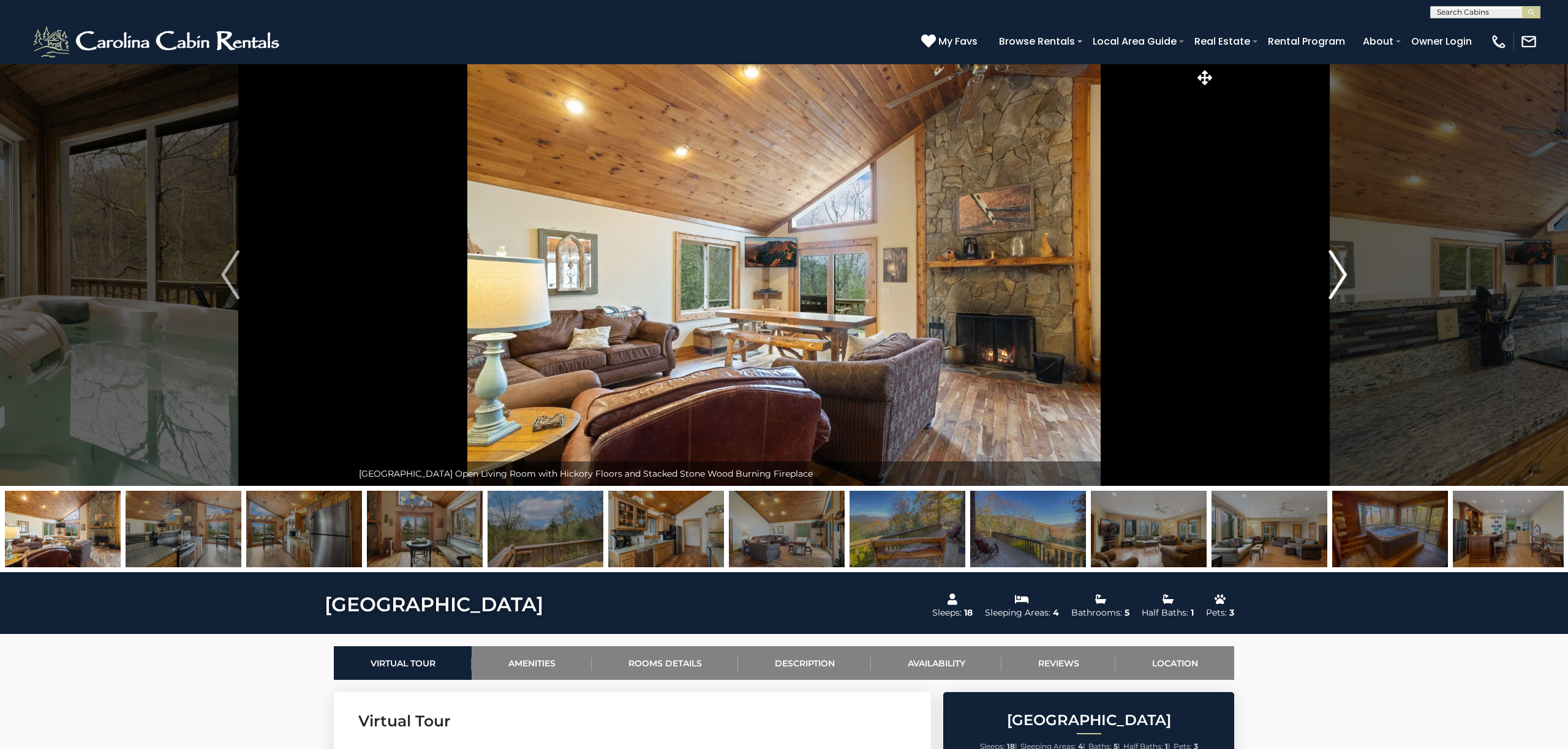
click at [1337, 276] on img "Next" at bounding box center [1337, 274] width 18 height 49
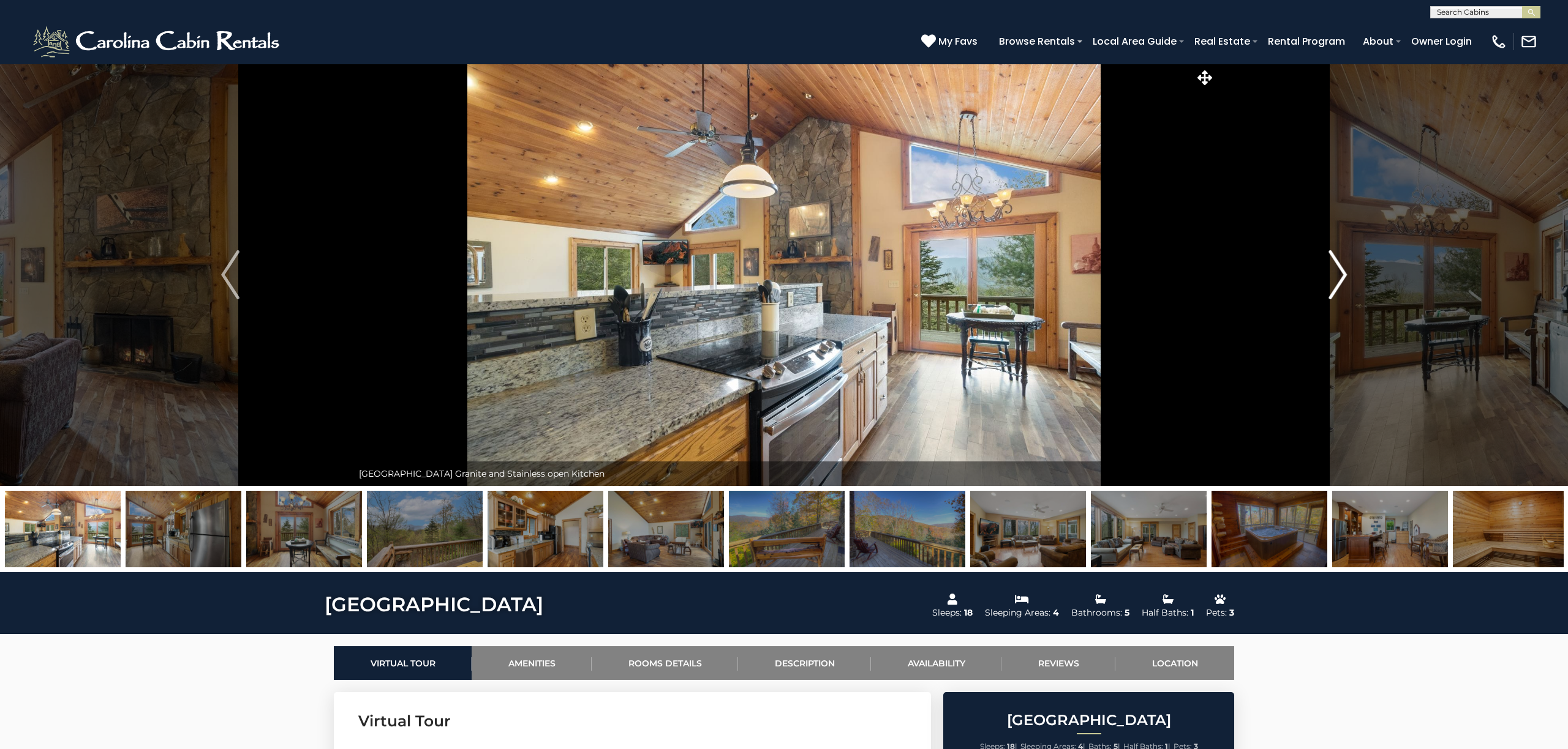
click at [1337, 276] on img "Next" at bounding box center [1337, 274] width 18 height 49
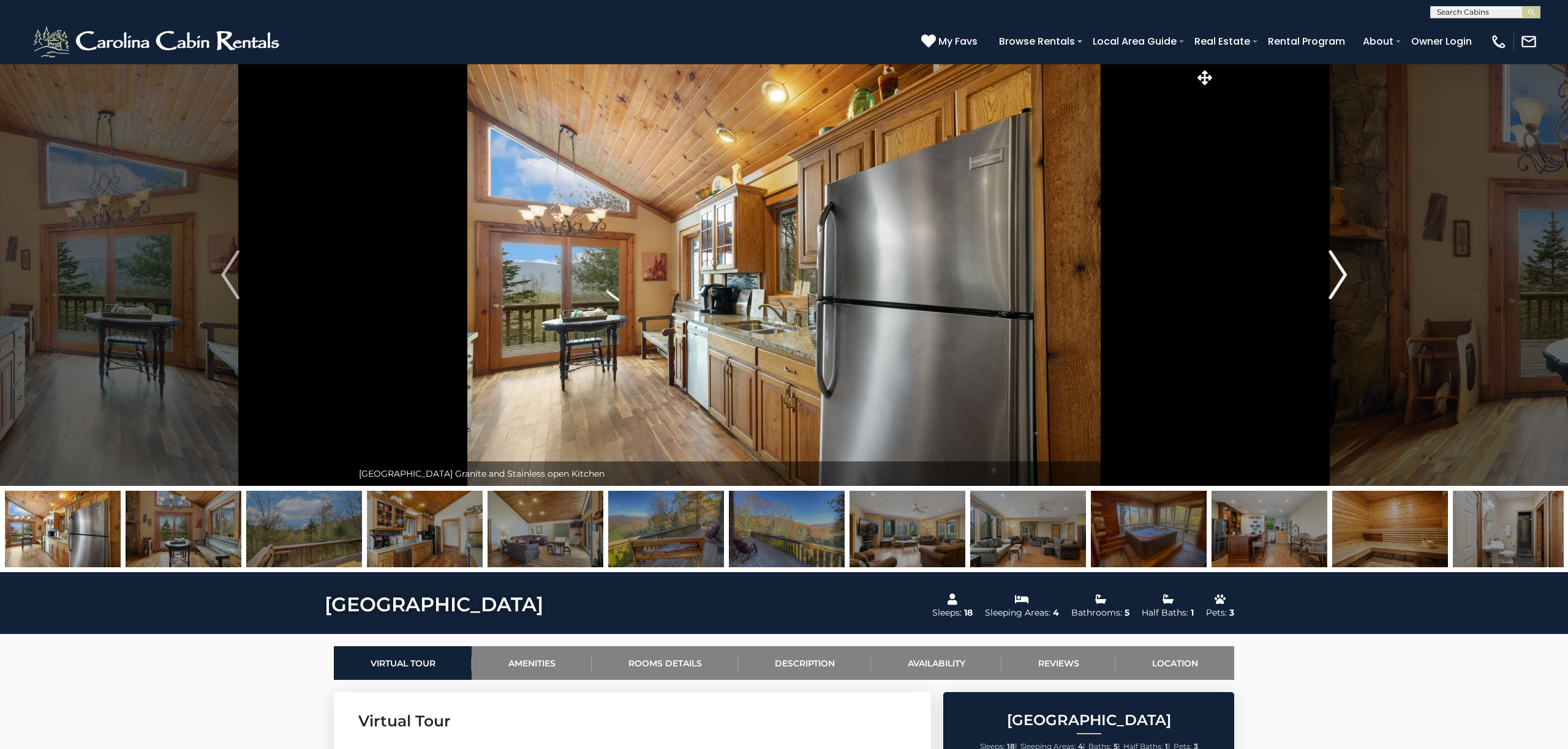
click at [1337, 276] on img "Next" at bounding box center [1337, 274] width 18 height 49
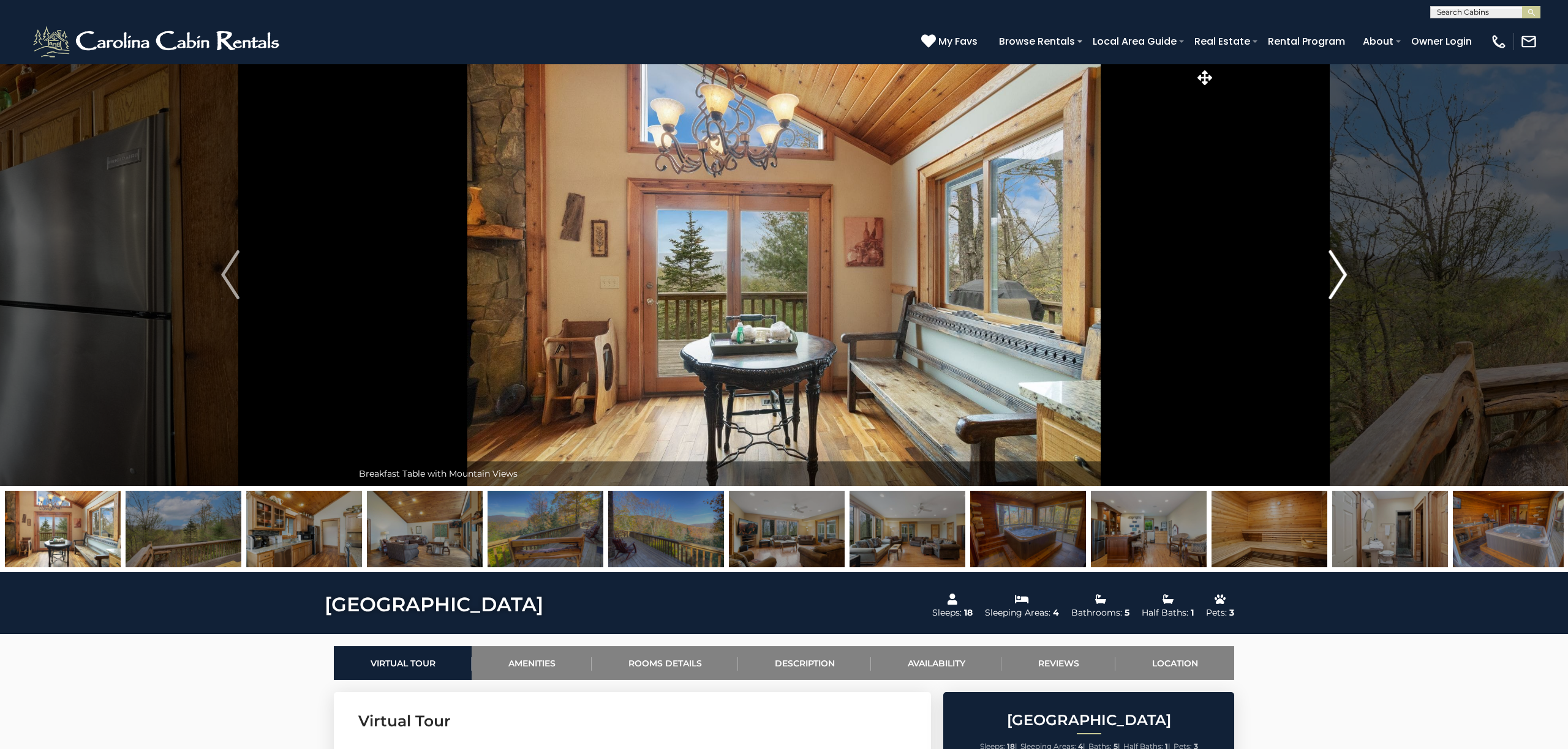
click at [1334, 277] on img "Next" at bounding box center [1337, 274] width 18 height 49
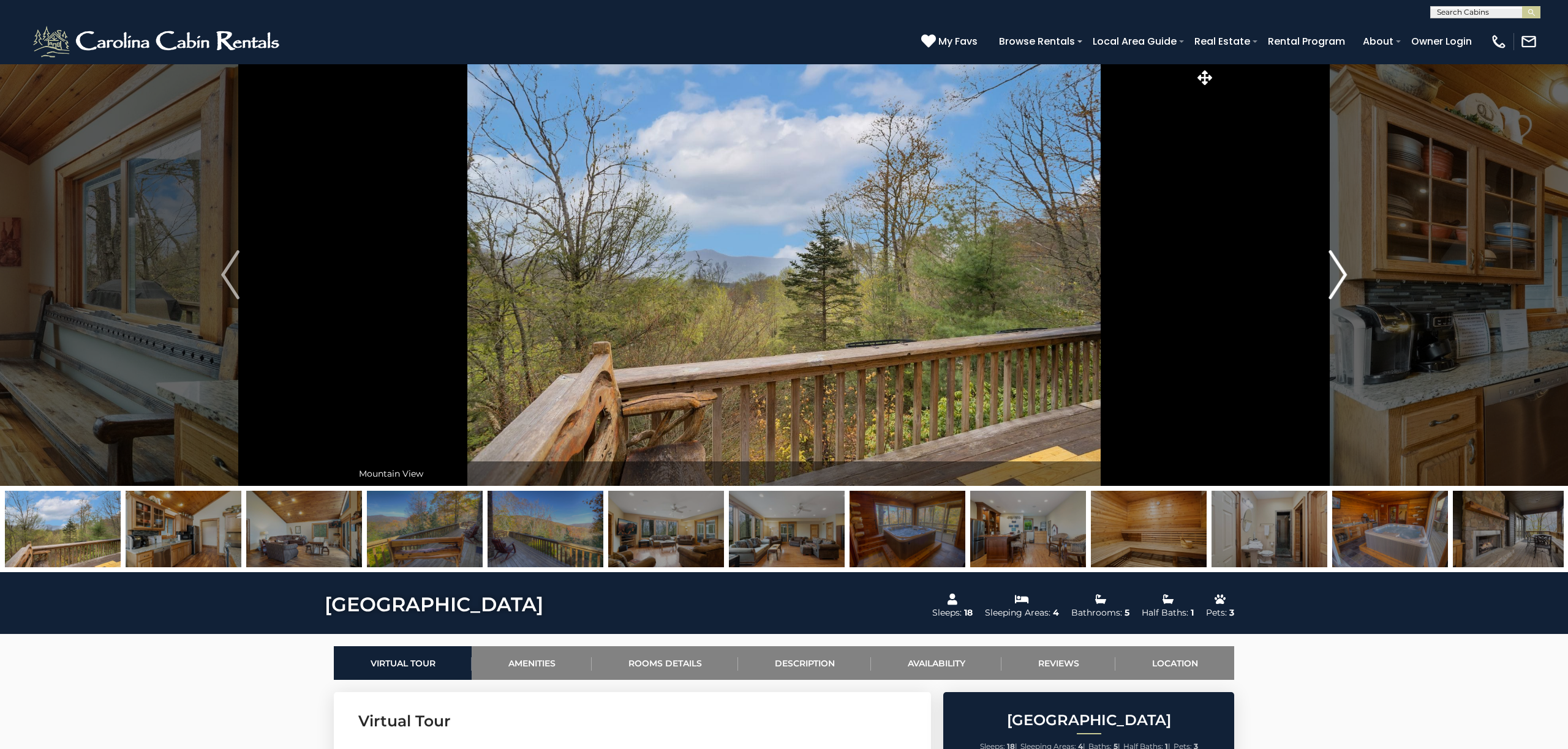
click at [1335, 277] on img "Next" at bounding box center [1337, 274] width 18 height 49
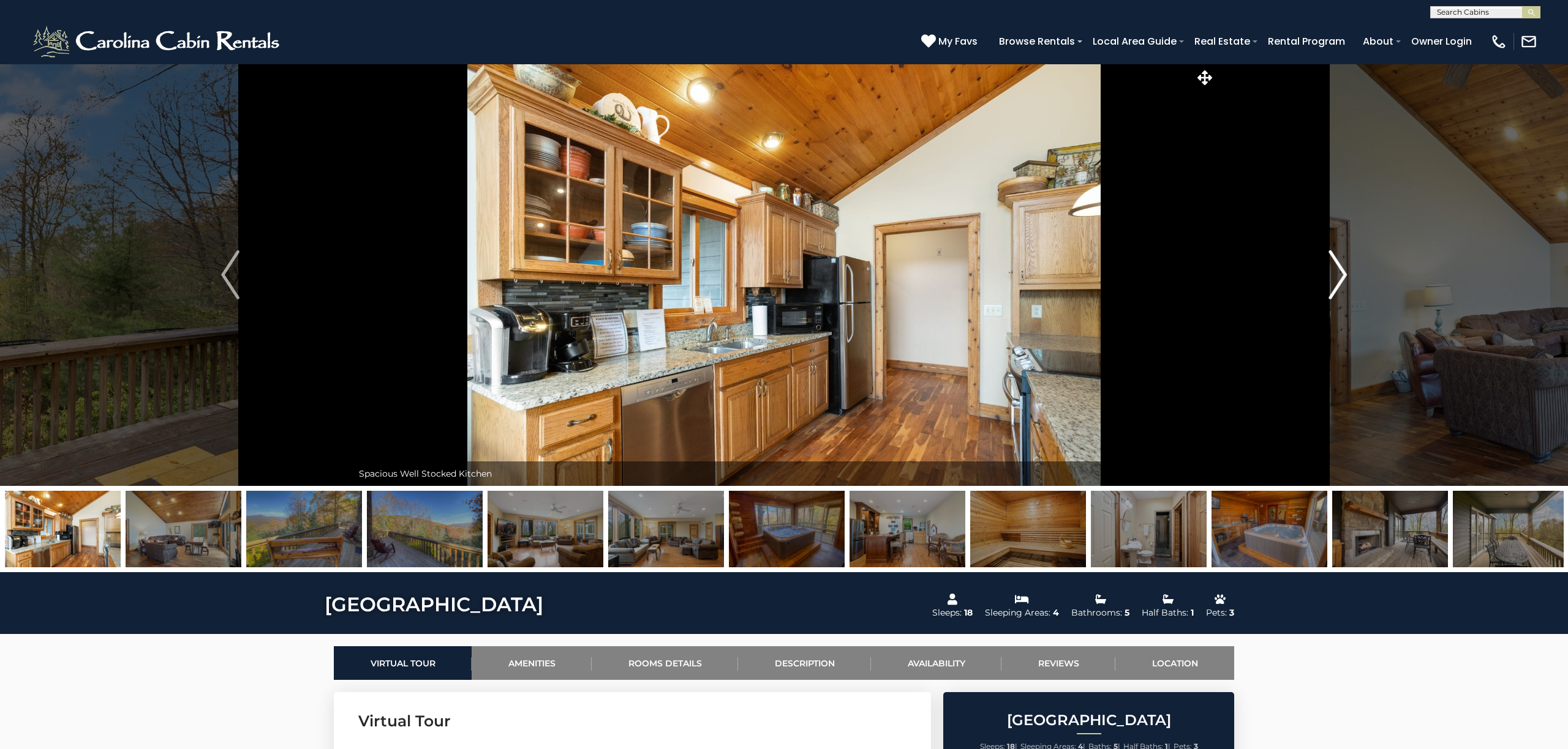
click at [1335, 277] on img "Next" at bounding box center [1337, 274] width 18 height 49
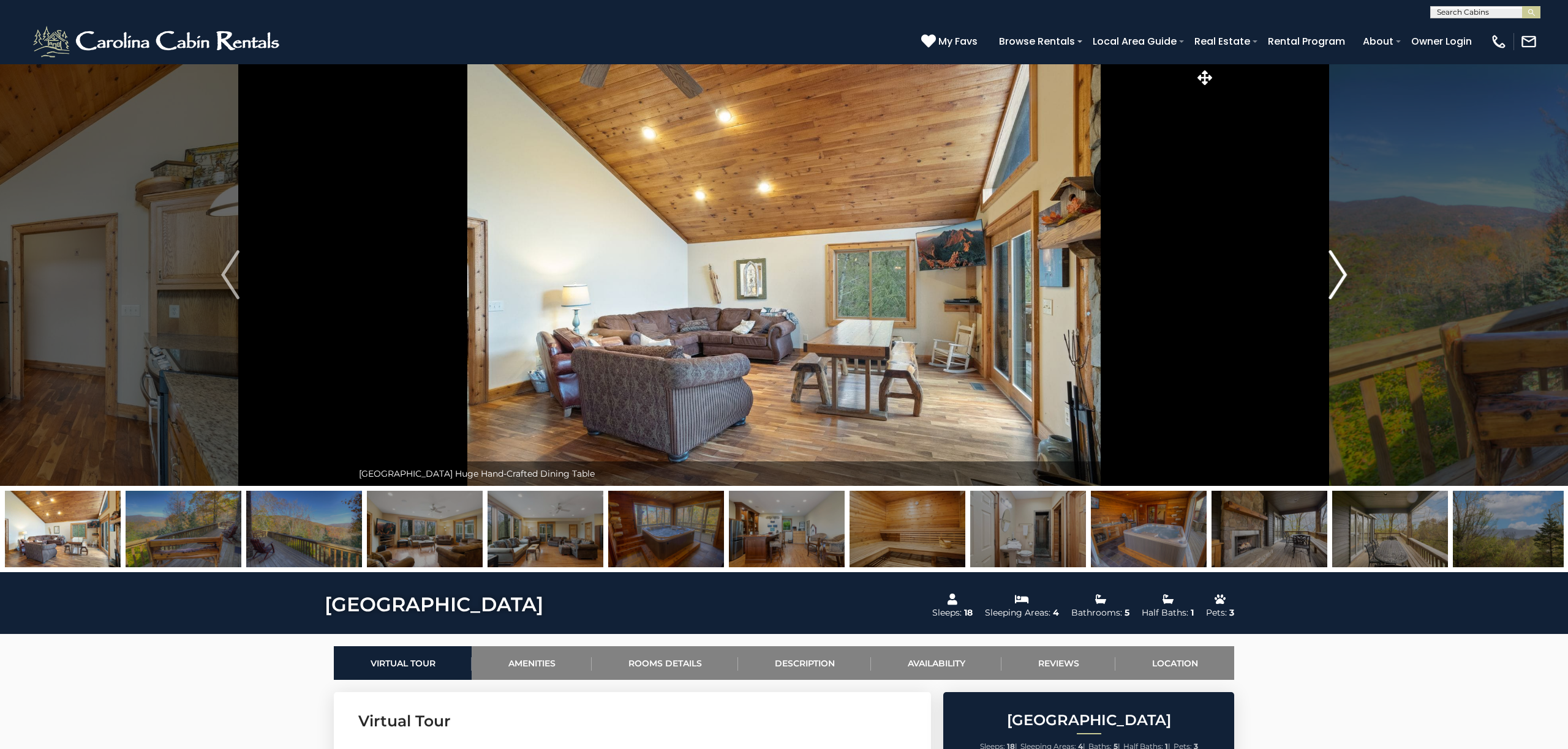
click at [1339, 268] on img "Next" at bounding box center [1337, 274] width 18 height 49
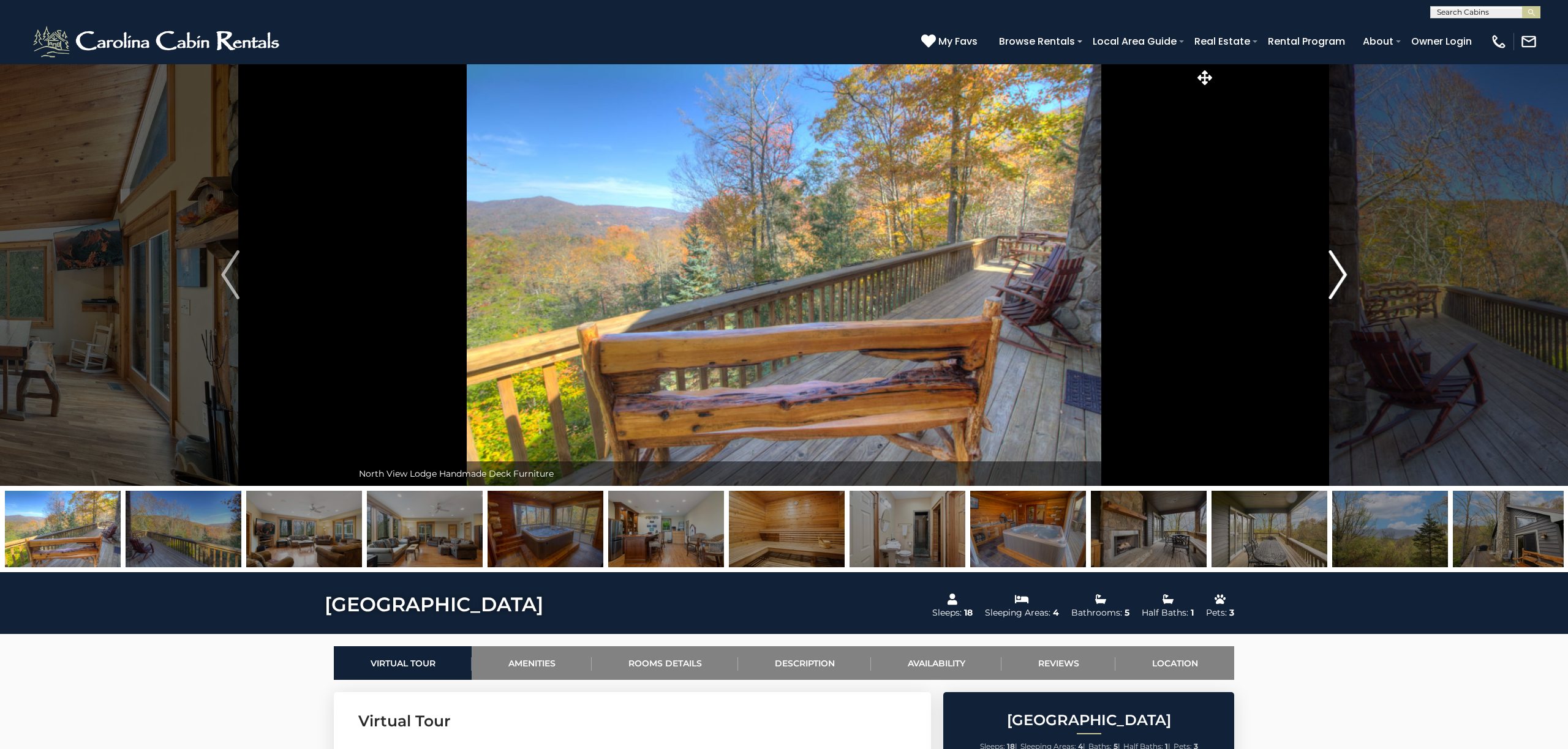
click at [1339, 268] on img "Next" at bounding box center [1337, 274] width 18 height 49
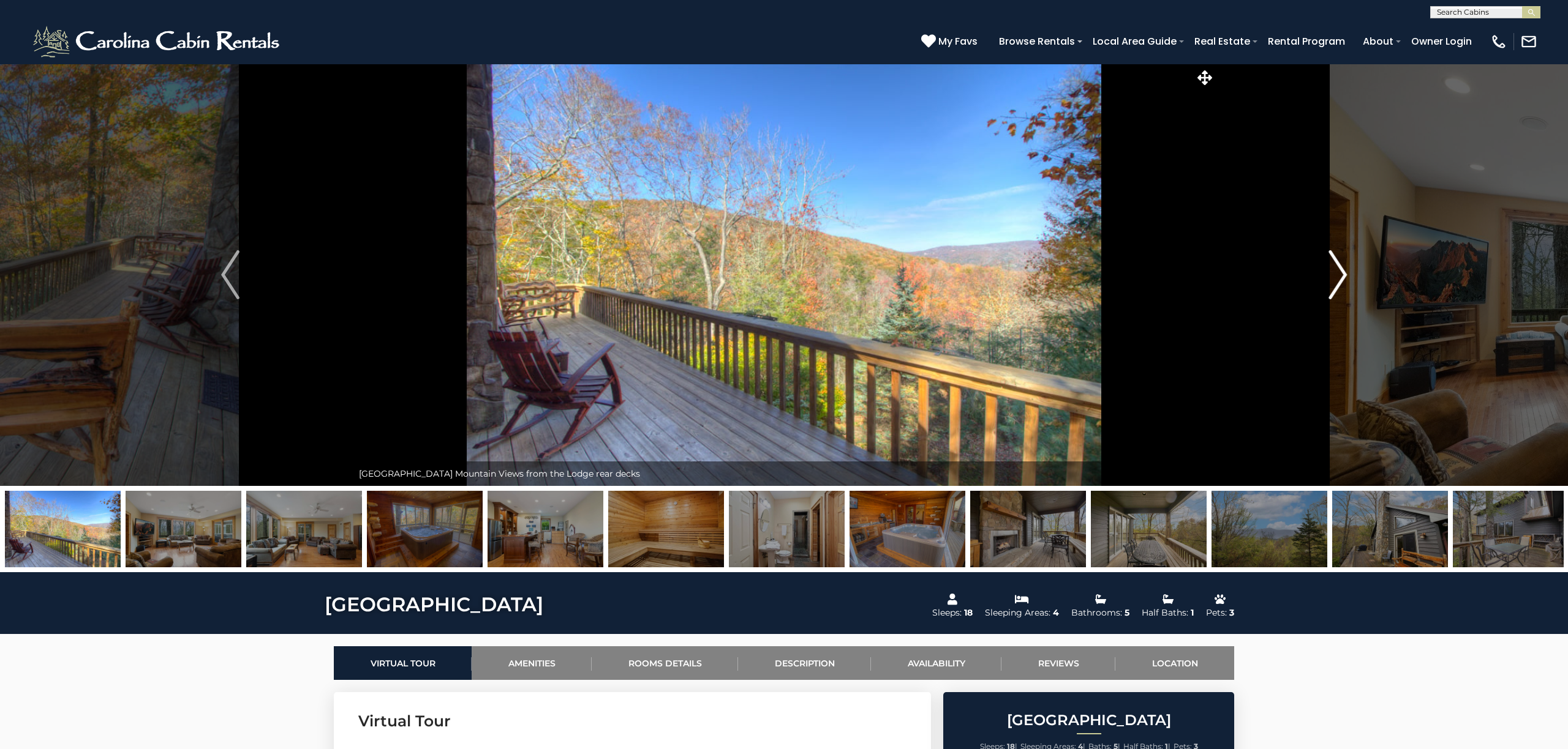
click at [1339, 268] on img "Next" at bounding box center [1337, 274] width 18 height 49
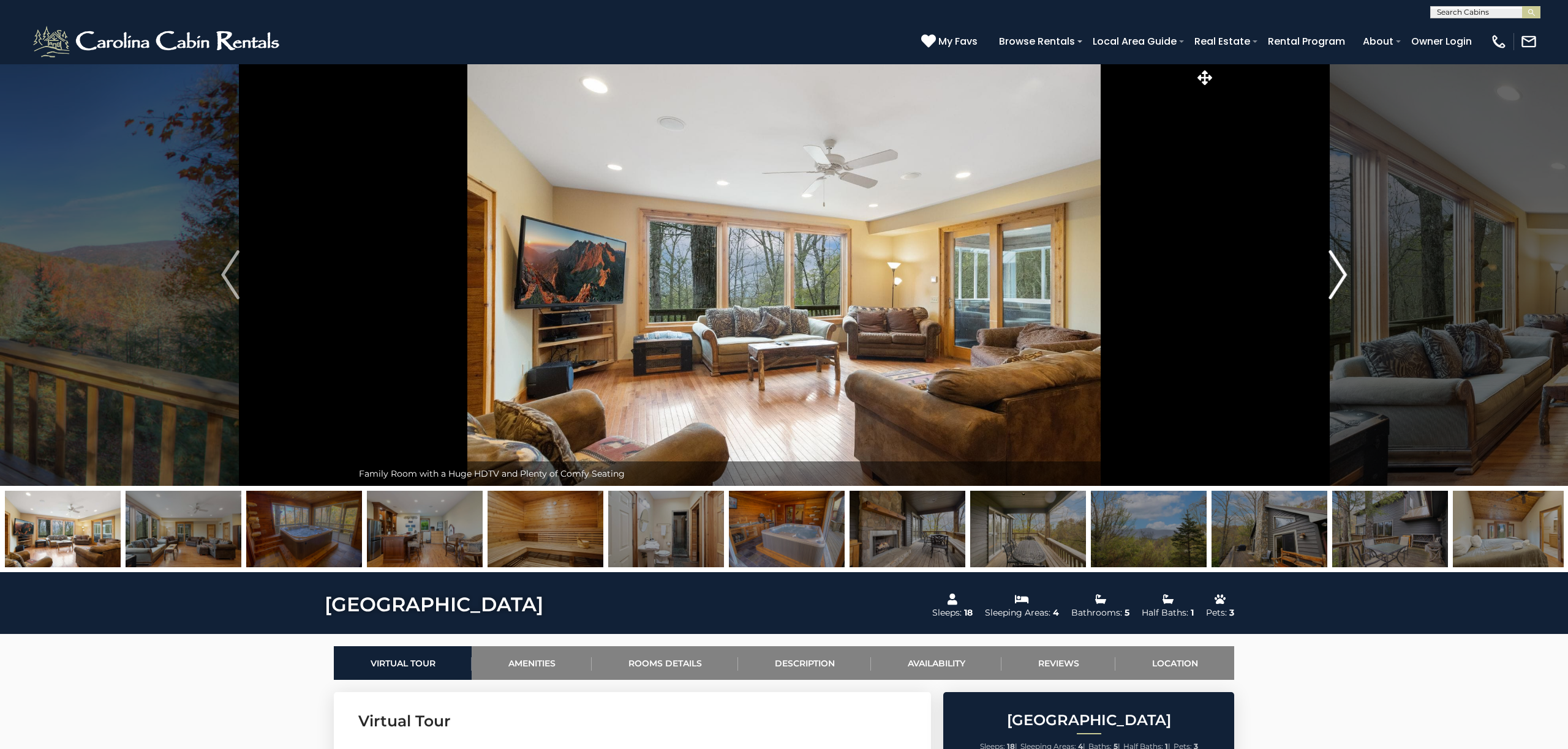
click at [1339, 268] on img "Next" at bounding box center [1337, 274] width 18 height 49
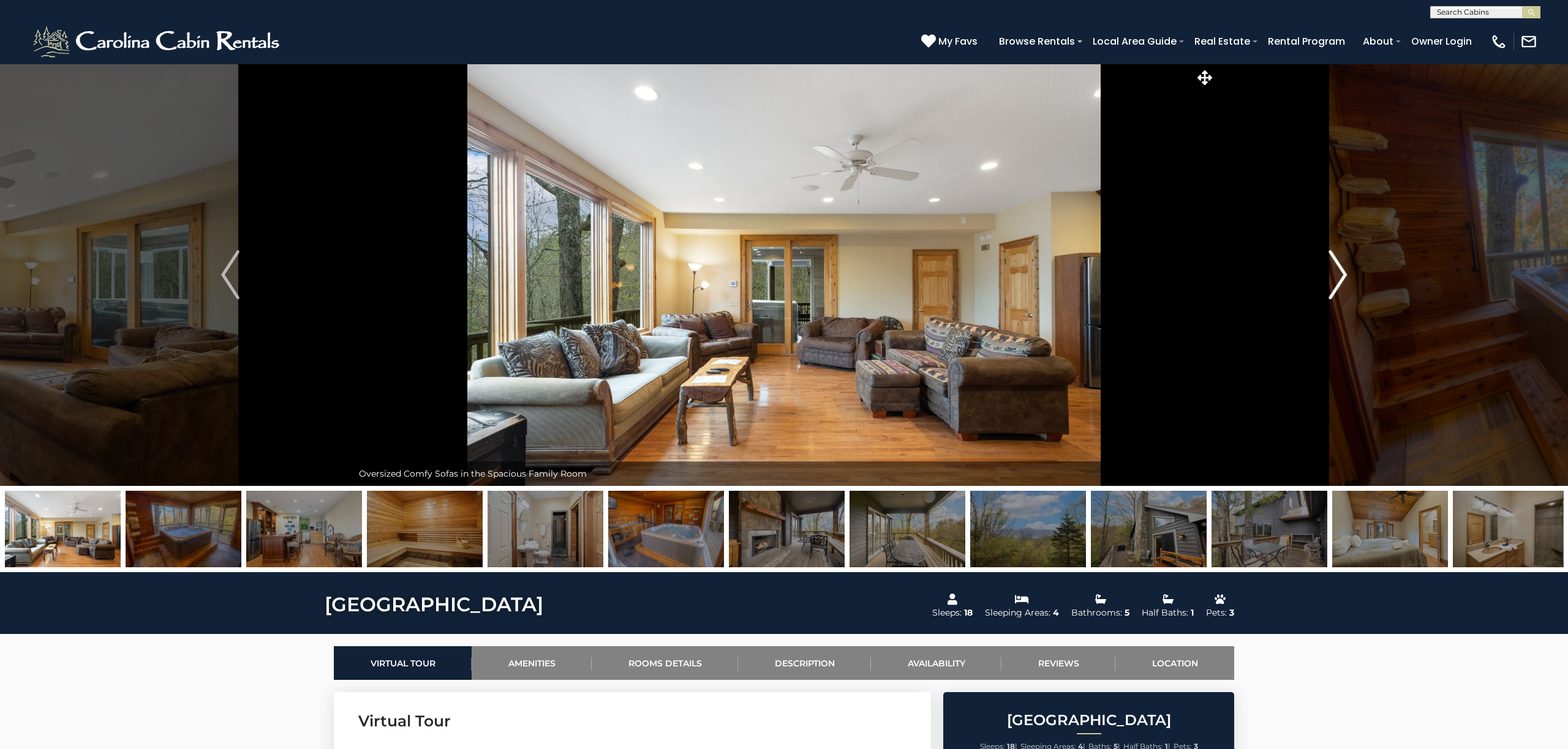
click at [1340, 268] on img "Next" at bounding box center [1337, 274] width 18 height 49
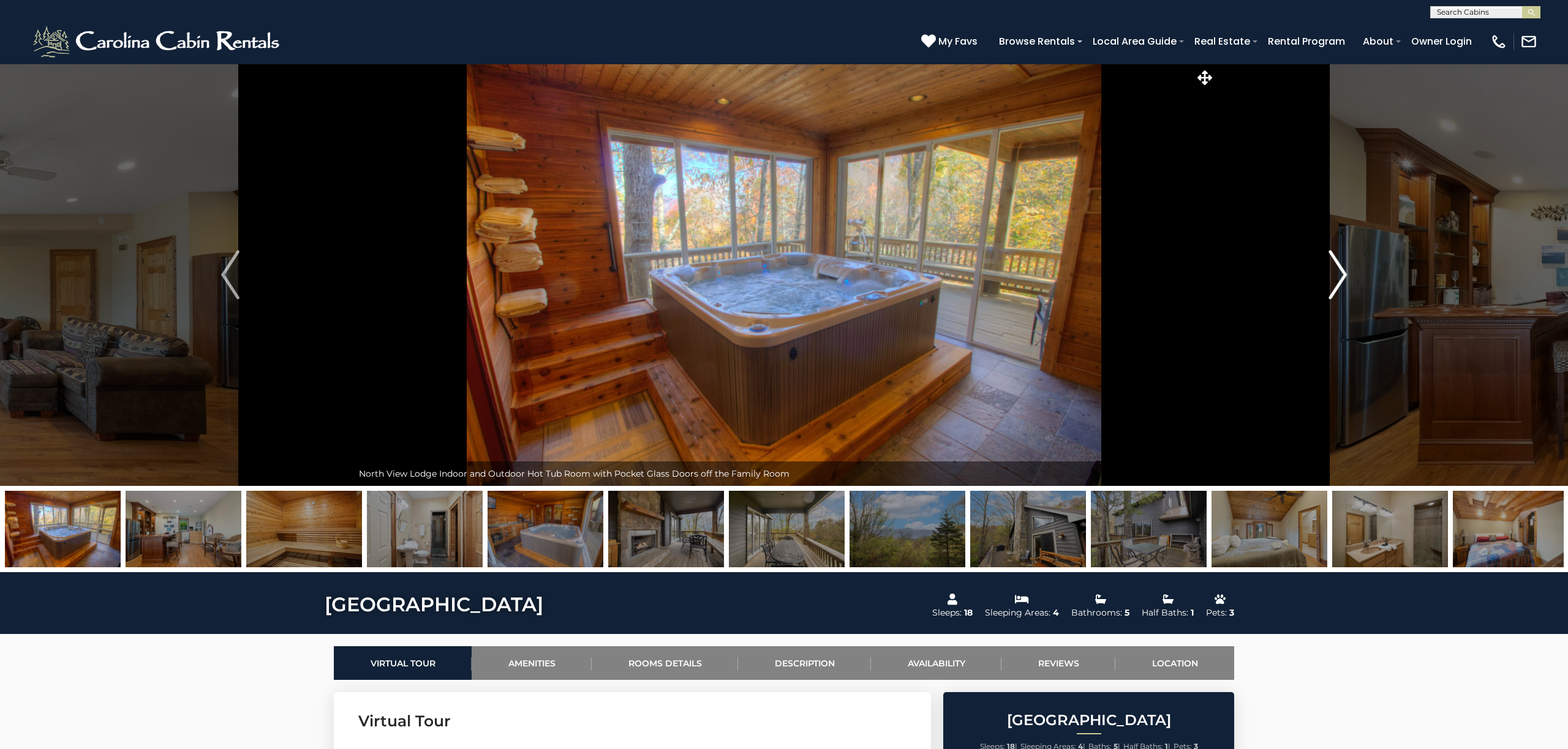
click at [1340, 268] on img "Next" at bounding box center [1337, 274] width 18 height 49
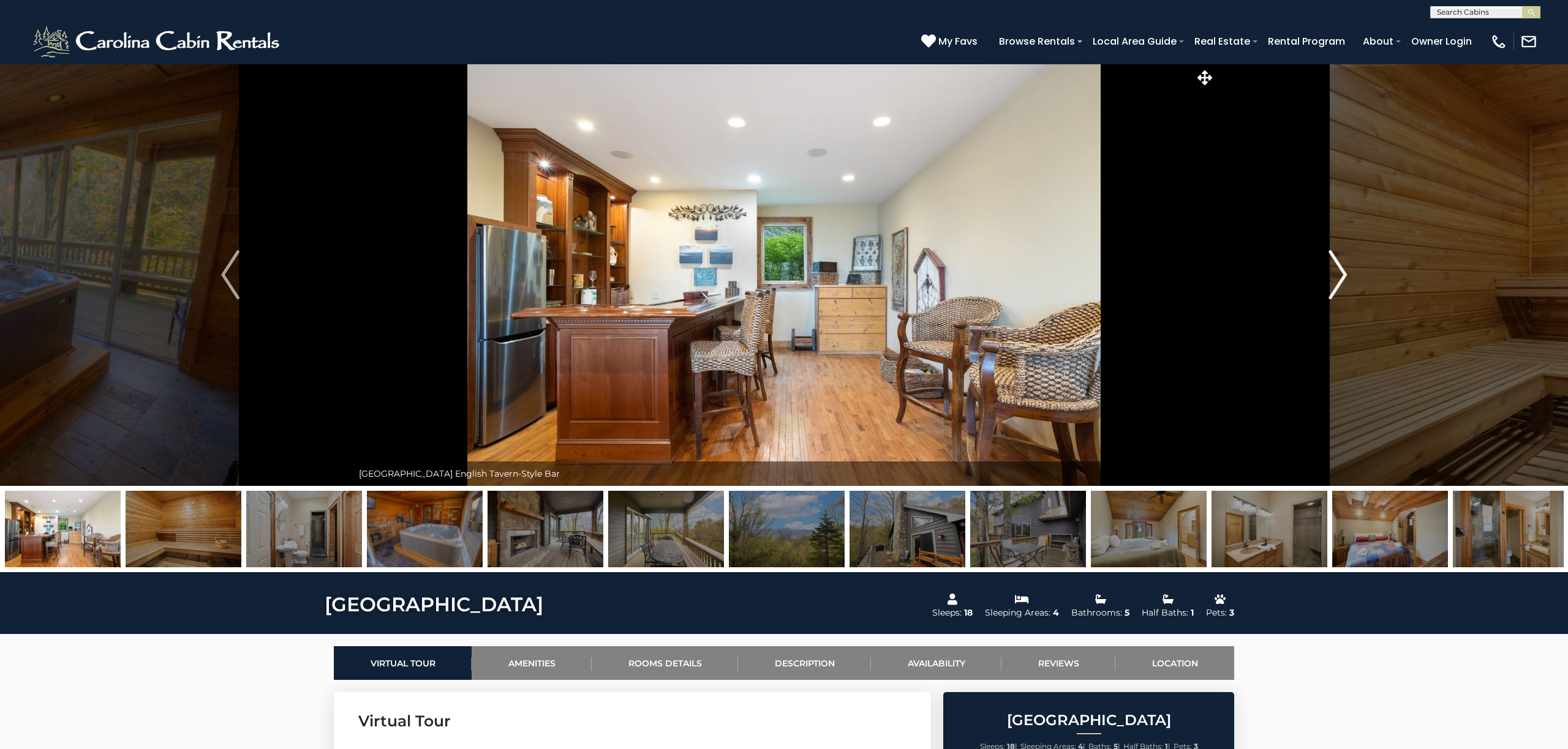
click at [1338, 268] on img "Next" at bounding box center [1337, 274] width 18 height 49
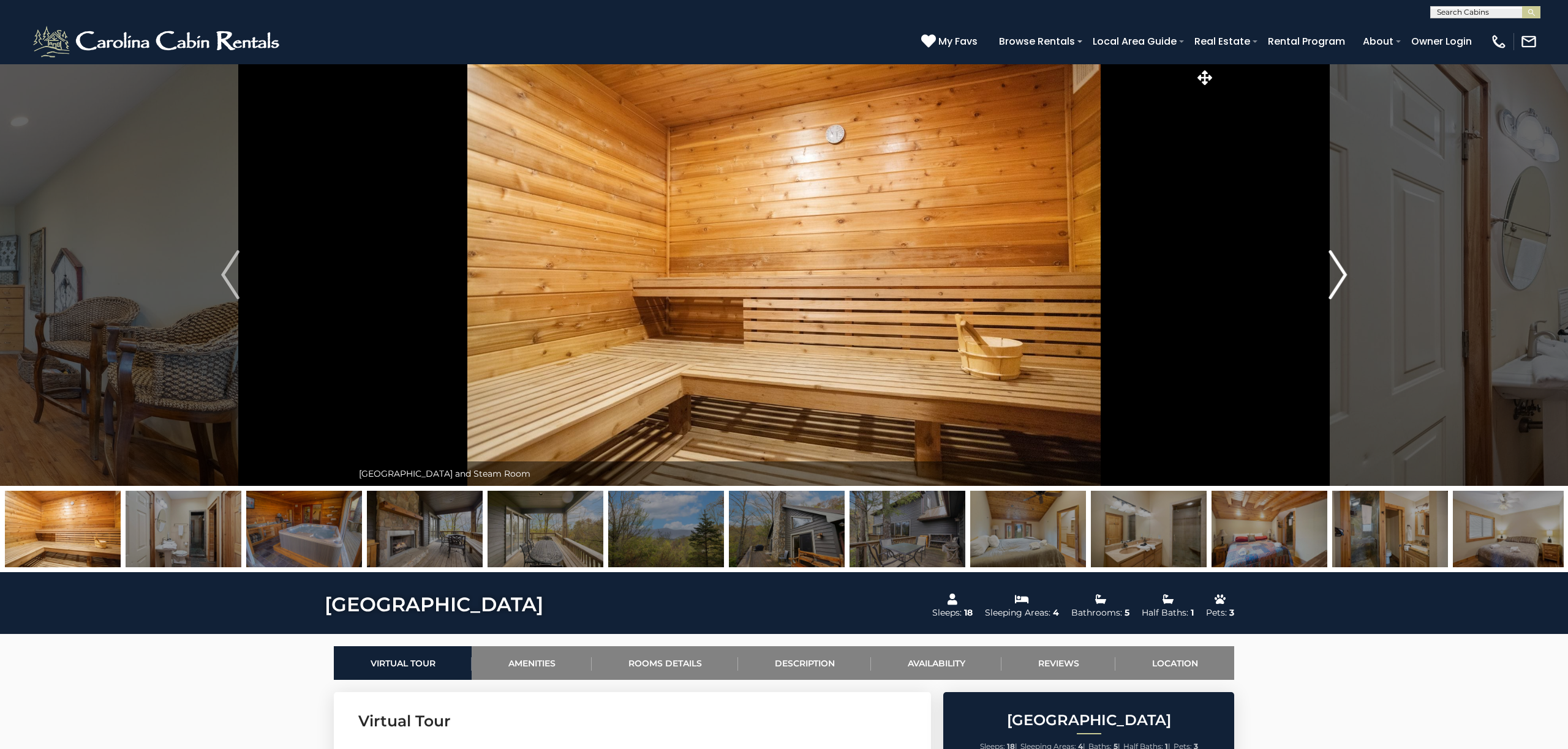
click at [1338, 268] on img "Next" at bounding box center [1337, 274] width 18 height 49
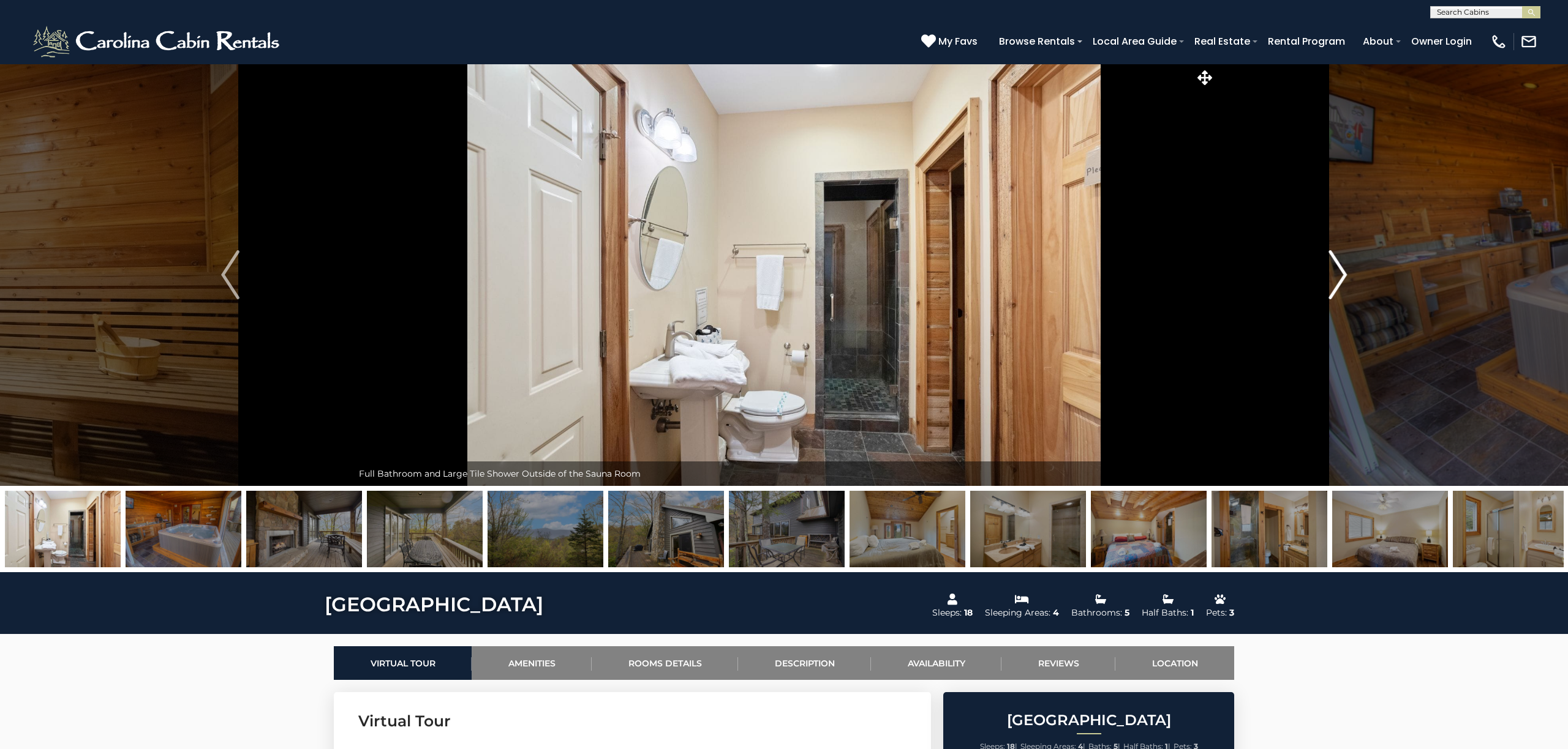
click at [1338, 268] on img "Next" at bounding box center [1337, 274] width 18 height 49
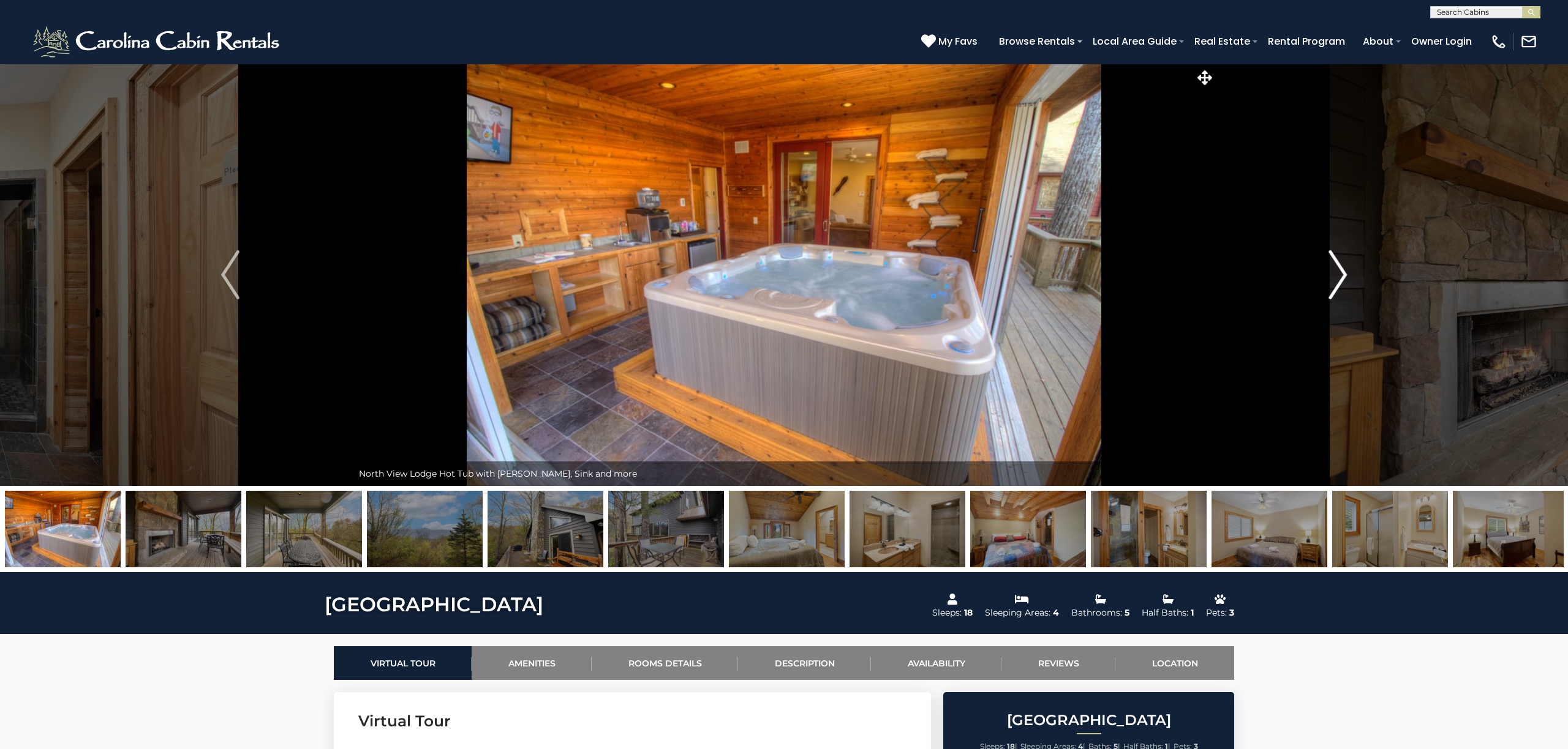
click at [1338, 268] on img "Next" at bounding box center [1337, 274] width 18 height 49
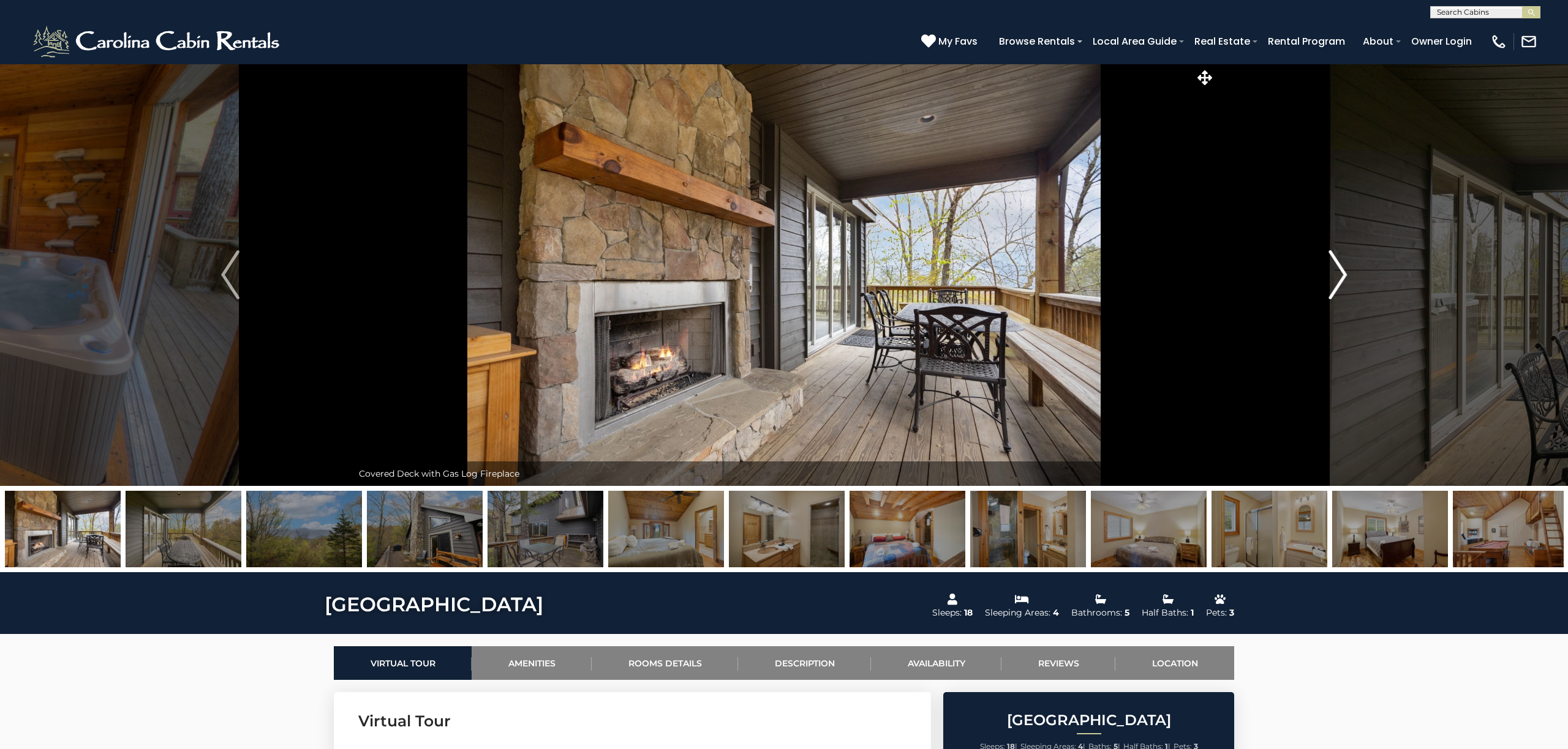
click at [1338, 268] on img "Next" at bounding box center [1337, 274] width 18 height 49
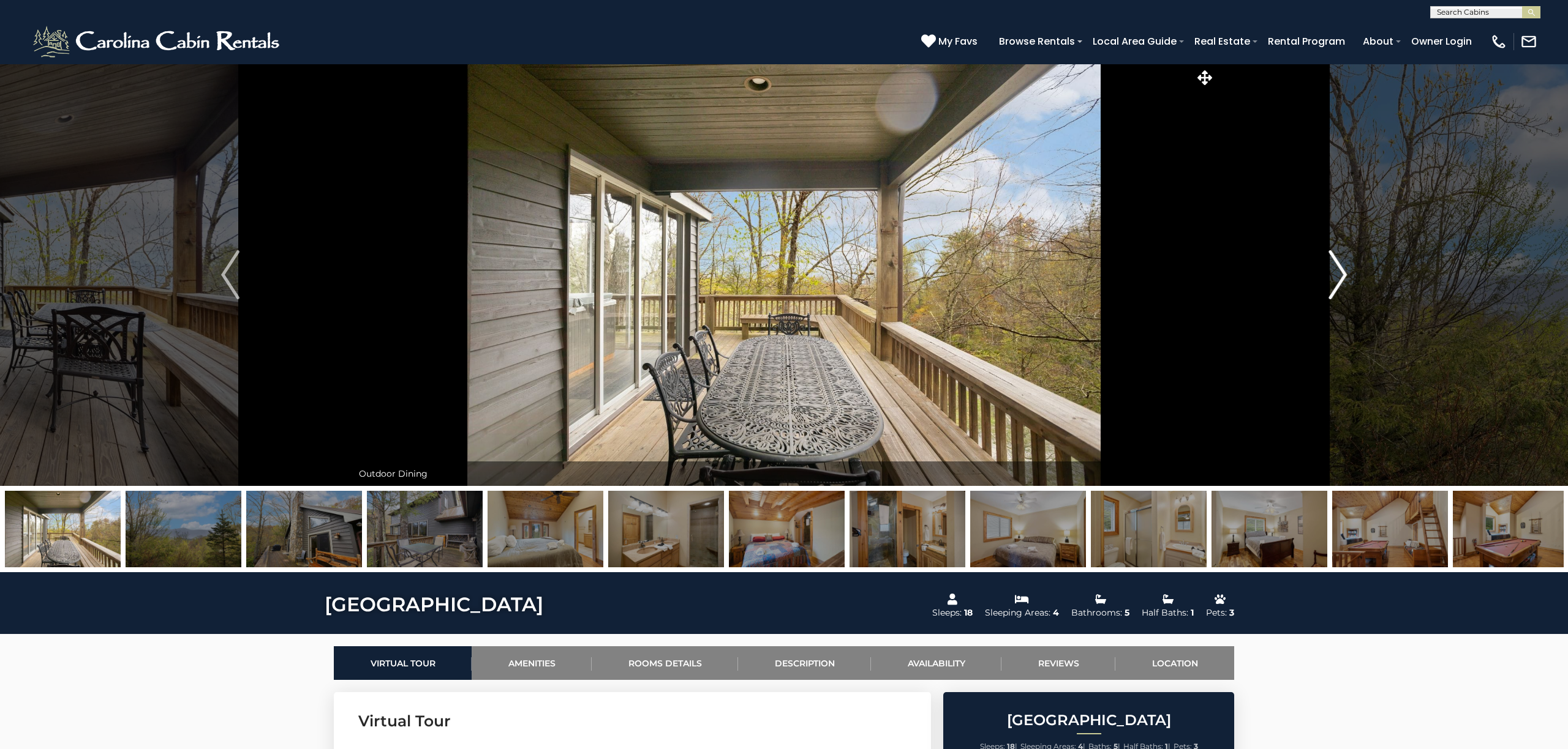
click at [1338, 268] on img "Next" at bounding box center [1337, 274] width 18 height 49
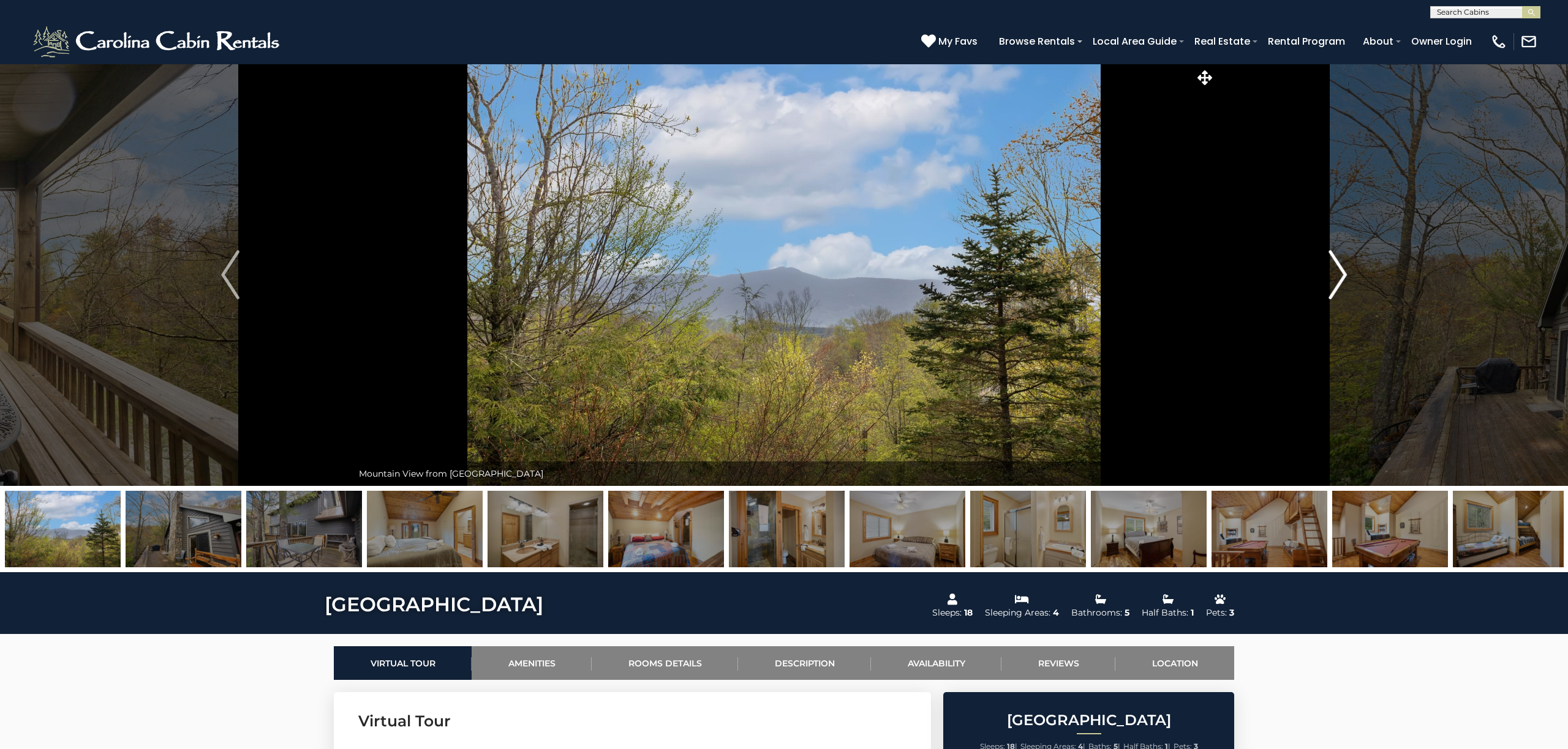
click at [1338, 268] on img "Next" at bounding box center [1337, 274] width 18 height 49
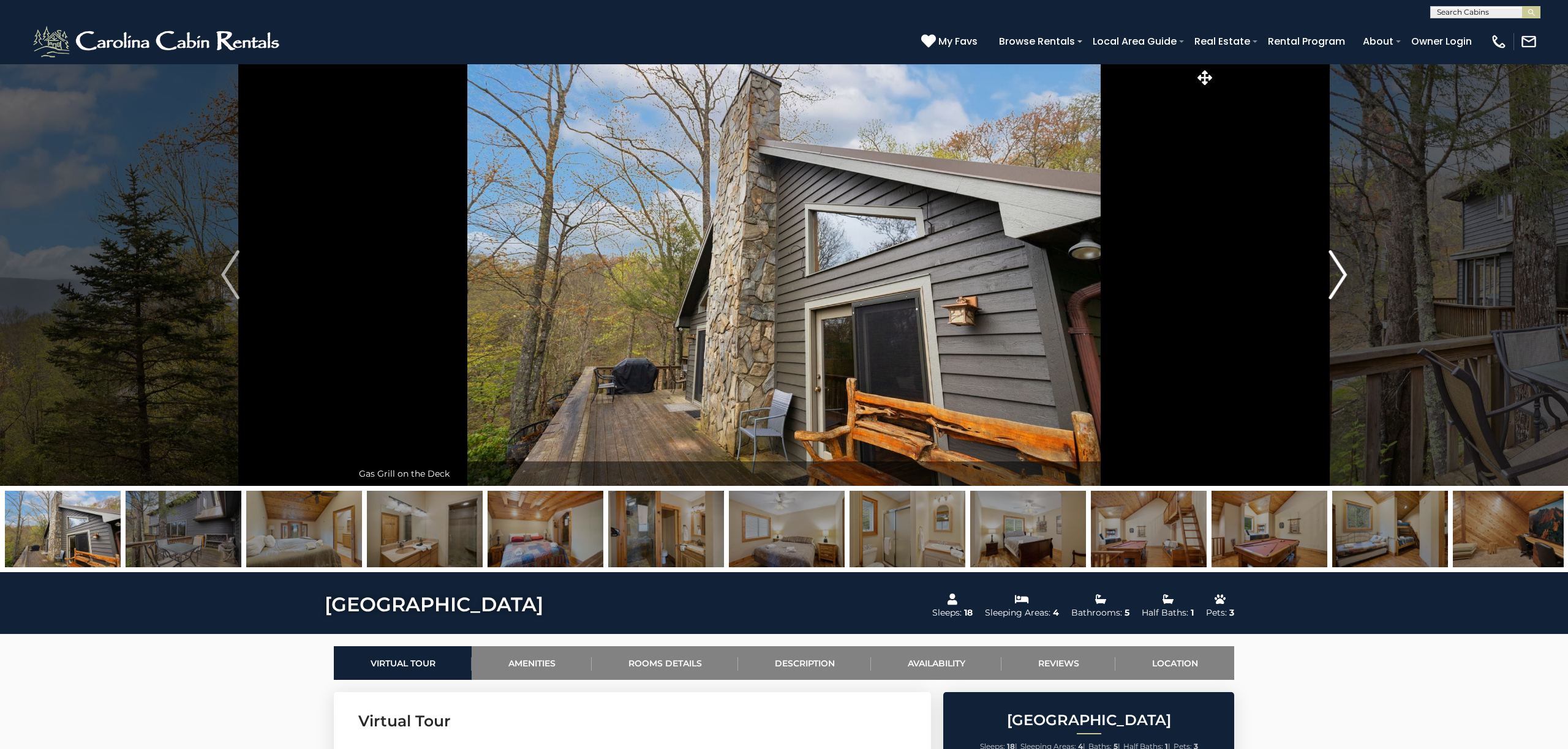
click at [1338, 268] on img "Next" at bounding box center [1337, 274] width 18 height 49
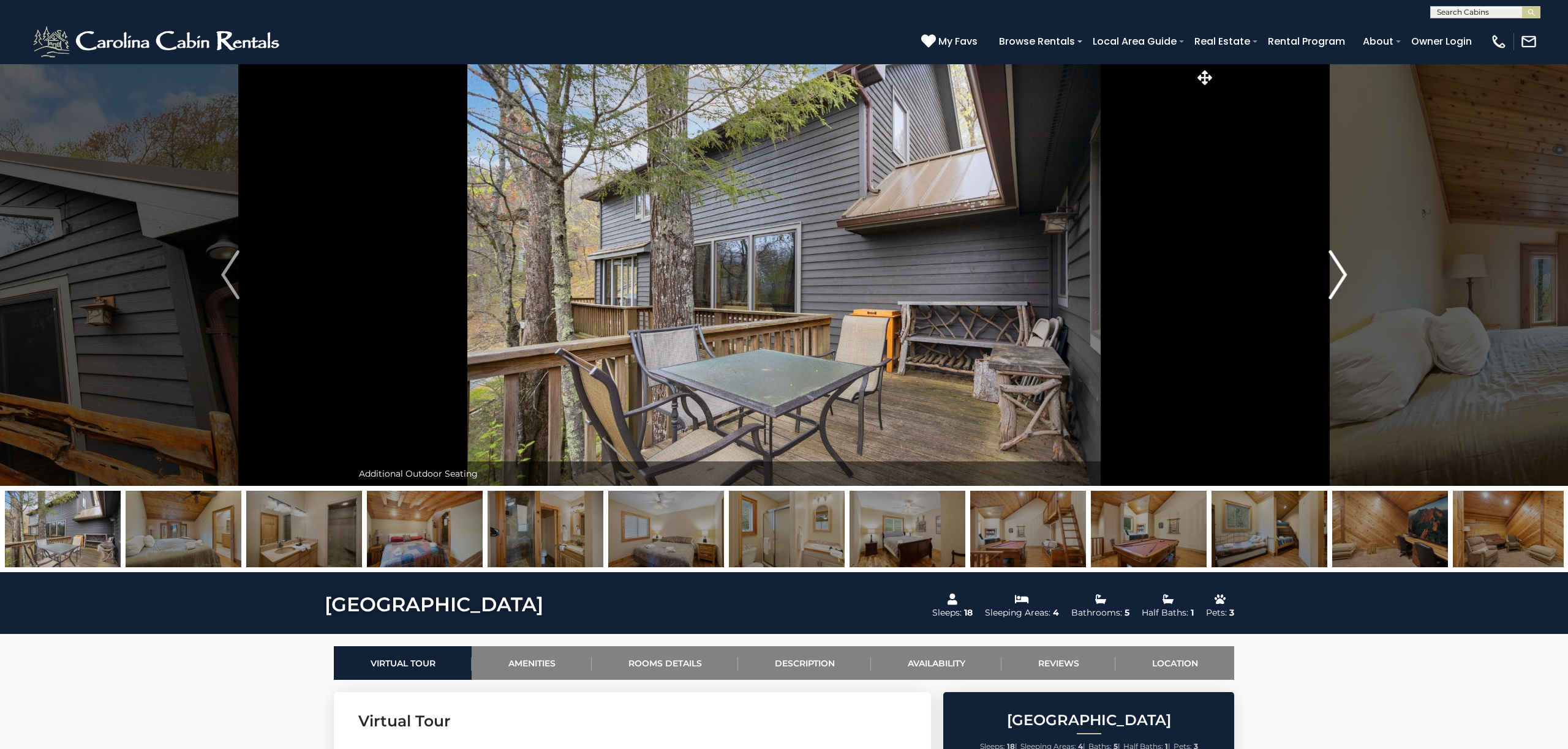
click at [1338, 268] on img "Next" at bounding box center [1337, 274] width 18 height 49
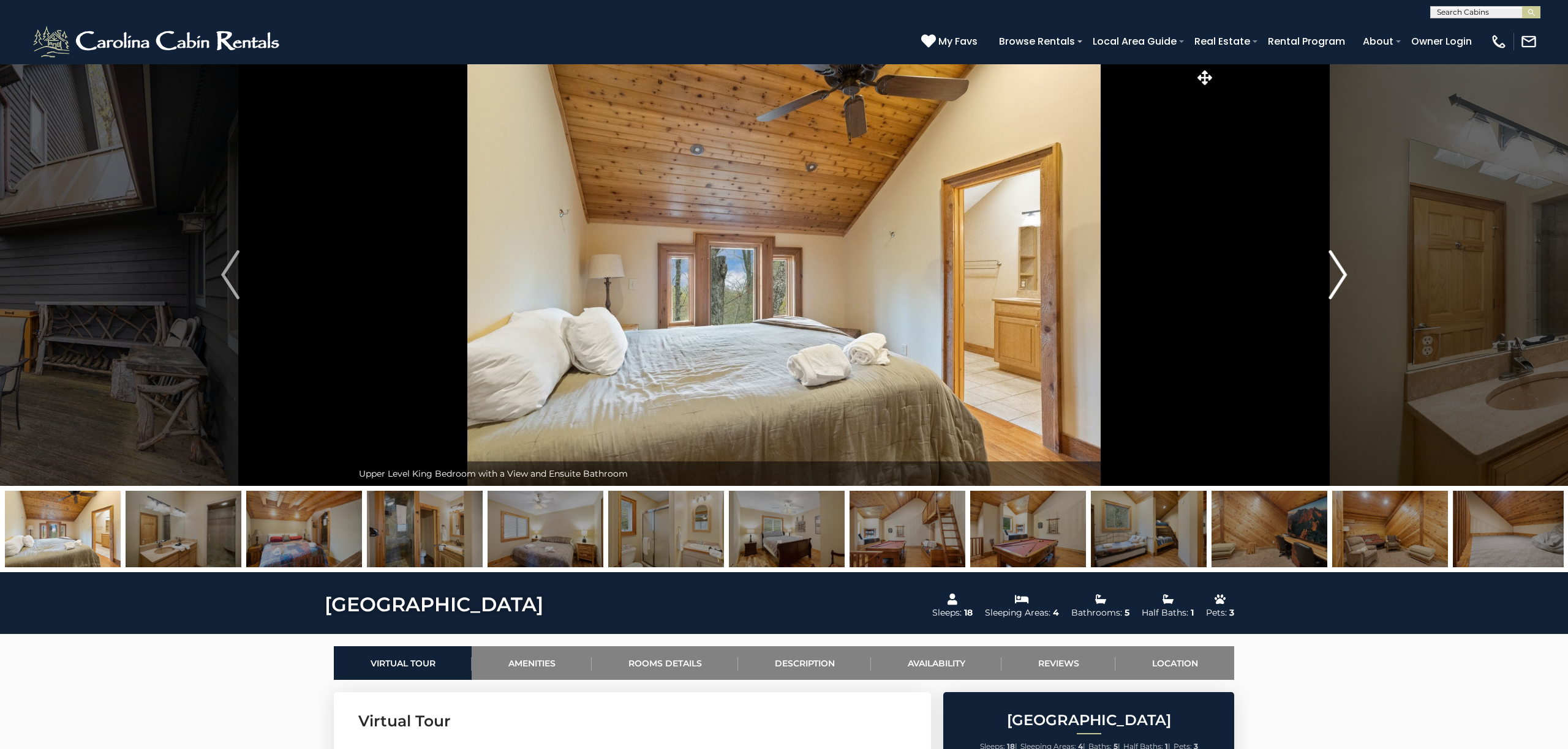
click at [1338, 268] on img "Next" at bounding box center [1337, 274] width 18 height 49
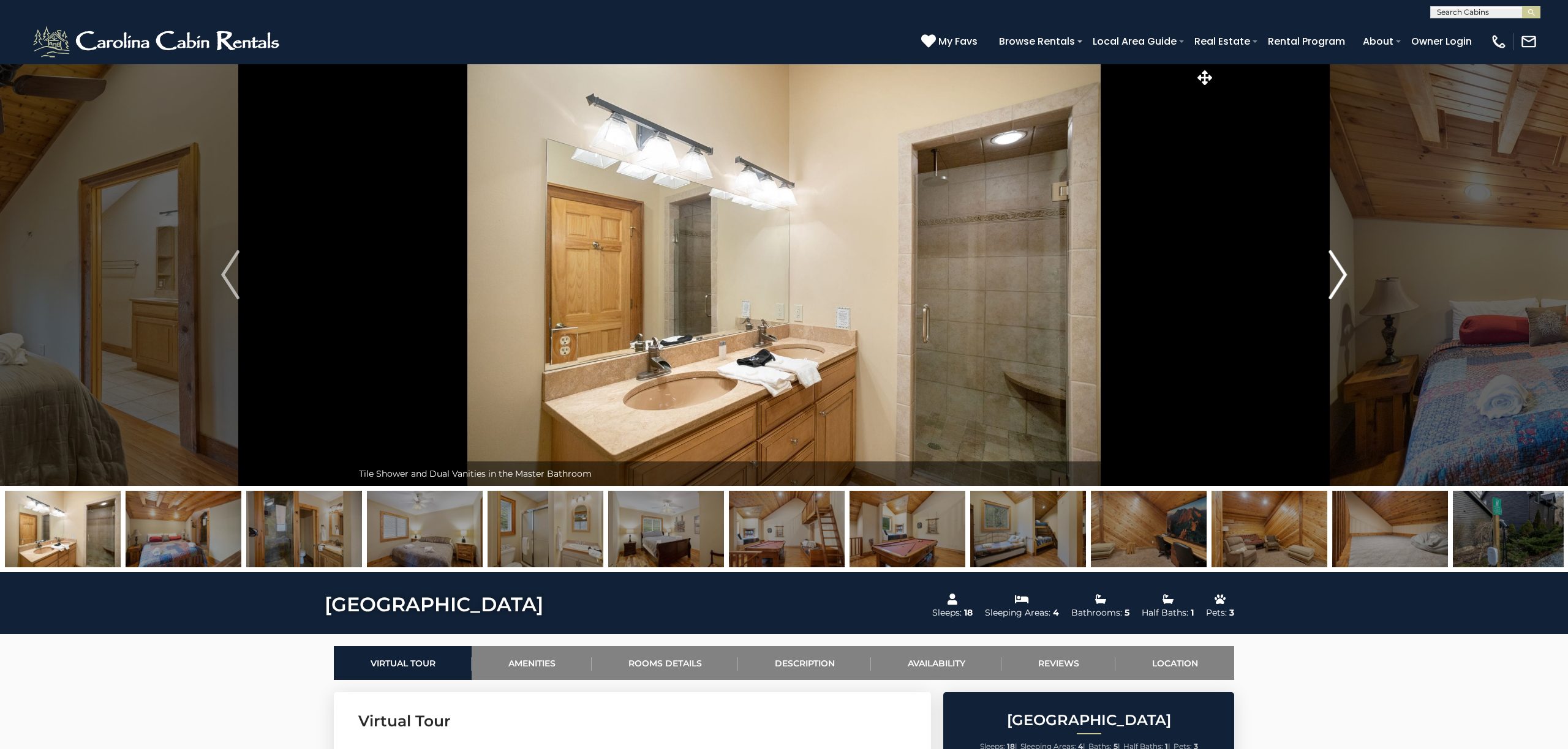
click at [1338, 268] on img "Next" at bounding box center [1337, 274] width 18 height 49
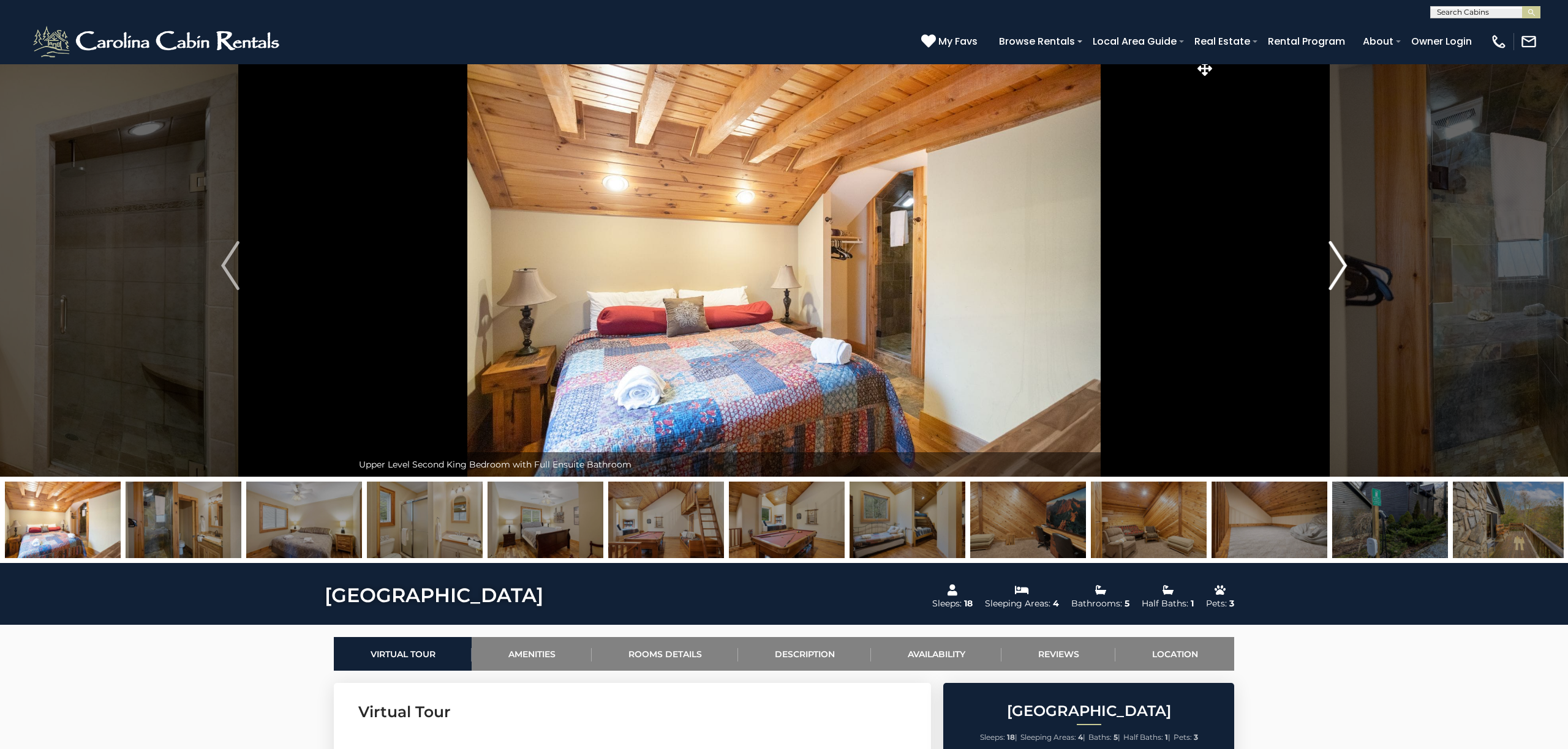
scroll to position [10, 0]
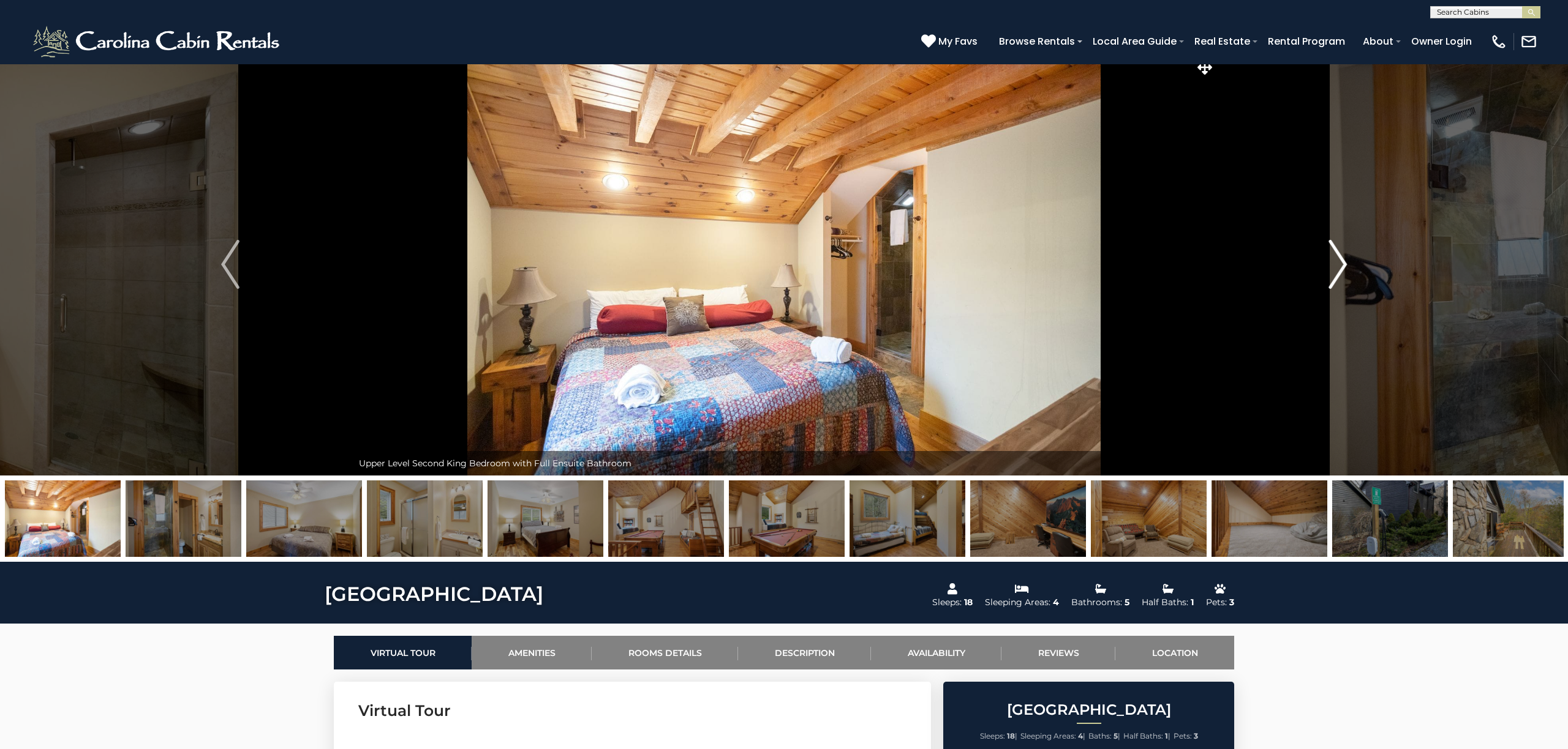
click at [1339, 268] on img "Next" at bounding box center [1337, 264] width 18 height 49
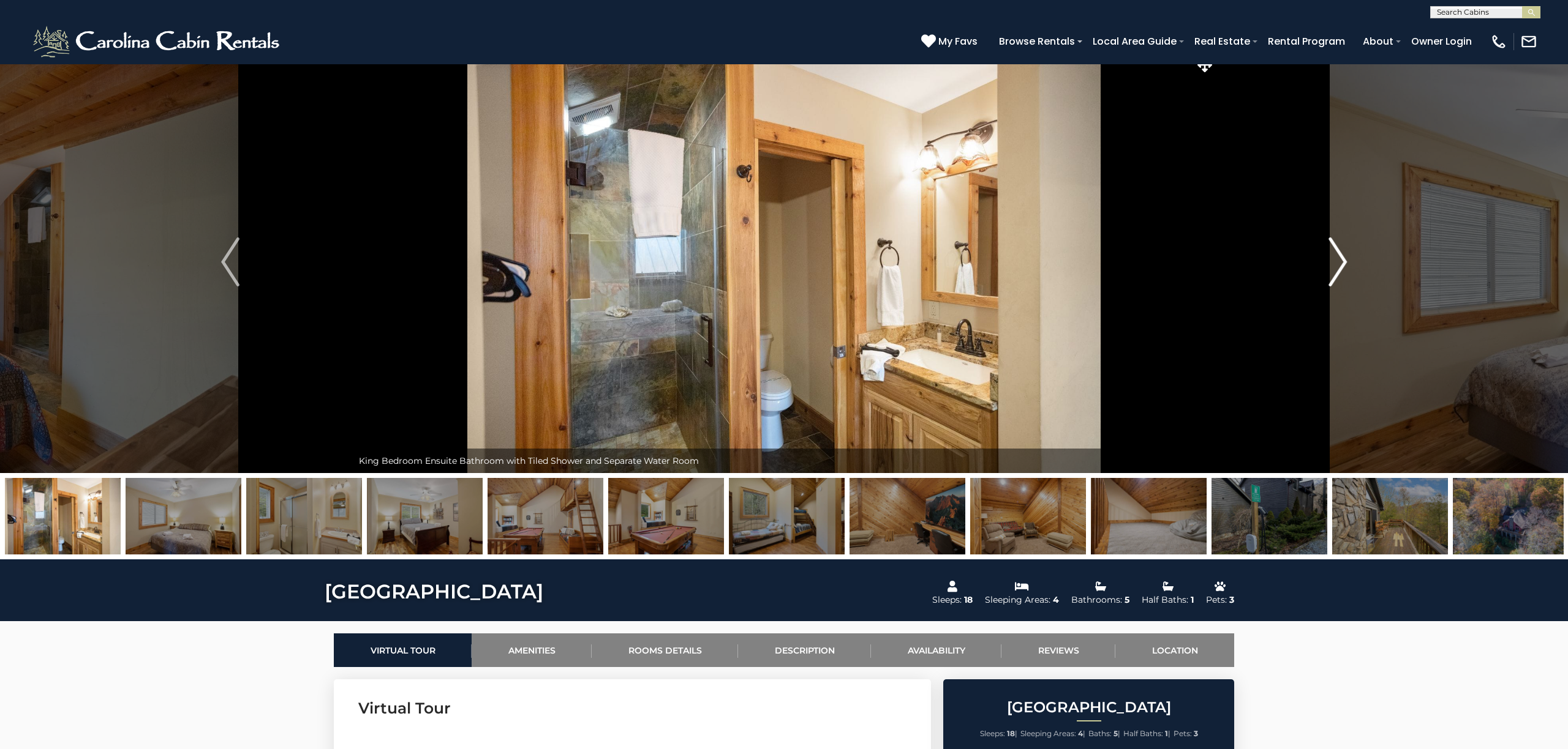
scroll to position [10, 0]
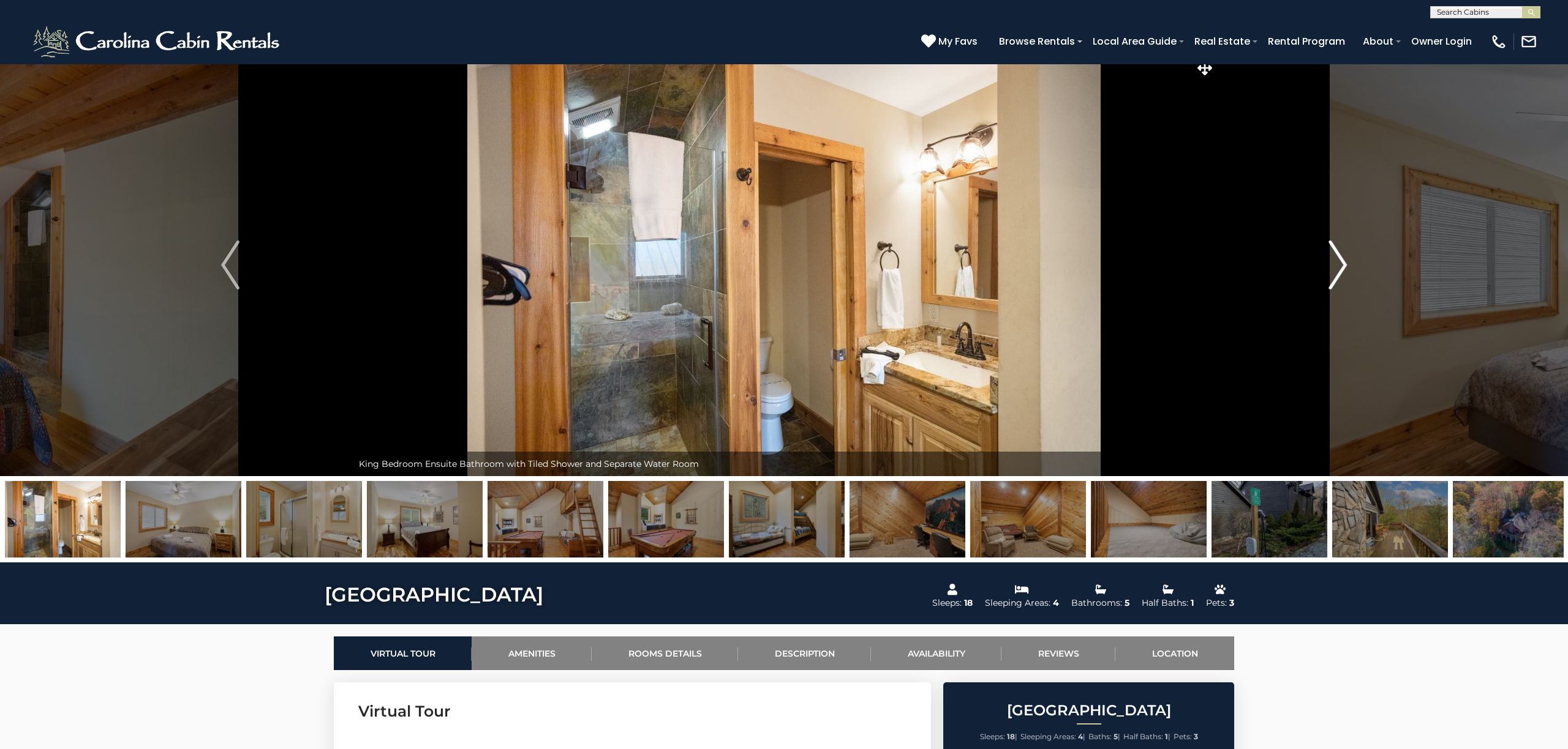
click at [1339, 268] on img "Next" at bounding box center [1337, 265] width 18 height 49
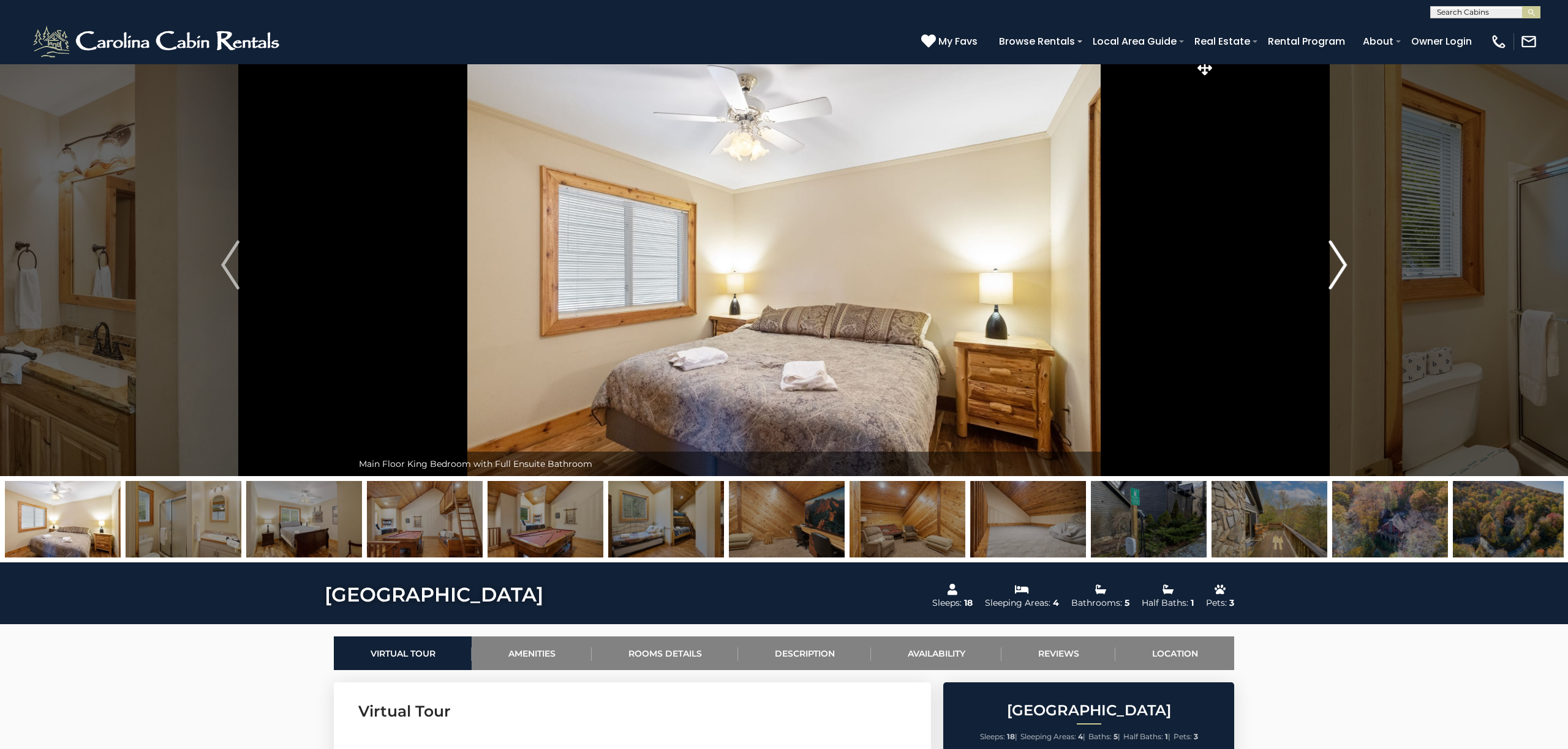
click at [1339, 268] on img "Next" at bounding box center [1337, 265] width 18 height 49
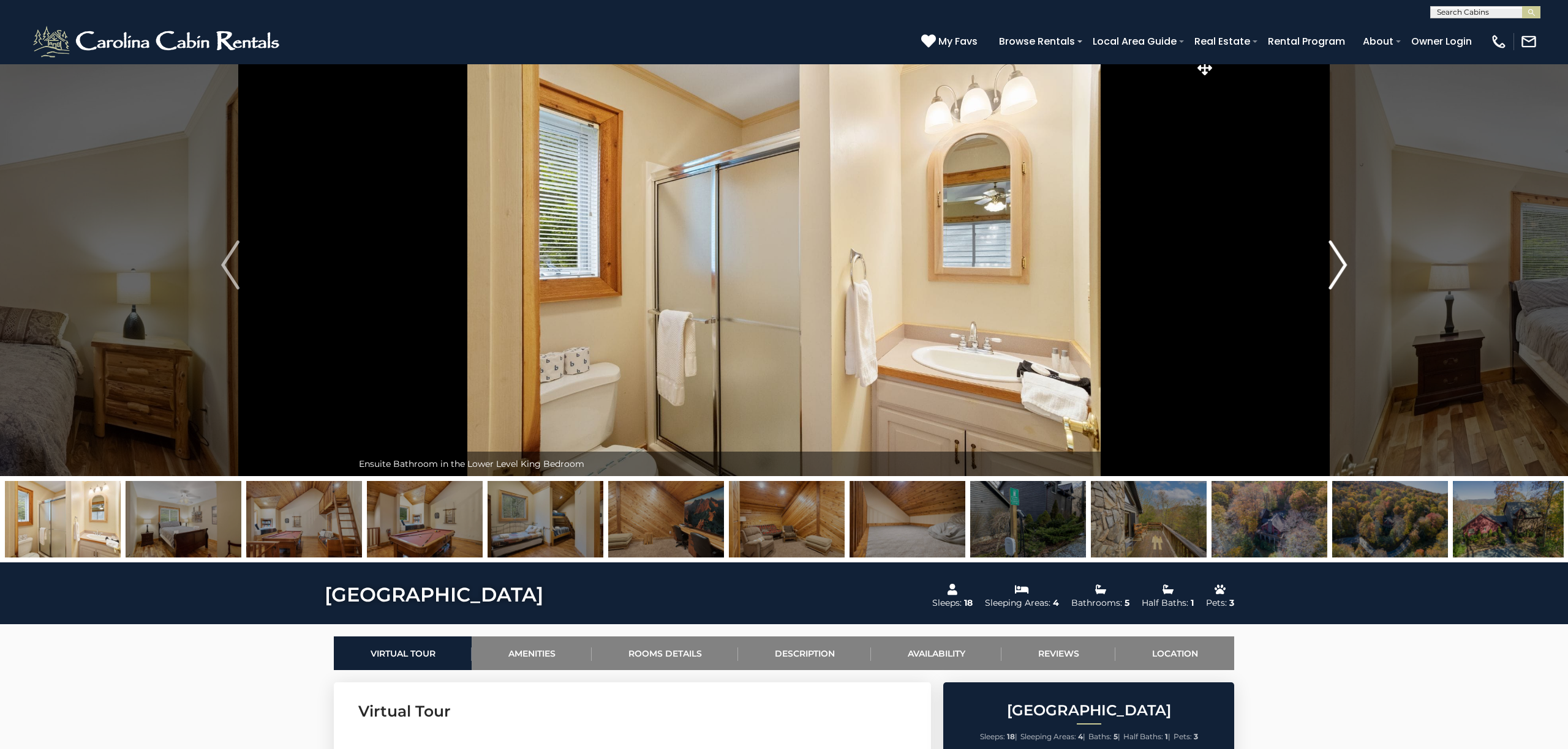
click at [1339, 268] on img "Next" at bounding box center [1337, 265] width 18 height 49
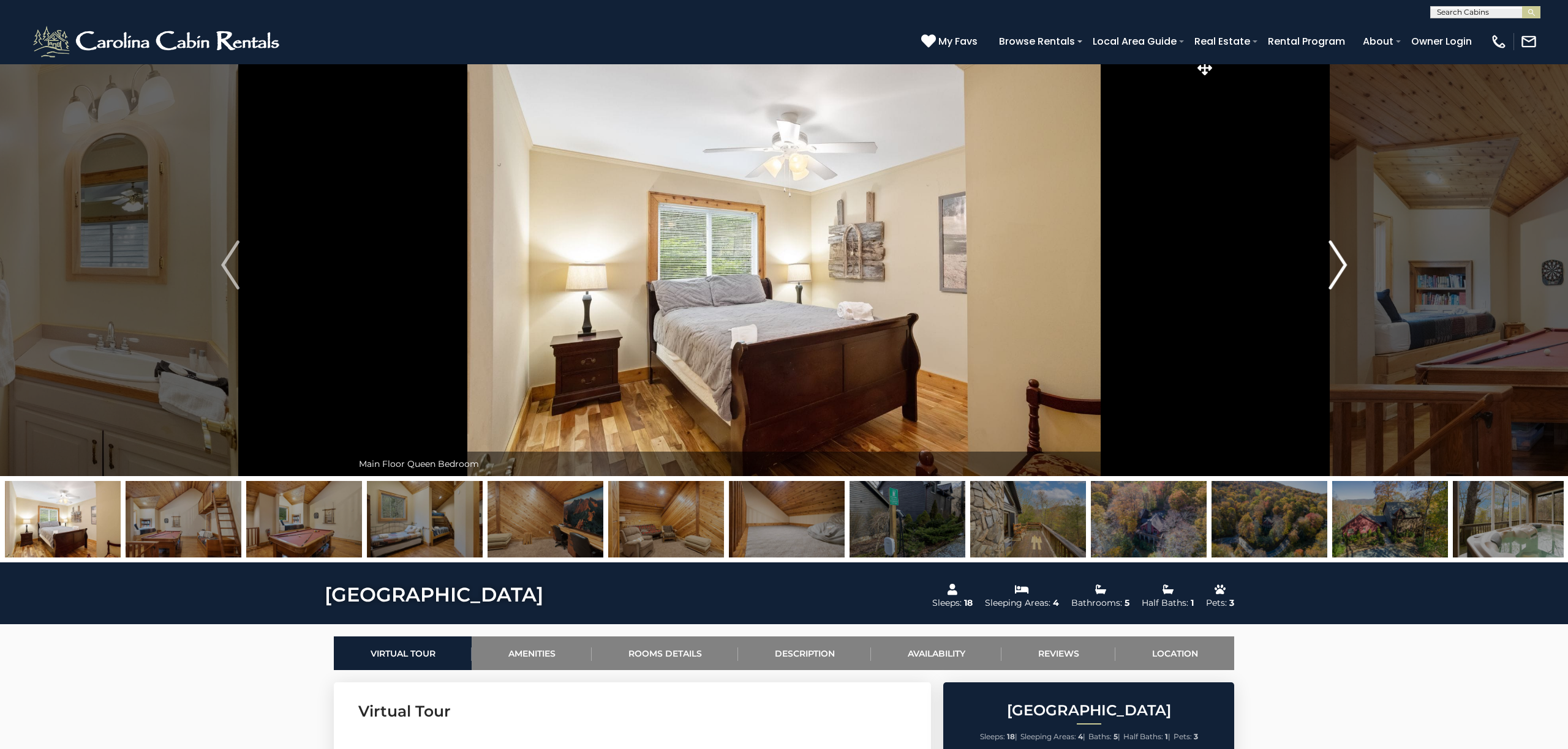
click at [1339, 268] on img "Next" at bounding box center [1337, 265] width 18 height 49
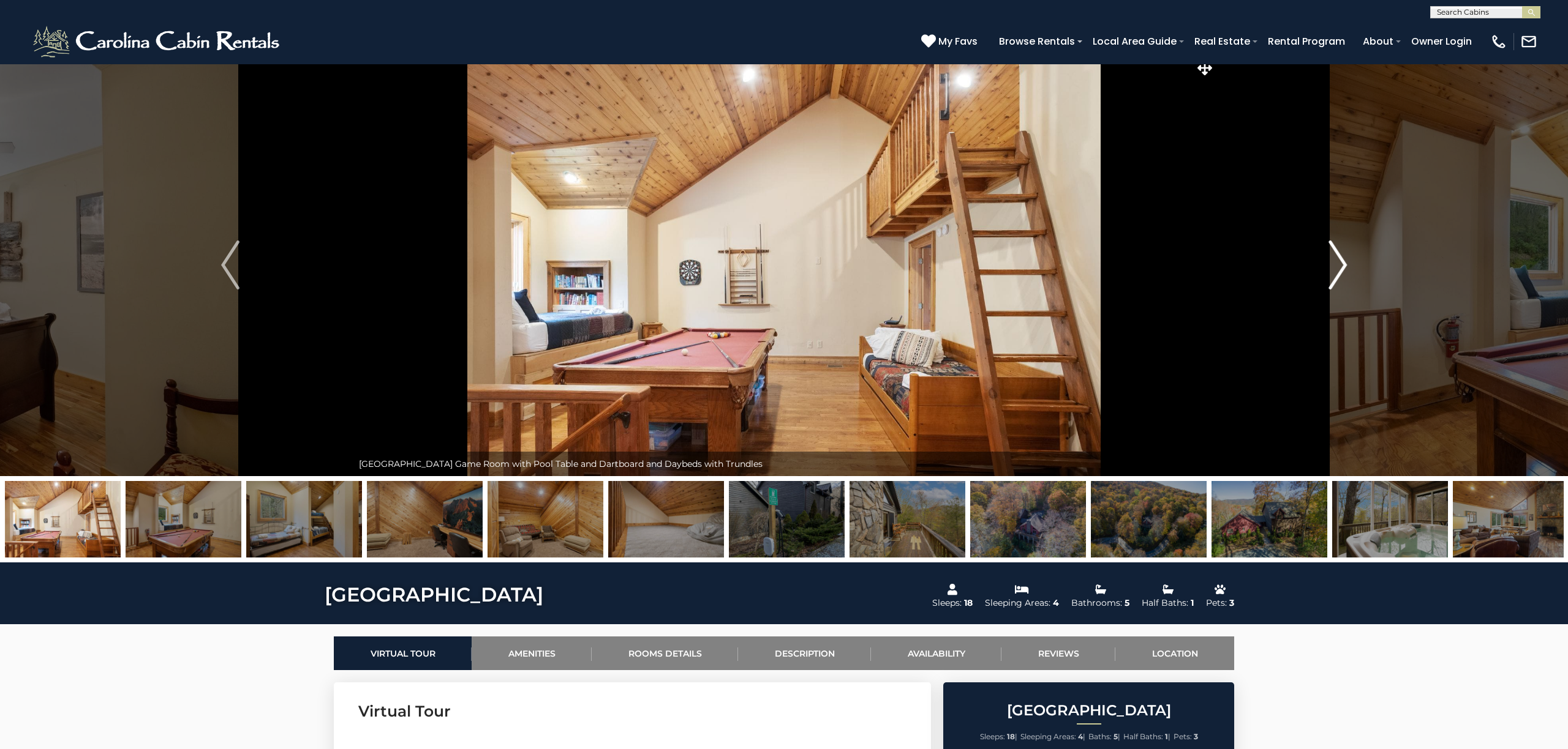
click at [1339, 268] on img "Next" at bounding box center [1337, 265] width 18 height 49
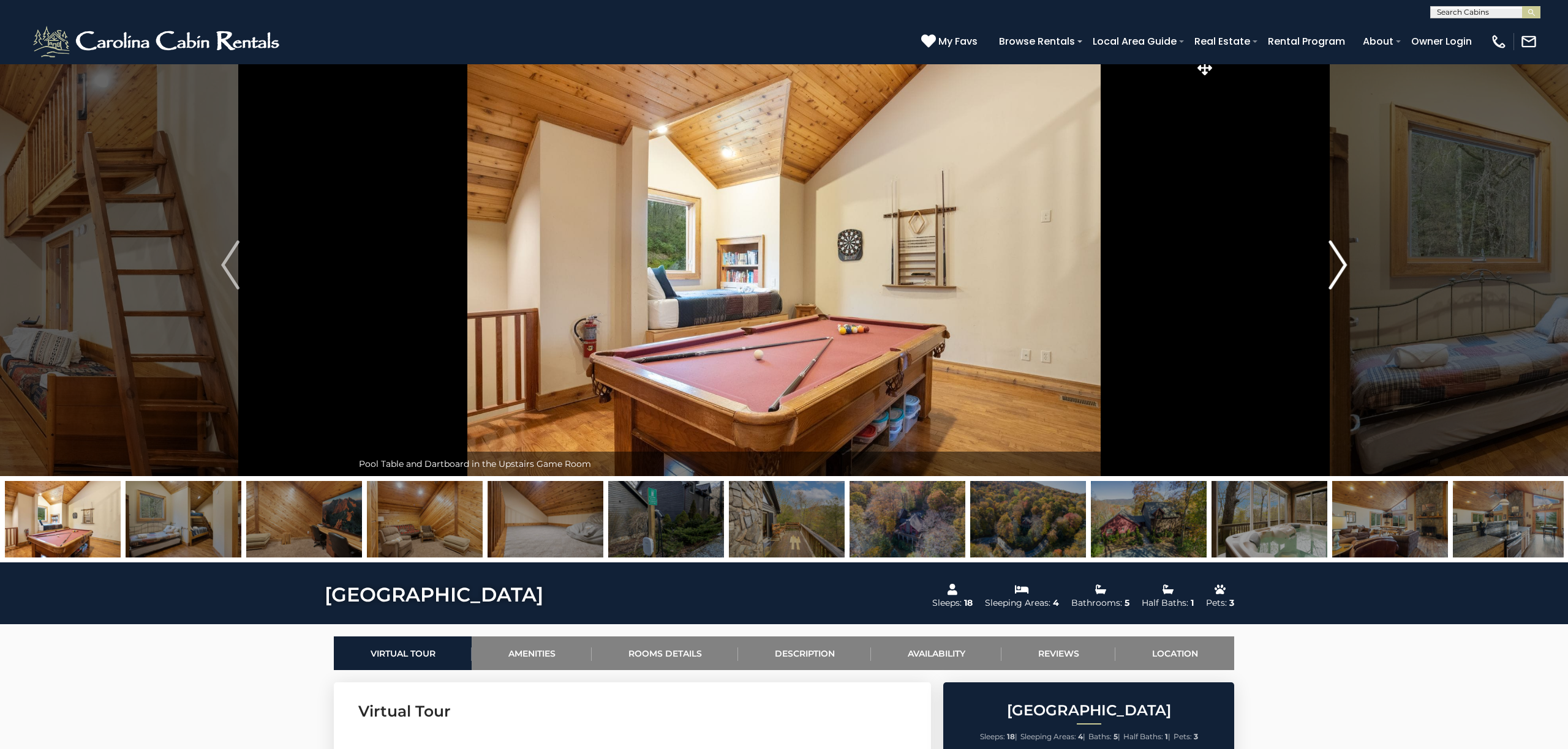
scroll to position [7, 0]
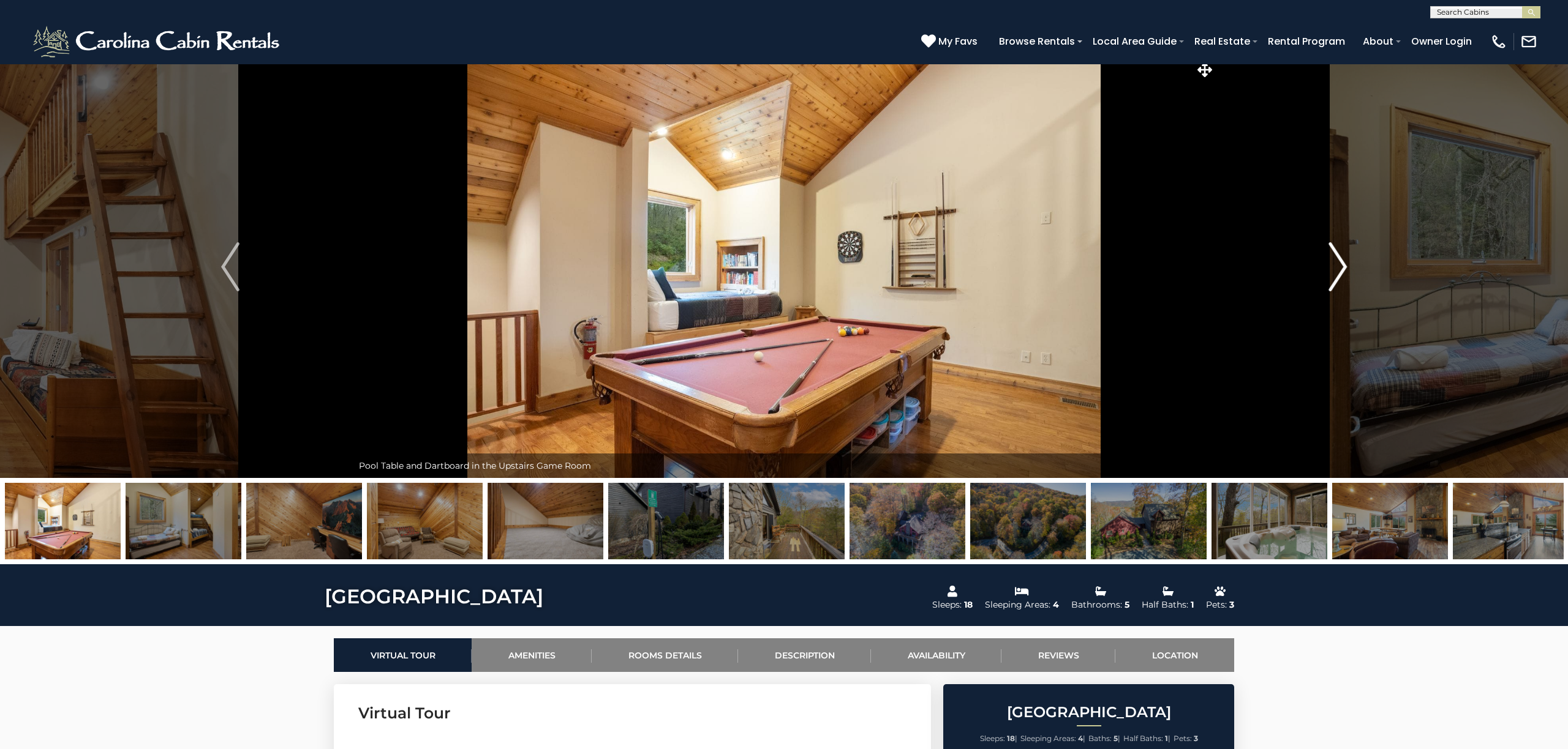
click at [1339, 268] on img "Next" at bounding box center [1337, 266] width 18 height 49
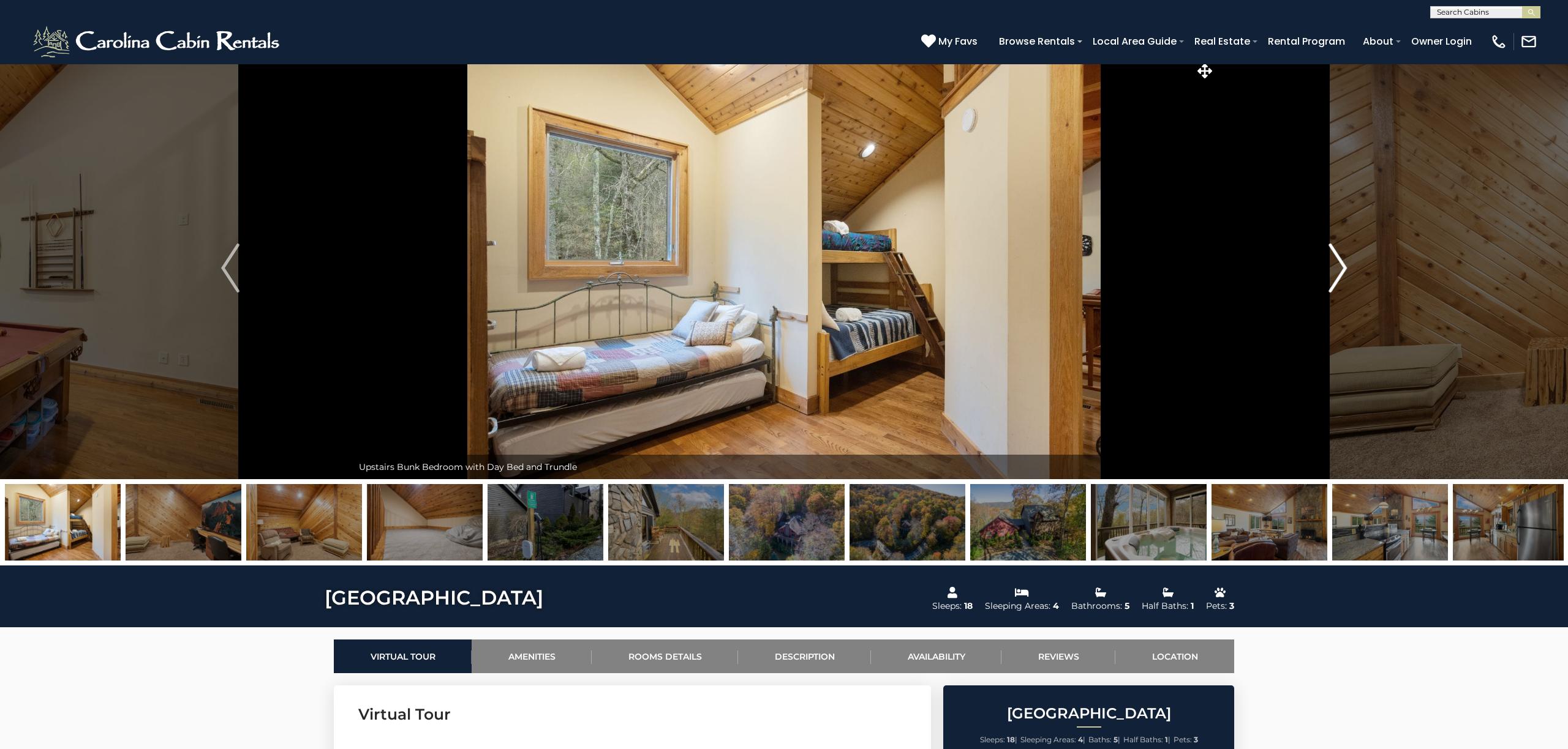
click at [1339, 268] on img "Next" at bounding box center [1337, 268] width 18 height 49
